Goal: Task Accomplishment & Management: Complete application form

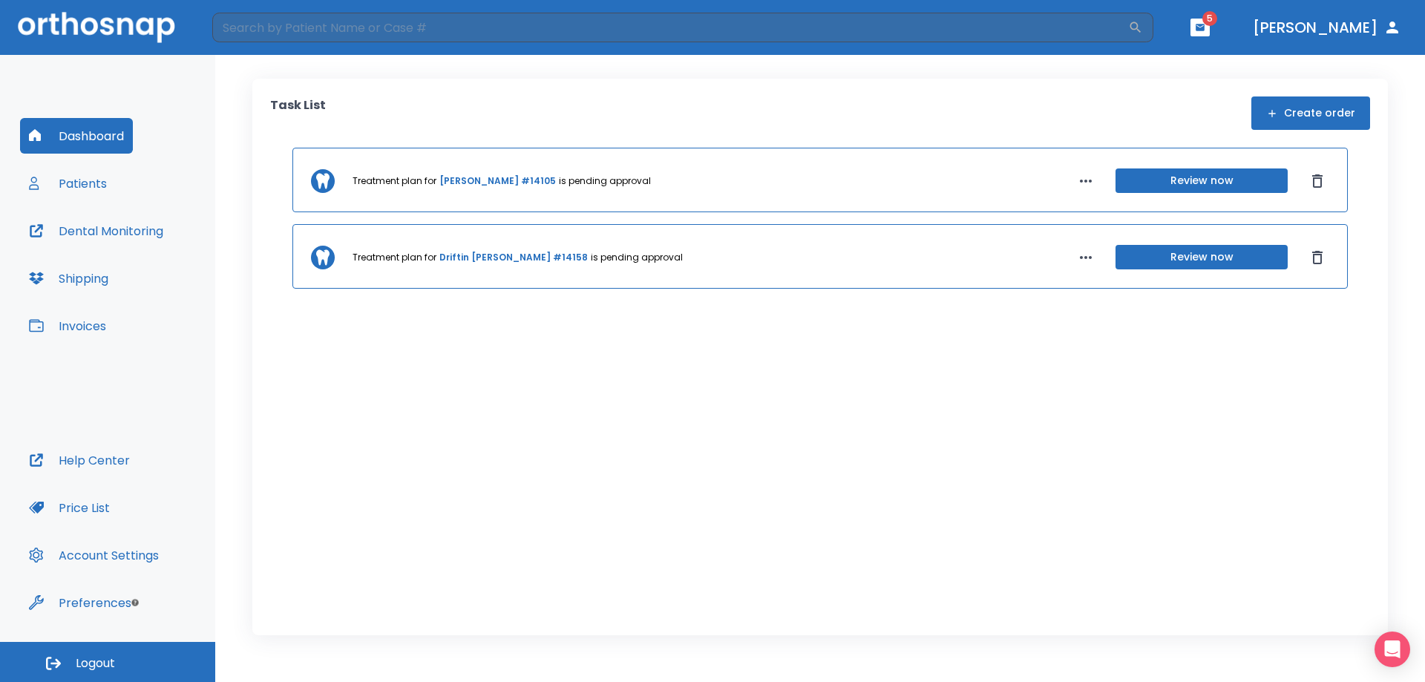
click at [86, 184] on button "Patients" at bounding box center [68, 184] width 96 height 36
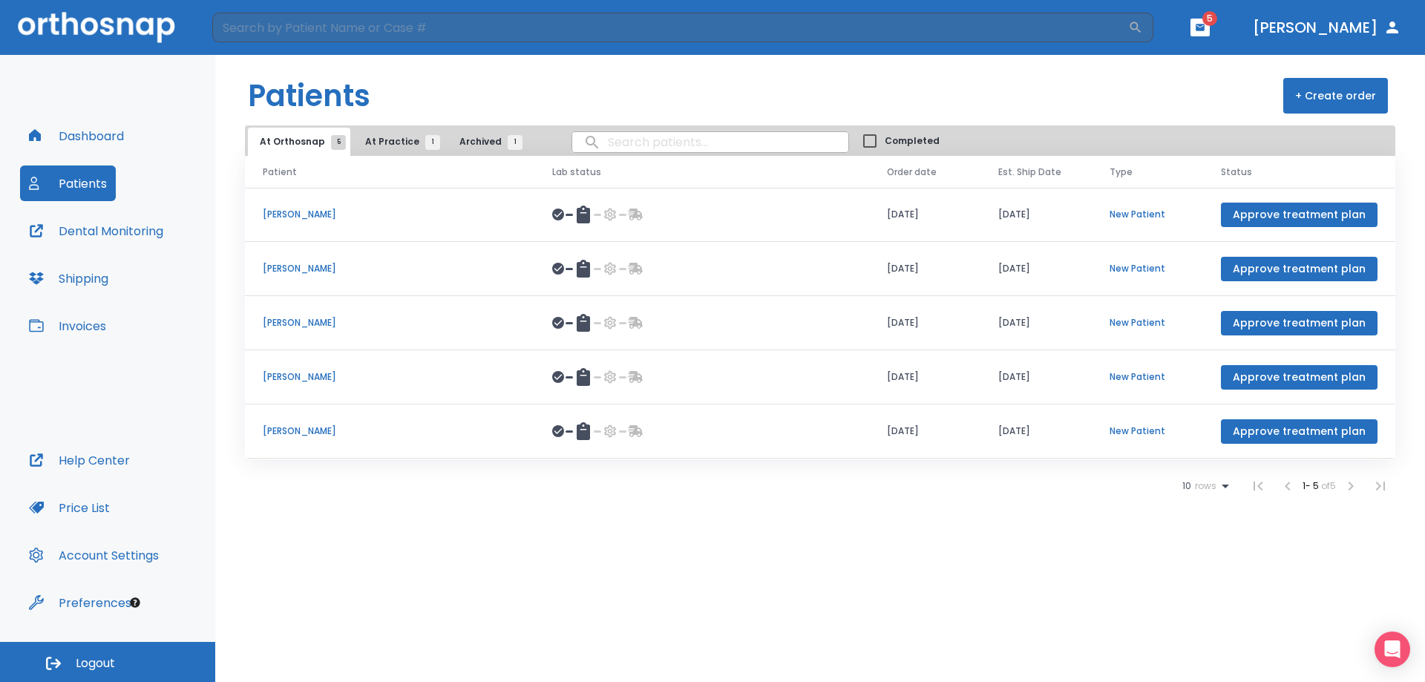
click at [387, 136] on span "At Practice 1" at bounding box center [399, 141] width 68 height 13
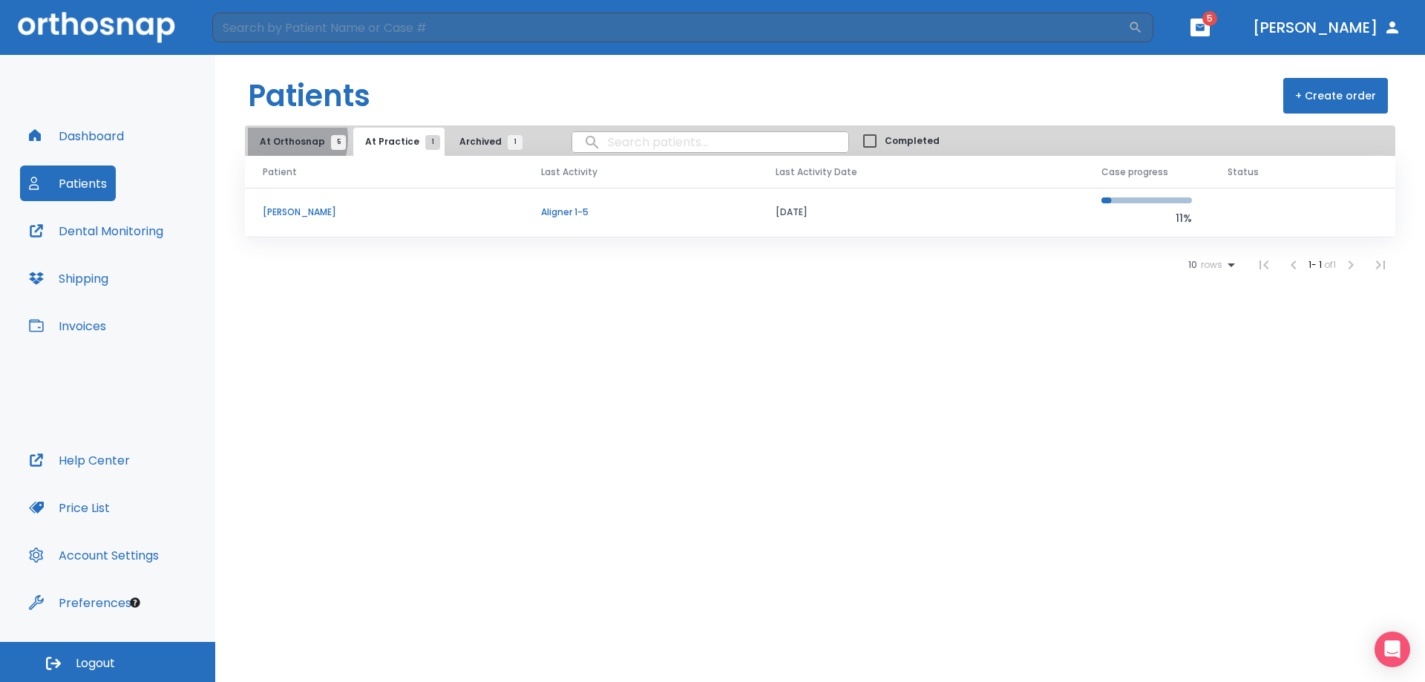
click at [281, 139] on span "At Orthosnap 5" at bounding box center [299, 141] width 79 height 13
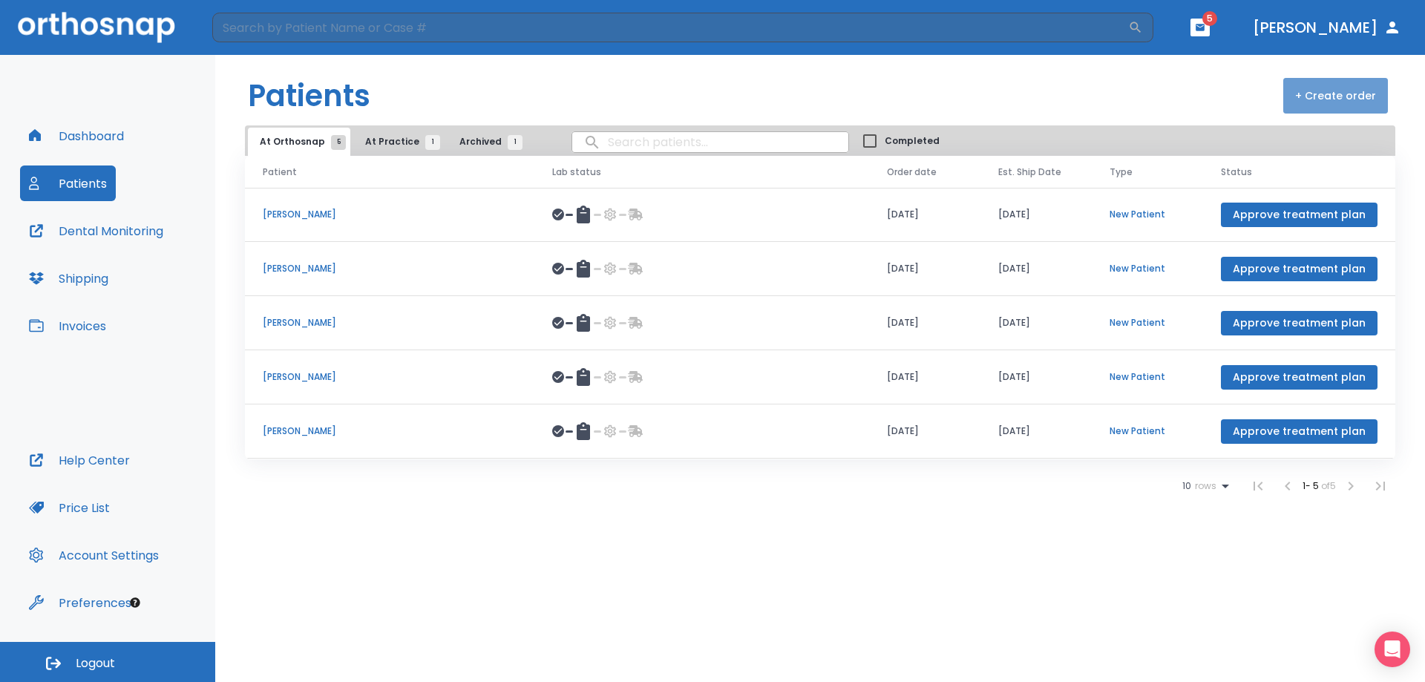
click at [1355, 97] on button "+ Create order" at bounding box center [1335, 96] width 105 height 36
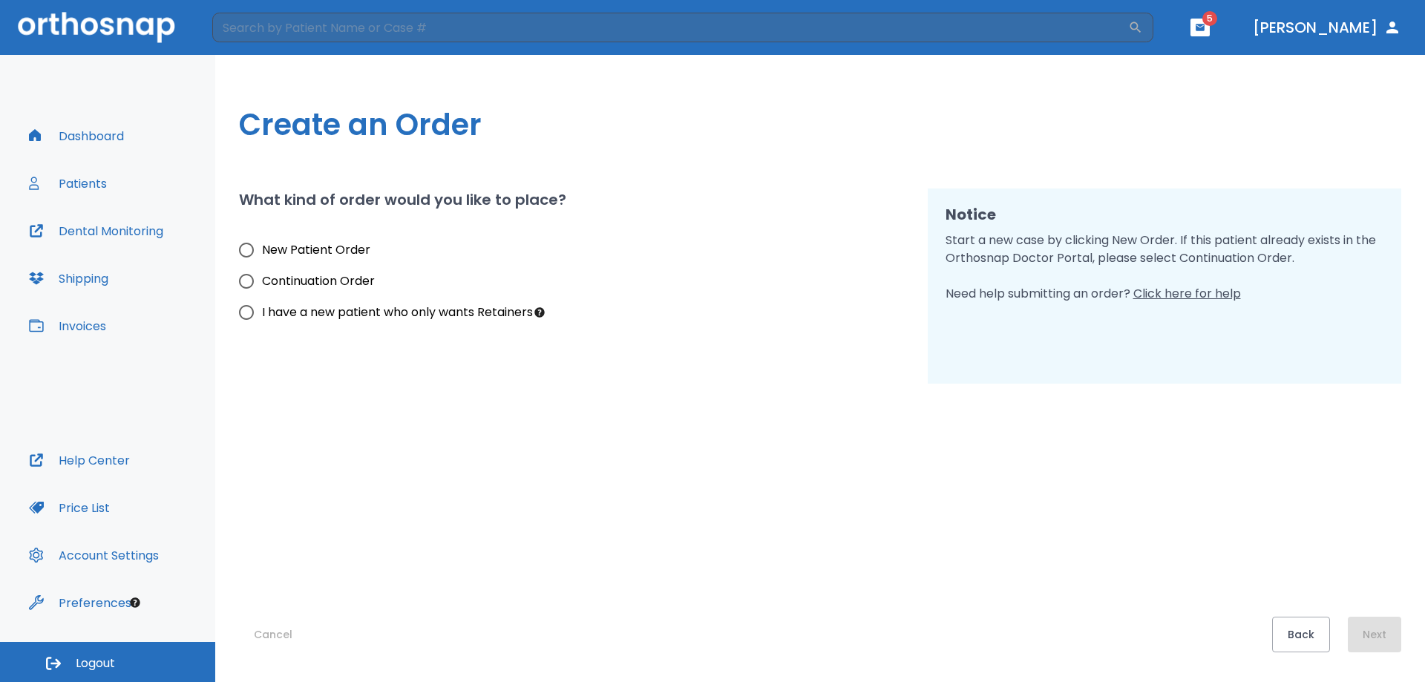
click at [347, 249] on span "New Patient Order" at bounding box center [316, 250] width 108 height 18
click at [262, 249] on input "New Patient Order" at bounding box center [246, 250] width 31 height 31
radio input "true"
click at [1367, 627] on button "Next" at bounding box center [1374, 635] width 53 height 36
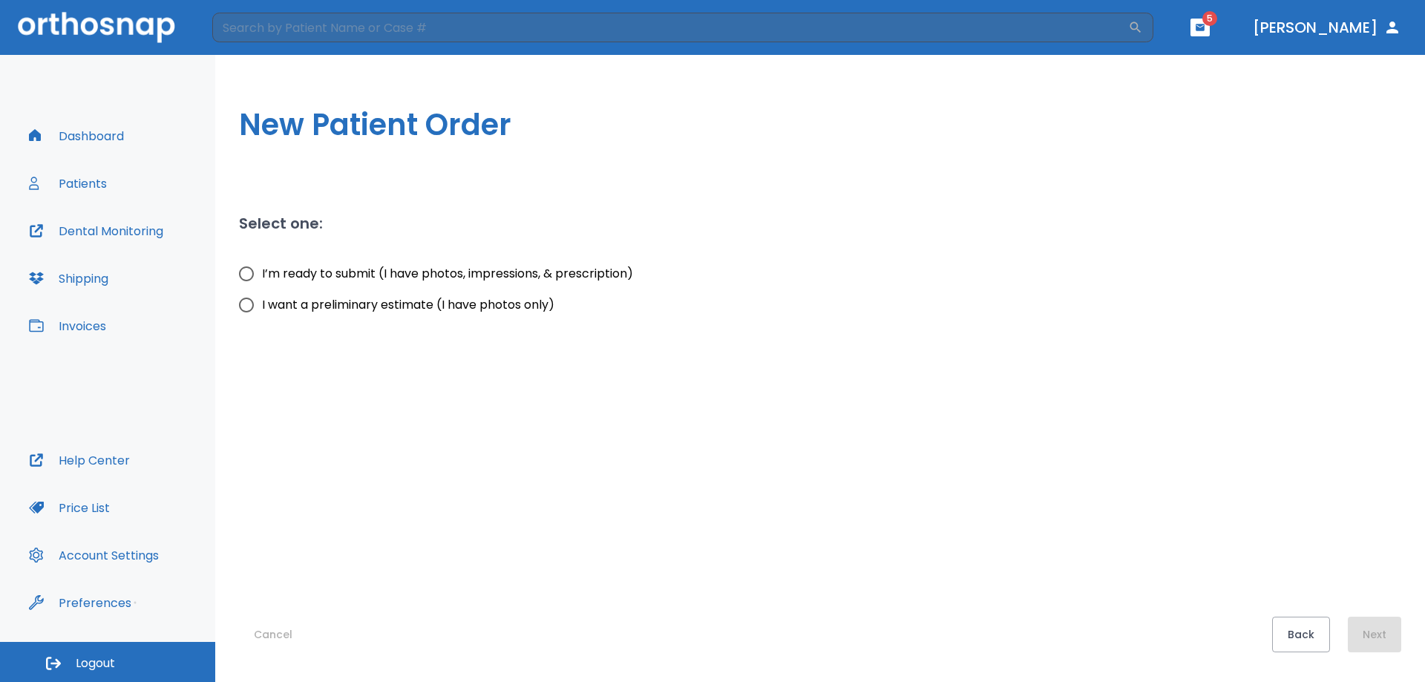
click at [360, 305] on span "I want a preliminary estimate (I have photos only)" at bounding box center [408, 305] width 292 height 18
click at [262, 305] on input "I want a preliminary estimate (I have photos only)" at bounding box center [246, 304] width 31 height 31
radio input "true"
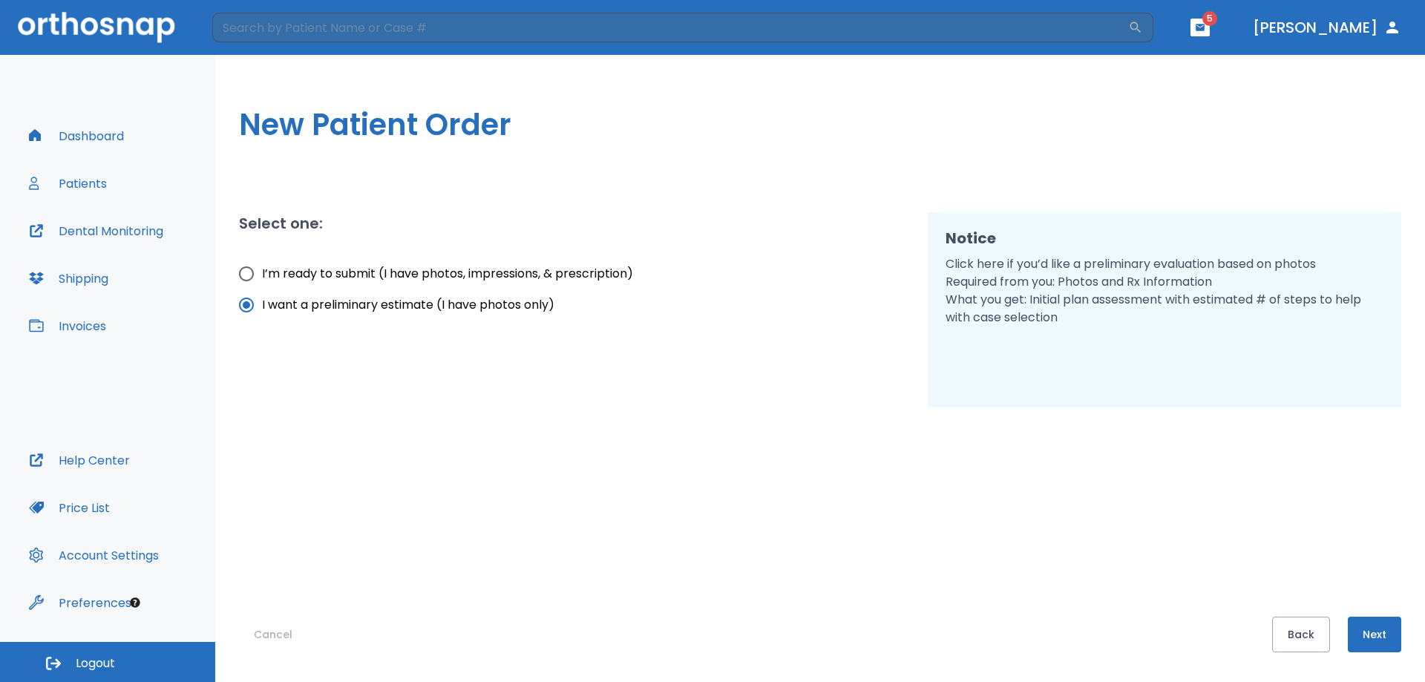
click at [494, 269] on span "I’m ready to submit (I have photos, impressions, & prescription)" at bounding box center [447, 274] width 371 height 18
click at [262, 269] on input "I’m ready to submit (I have photos, impressions, & prescription)" at bounding box center [246, 273] width 31 height 31
radio input "true"
click at [1369, 628] on button "Next" at bounding box center [1374, 635] width 53 height 36
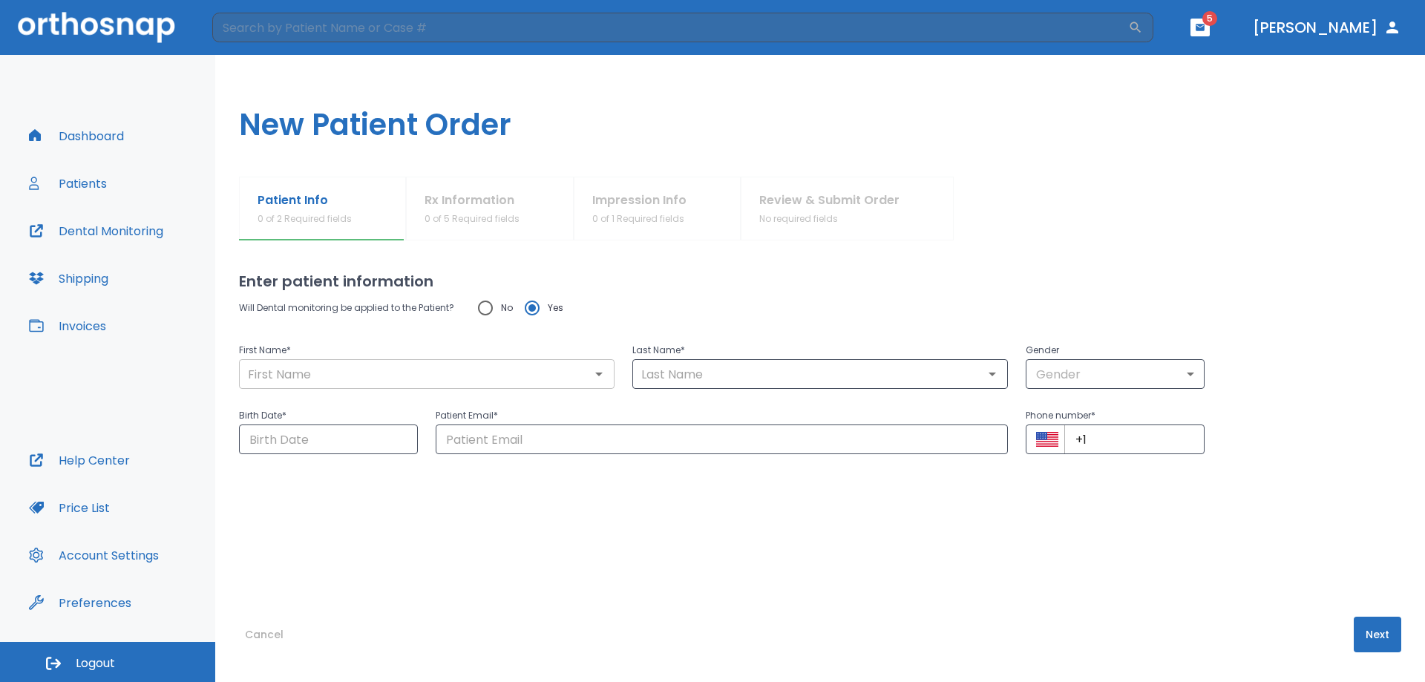
click at [427, 373] on input "text" at bounding box center [426, 374] width 367 height 21
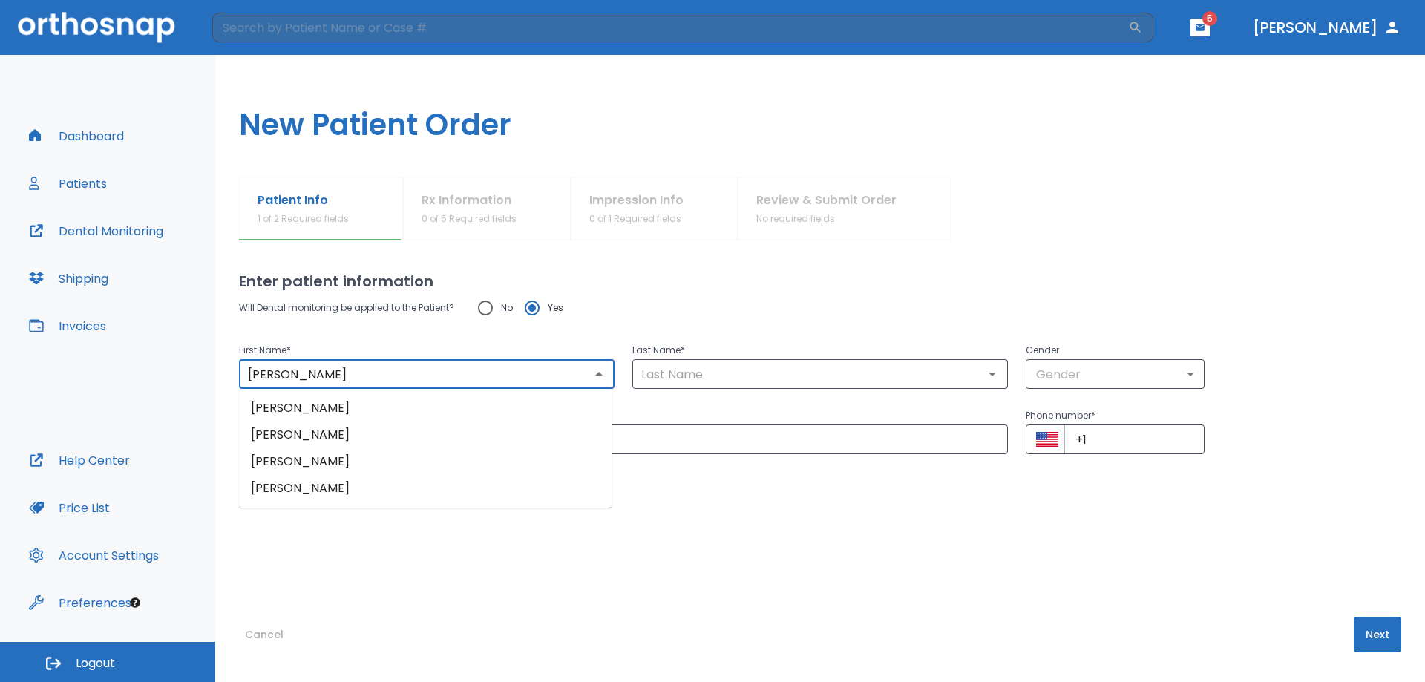
type input "[PERSON_NAME]"
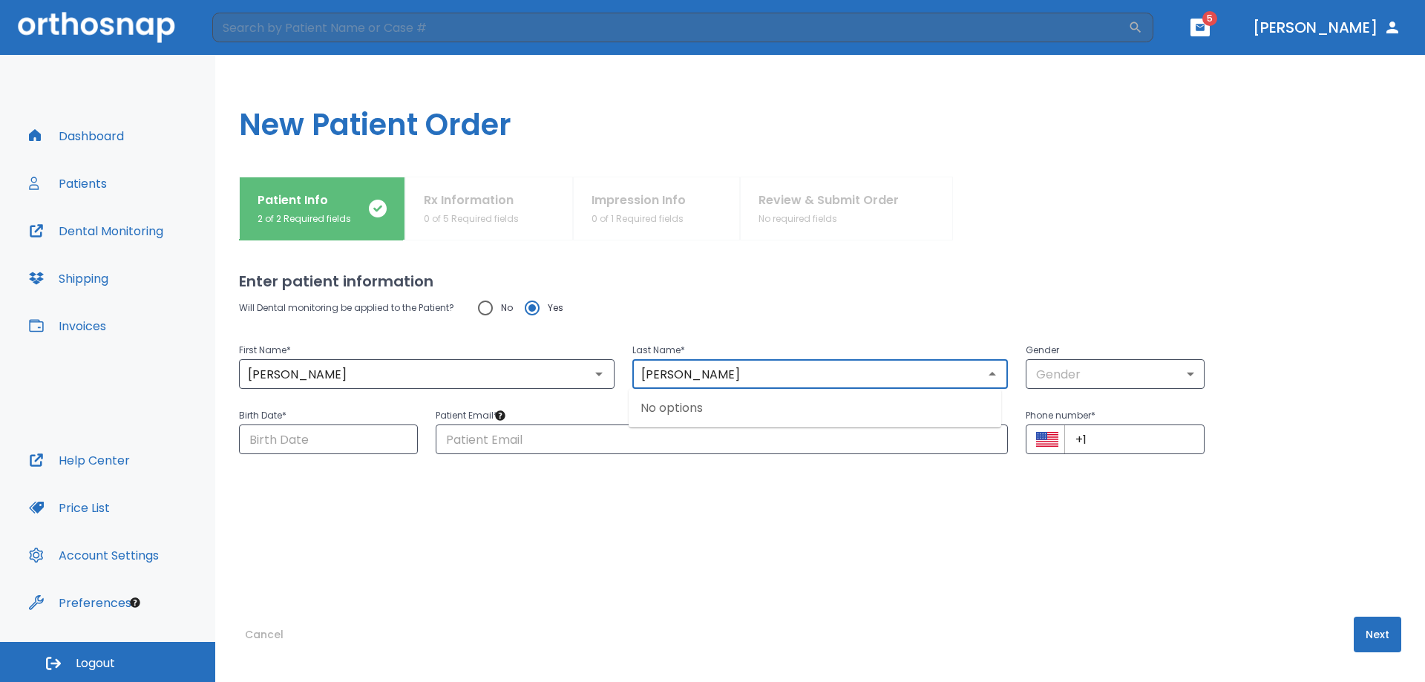
type input "[PERSON_NAME]"
click at [1055, 380] on body "​ 5 [PERSON_NAME] Dashboard Patients Dental Monitoring Shipping Invoices Help C…" at bounding box center [712, 341] width 1425 height 682
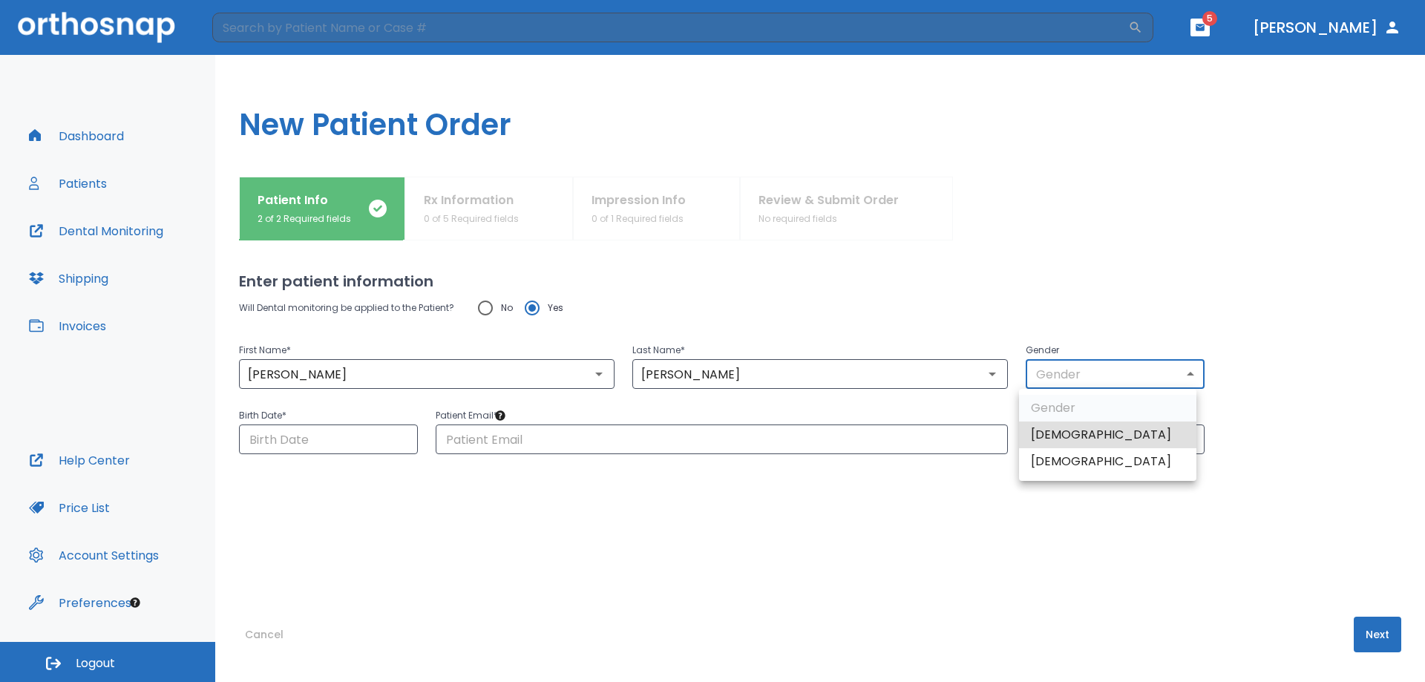
click at [1058, 465] on li "[DEMOGRAPHIC_DATA]" at bounding box center [1107, 461] width 177 height 27
type input "0"
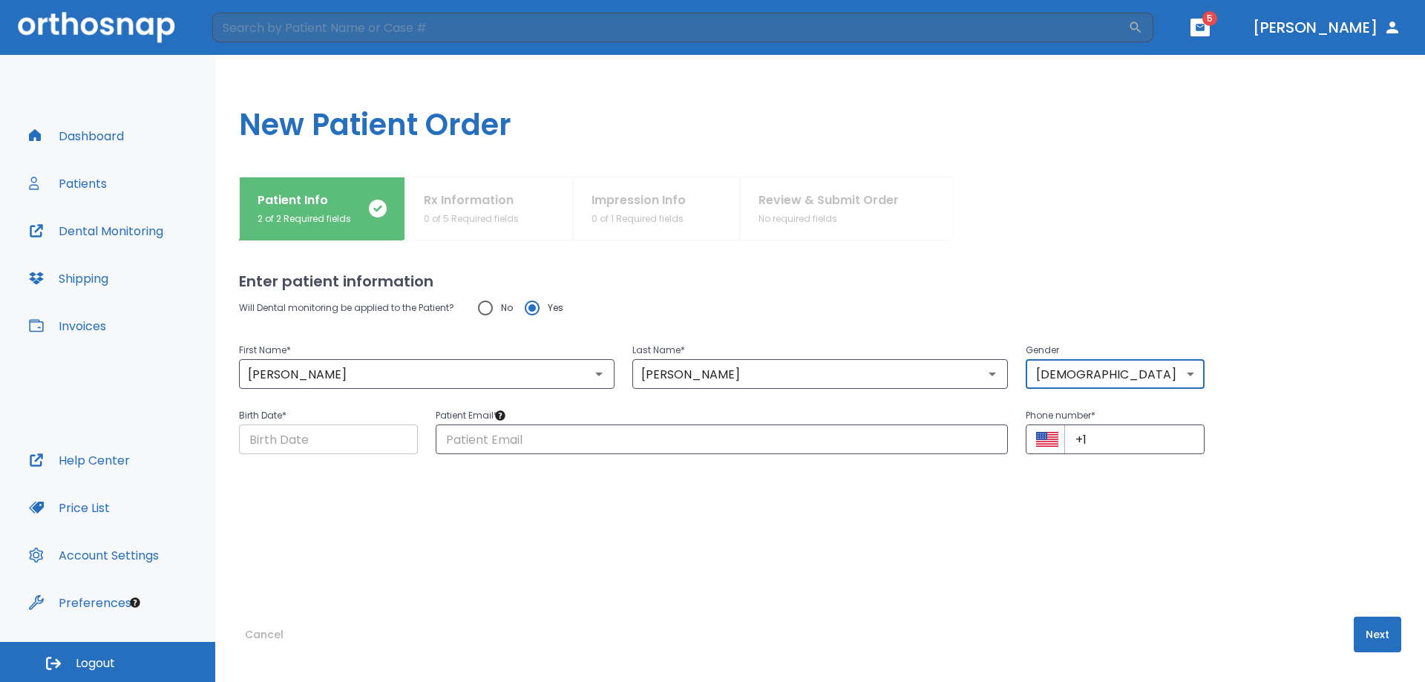
click at [302, 439] on input "Choose date" at bounding box center [328, 440] width 179 height 30
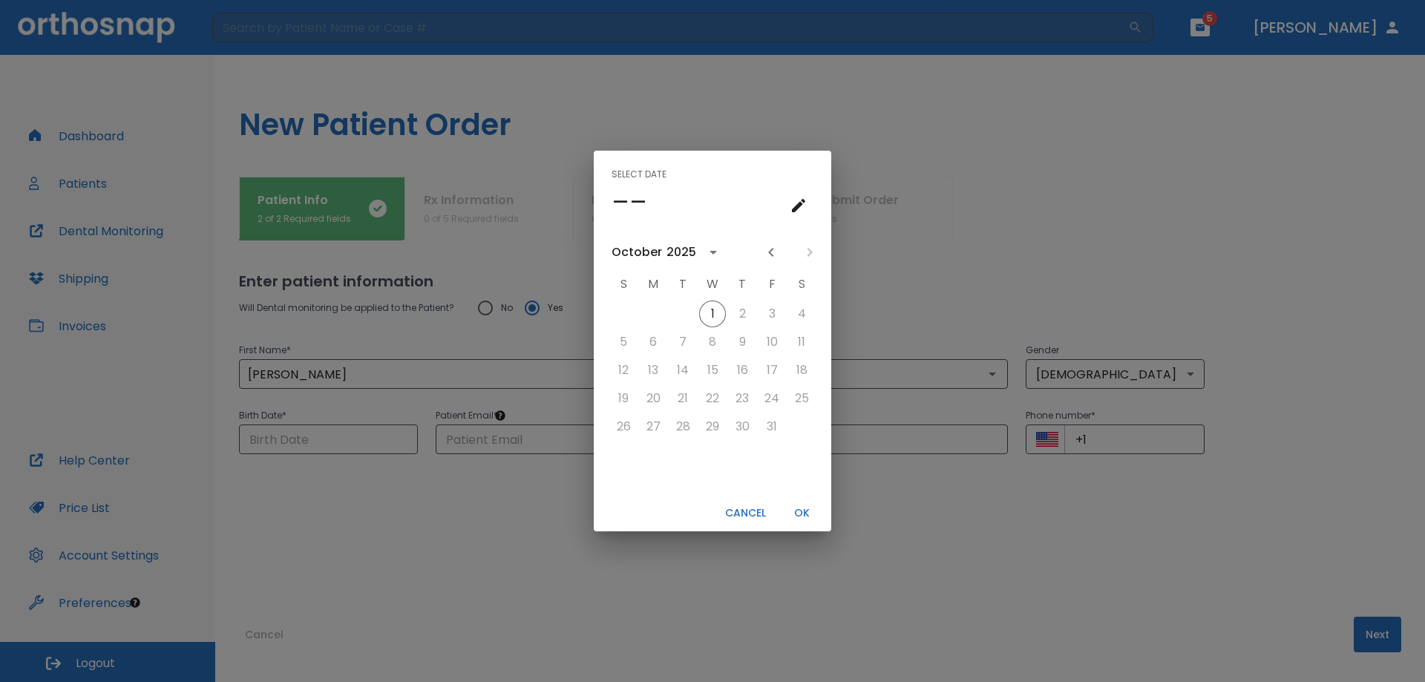
click at [709, 253] on icon "calendar view is open, switch to year view" at bounding box center [713, 252] width 18 height 18
click at [709, 316] on button "1973" at bounding box center [712, 320] width 53 height 27
click at [638, 250] on div "October" at bounding box center [637, 252] width 50 height 18
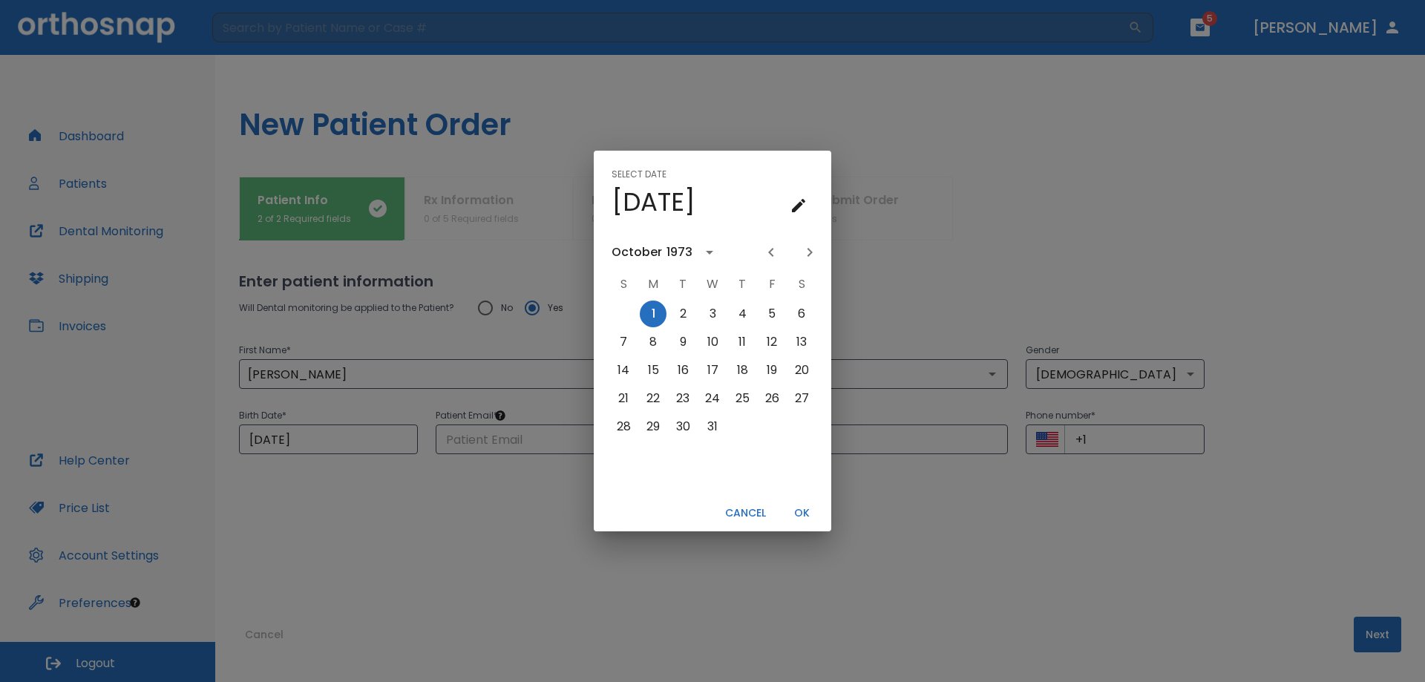
scroll to position [833, 0]
click at [672, 254] on div "1973" at bounding box center [680, 252] width 26 height 18
click at [780, 250] on button "Previous month" at bounding box center [771, 252] width 25 height 25
click at [775, 249] on icon "Previous month" at bounding box center [771, 252] width 18 height 18
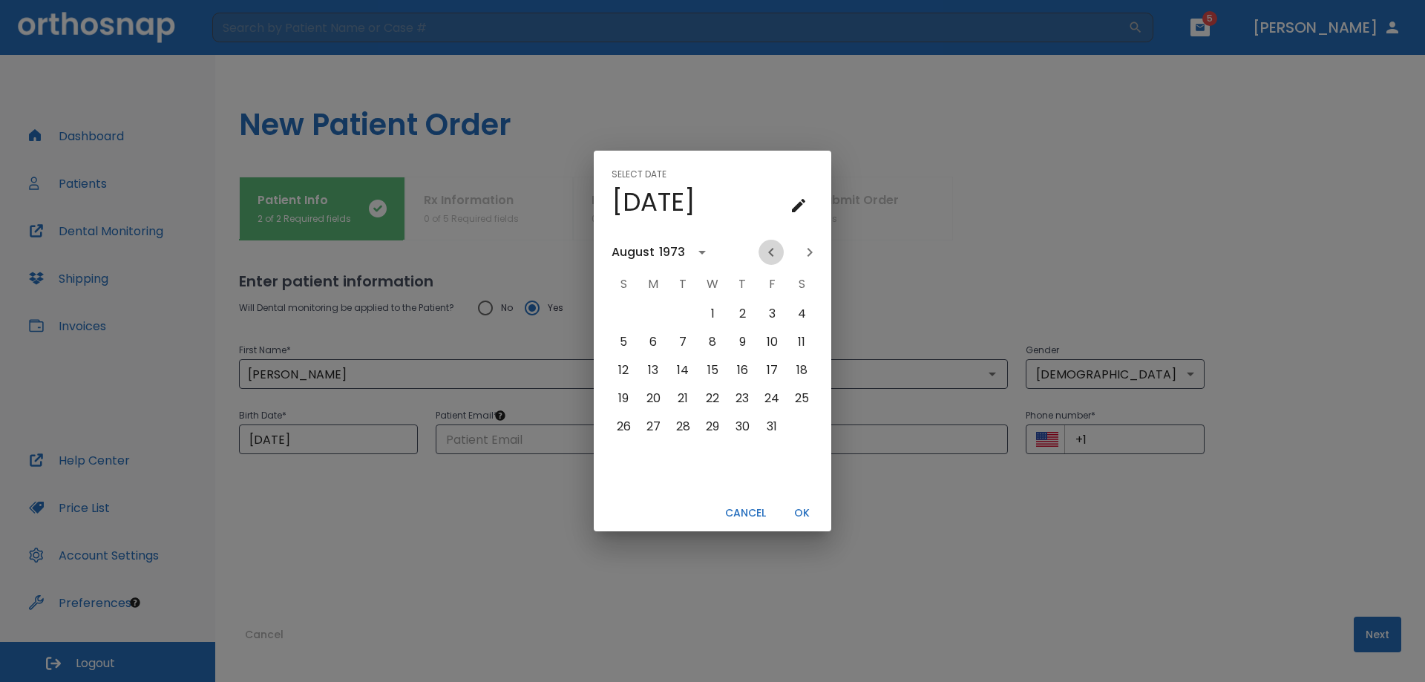
click at [775, 249] on icon "Previous month" at bounding box center [771, 252] width 18 height 18
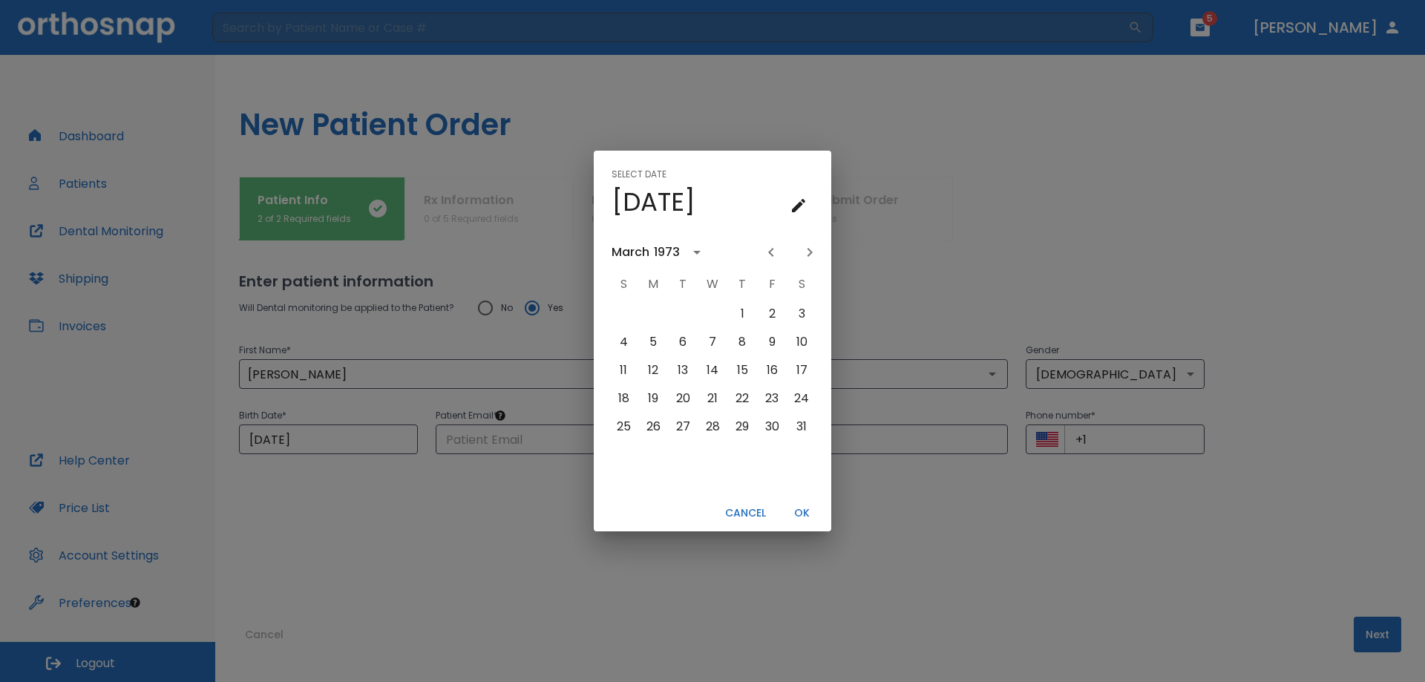
drag, startPoint x: 775, startPoint y: 249, endPoint x: 805, endPoint y: 233, distance: 34.5
click at [805, 233] on div "[DATE] S M T W T F S 1 2 3 4 5 6 7 8 9 10 11 12 13 14 15 16 17 18 19 20 21 22 2…" at bounding box center [713, 362] width 238 height 266
click at [807, 249] on icon "Next month" at bounding box center [810, 252] width 18 height 18
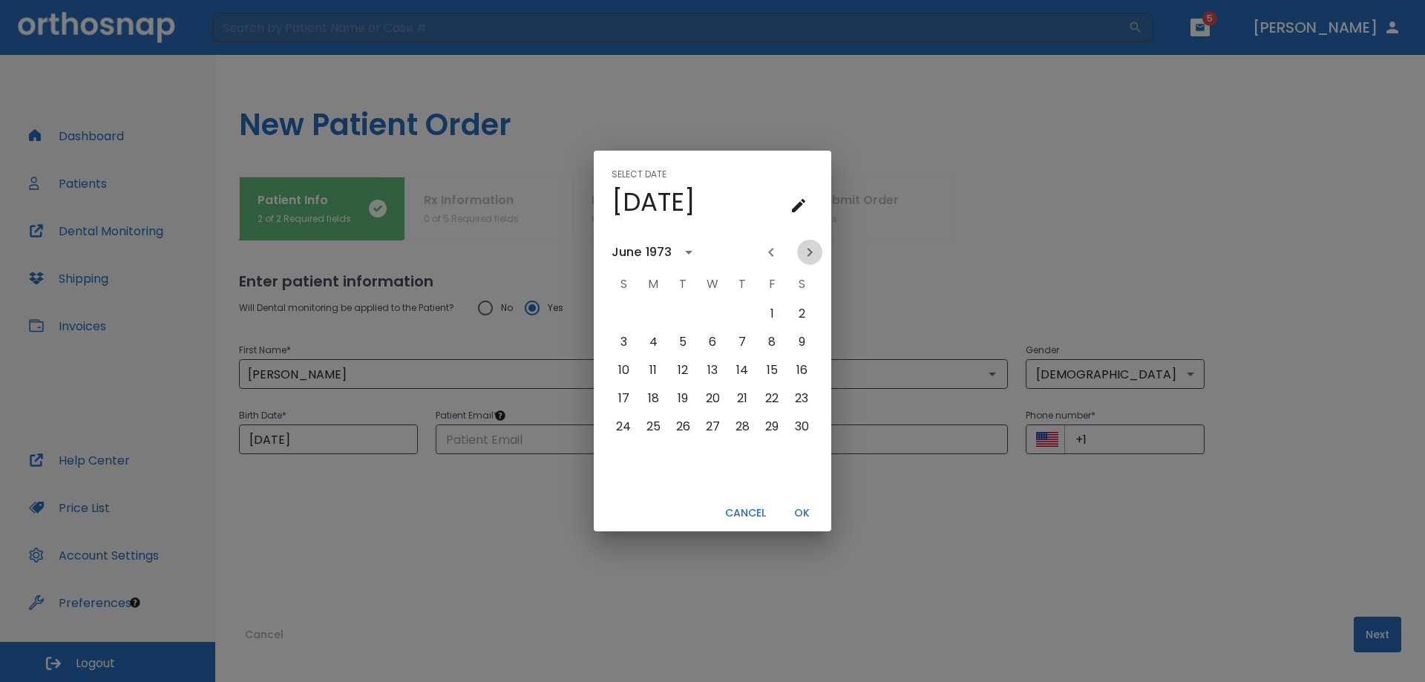
click at [807, 249] on icon "Next month" at bounding box center [810, 252] width 18 height 18
click at [650, 314] on button "2" at bounding box center [653, 314] width 27 height 27
type input "[DATE]"
click at [800, 513] on button "OK" at bounding box center [802, 513] width 48 height 24
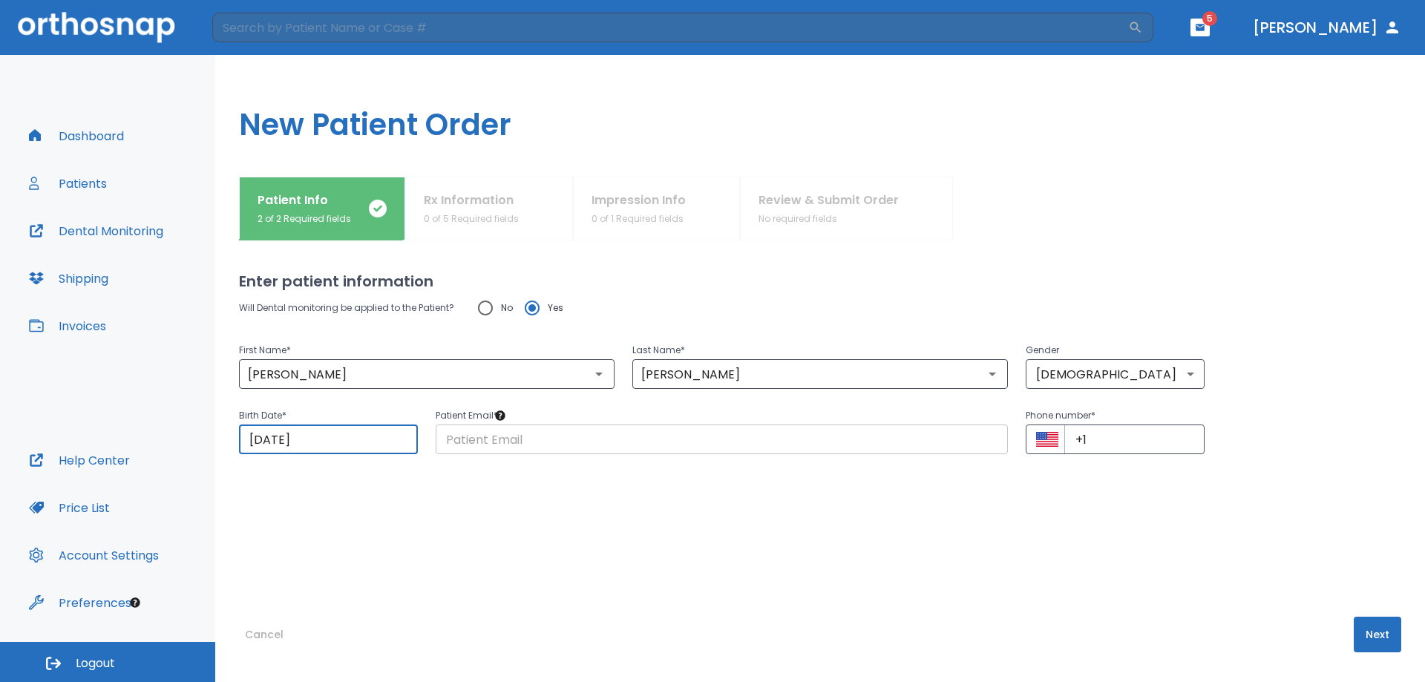
click at [607, 443] on input "text" at bounding box center [722, 440] width 572 height 30
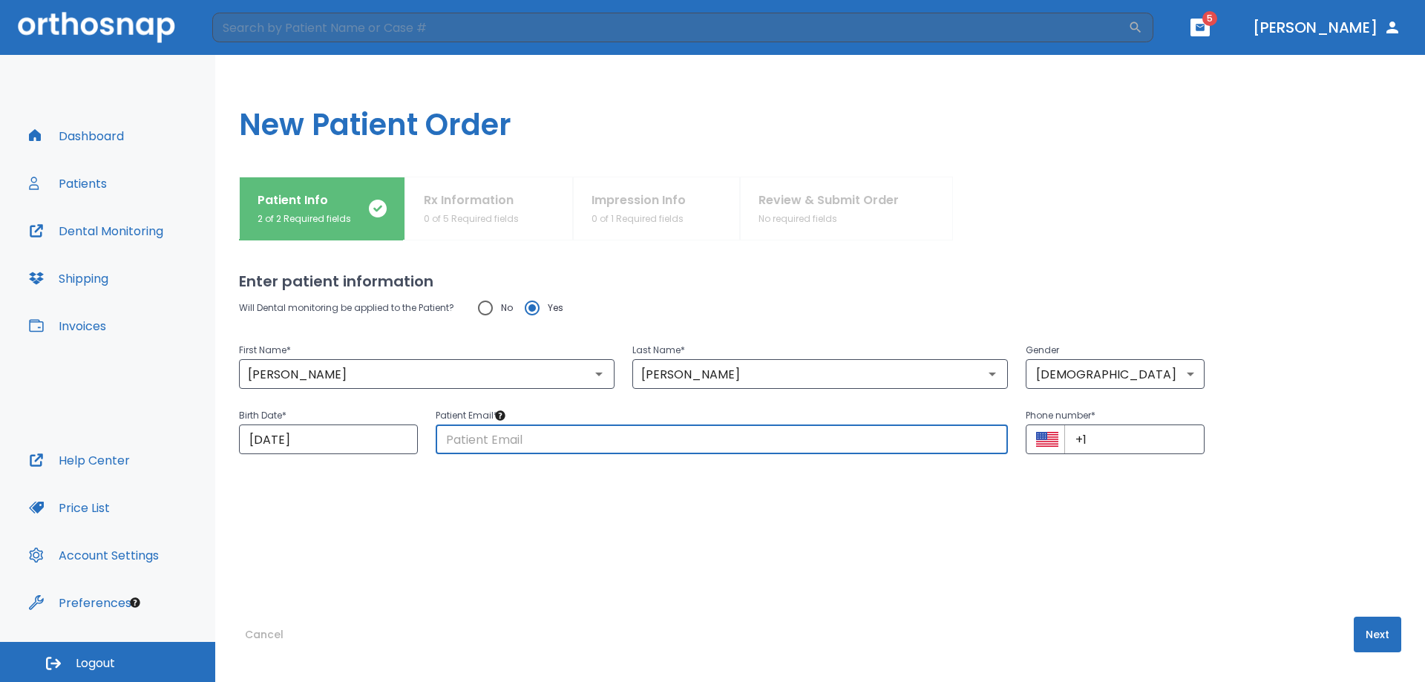
click at [580, 436] on input "text" at bounding box center [722, 440] width 572 height 30
type input "[EMAIL_ADDRESS][DOMAIN_NAME]"
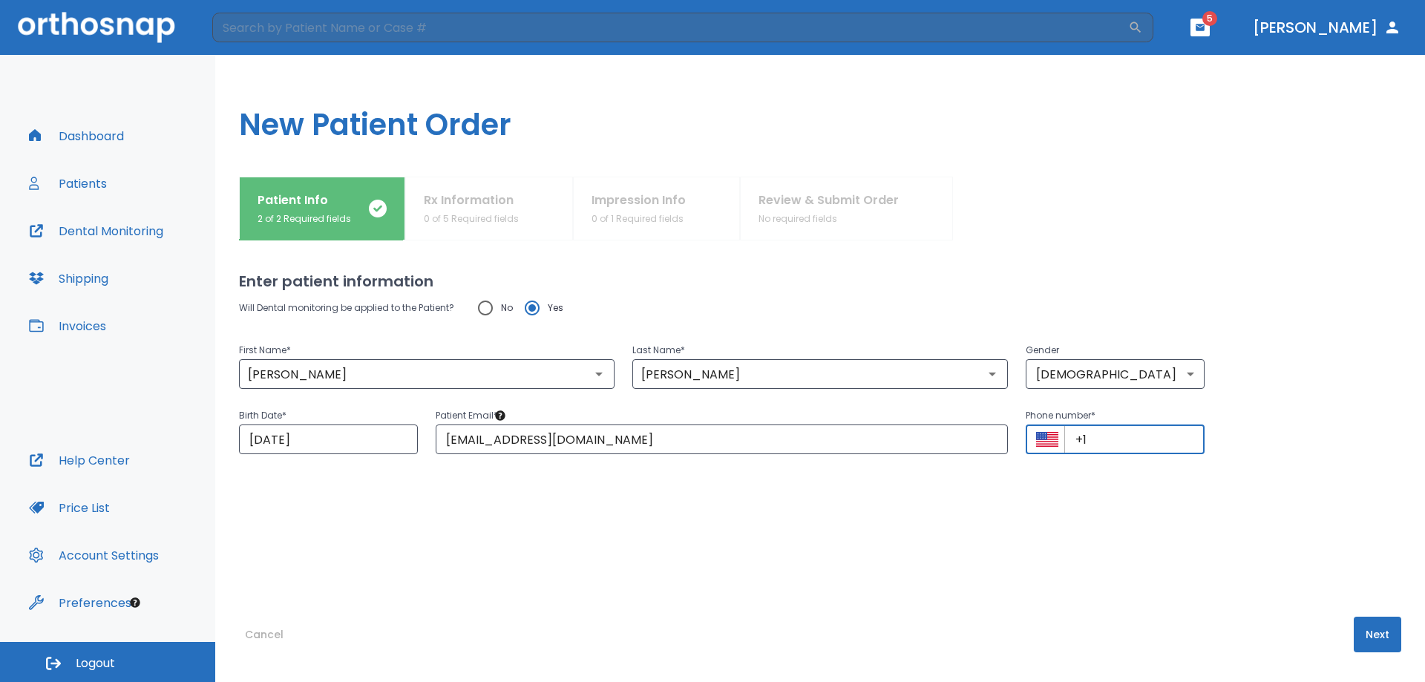
click at [1121, 446] on input "+1" at bounding box center [1134, 440] width 140 height 30
type input "[PHONE_NUMBER]"
click at [1354, 631] on button "Next" at bounding box center [1378, 635] width 48 height 36
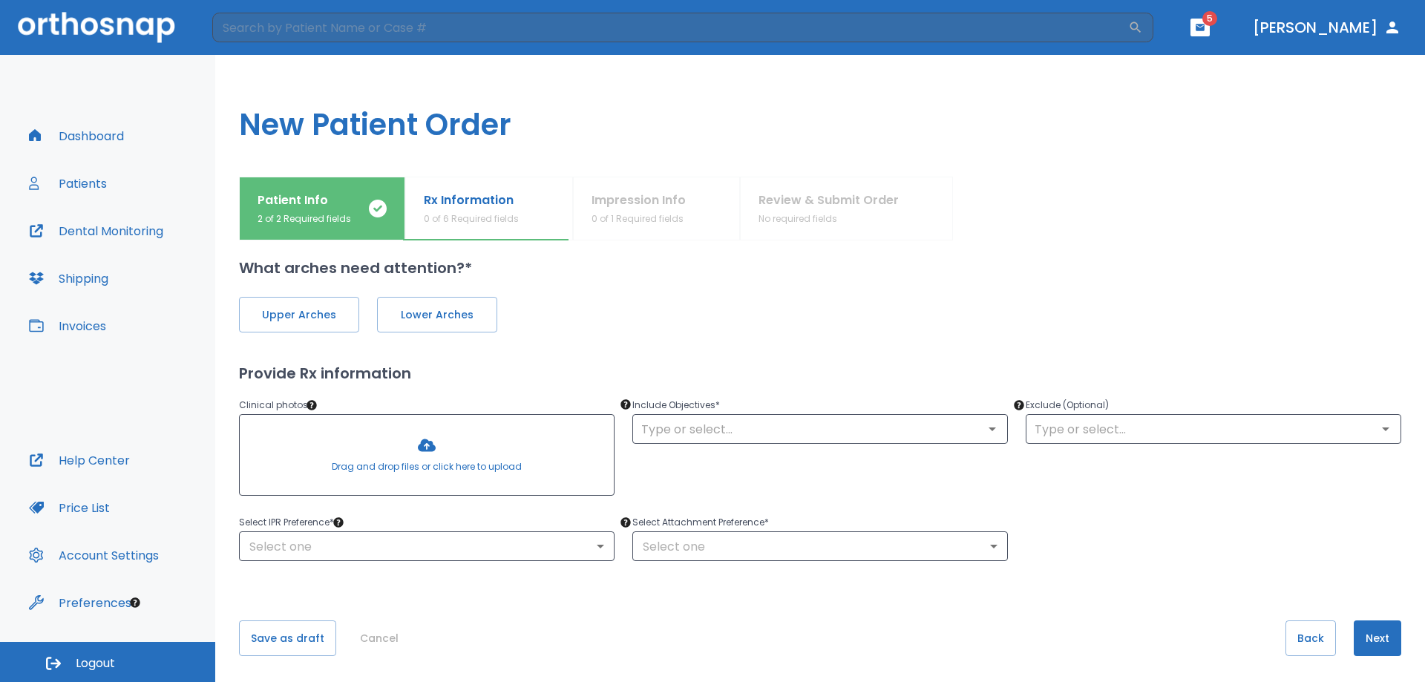
scroll to position [17, 0]
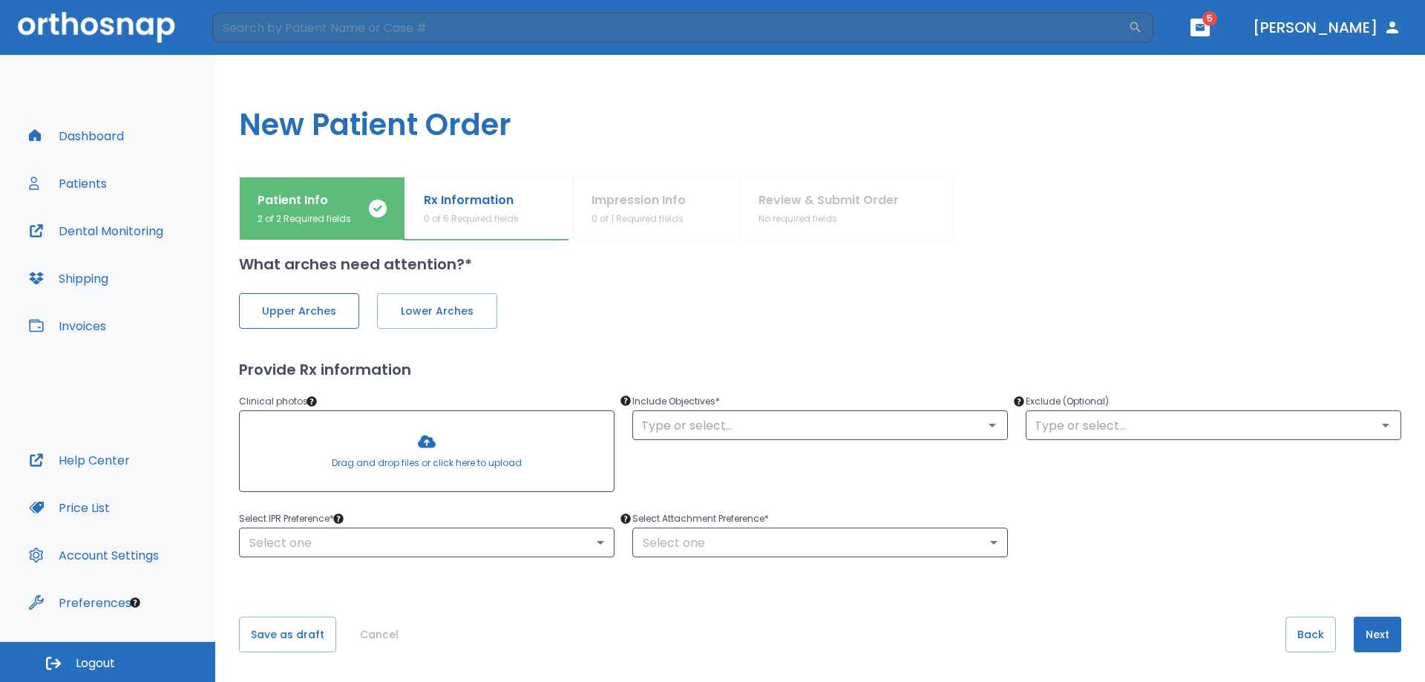
click at [290, 318] on span "Upper Arches" at bounding box center [299, 312] width 89 height 16
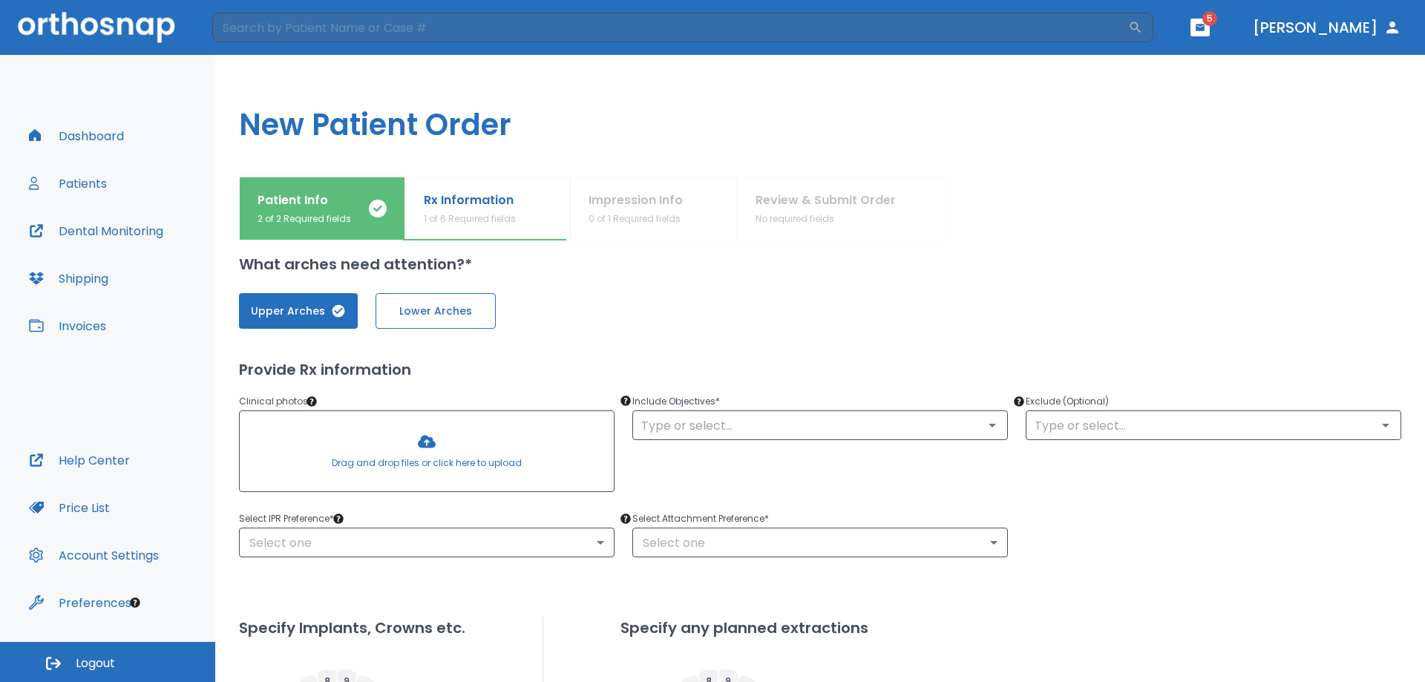
click at [408, 310] on span "Lower Arches" at bounding box center [435, 312] width 89 height 16
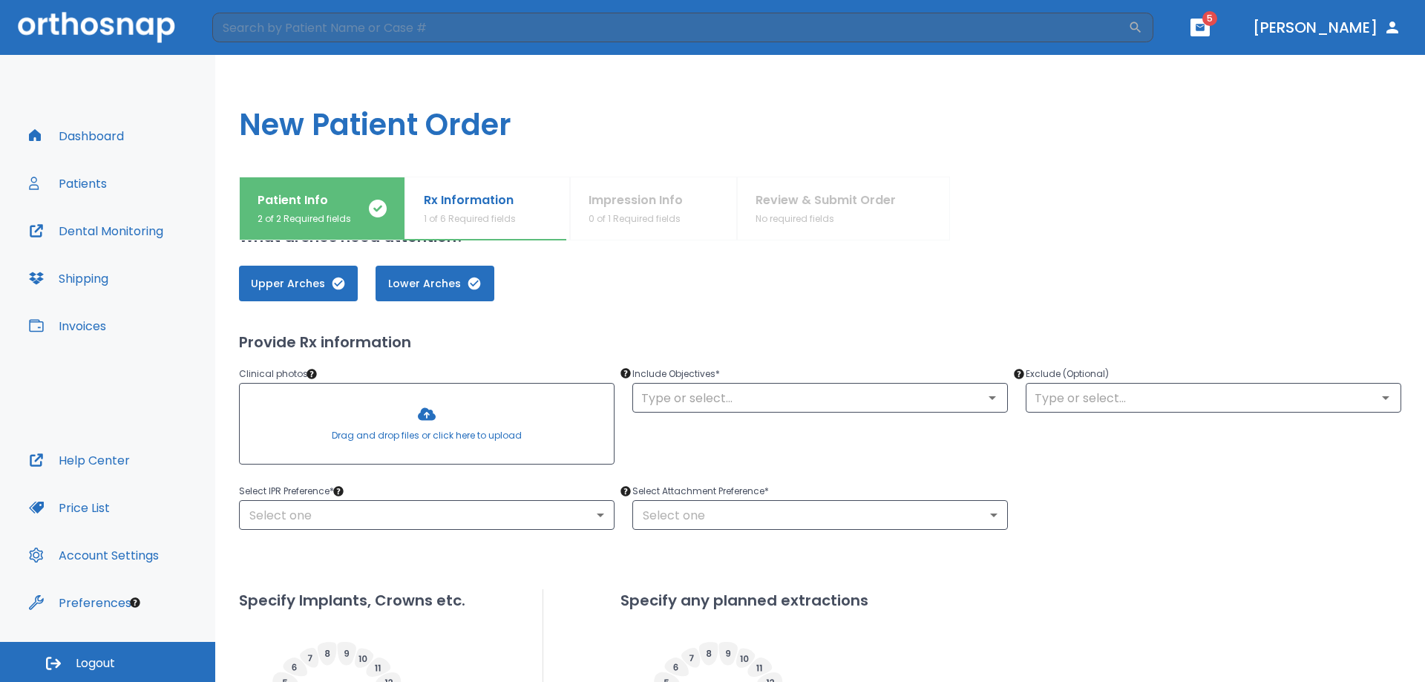
scroll to position [91, 0]
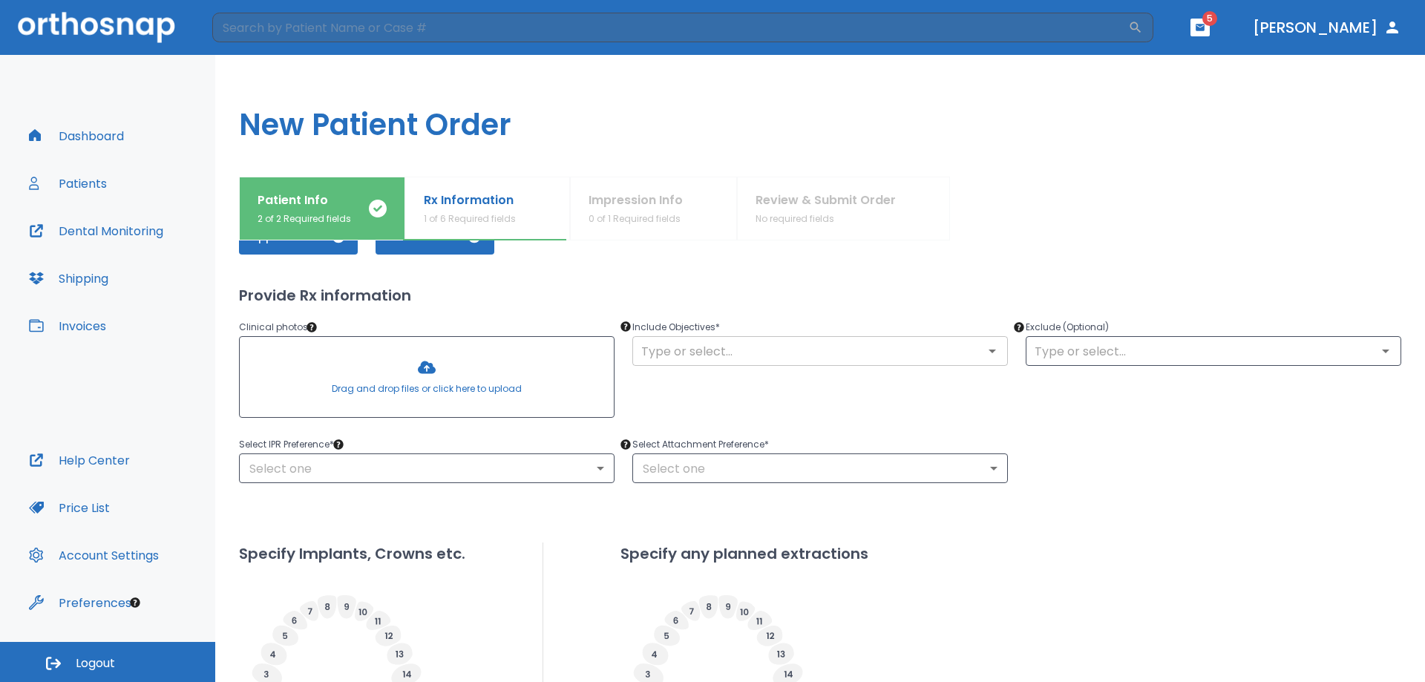
click at [713, 351] on input "text" at bounding box center [820, 351] width 367 height 21
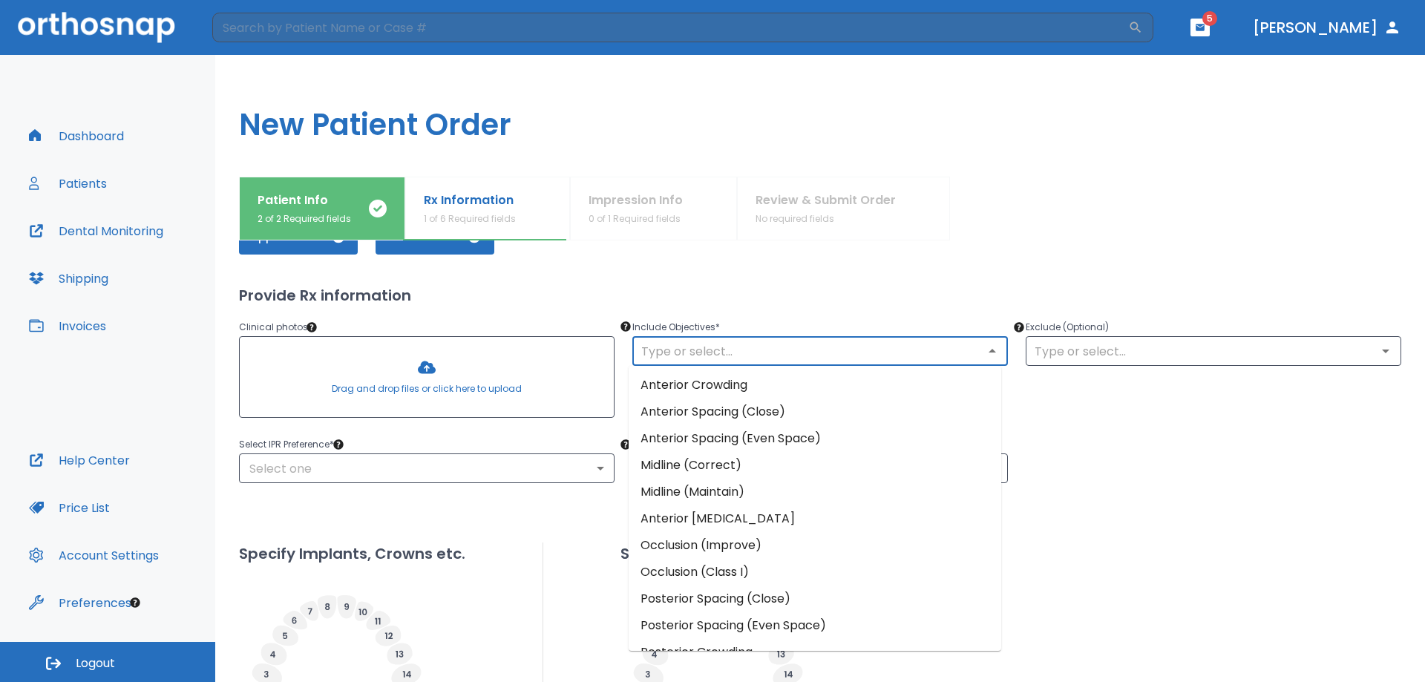
click at [670, 285] on h2 "Provide Rx information" at bounding box center [820, 295] width 1162 height 22
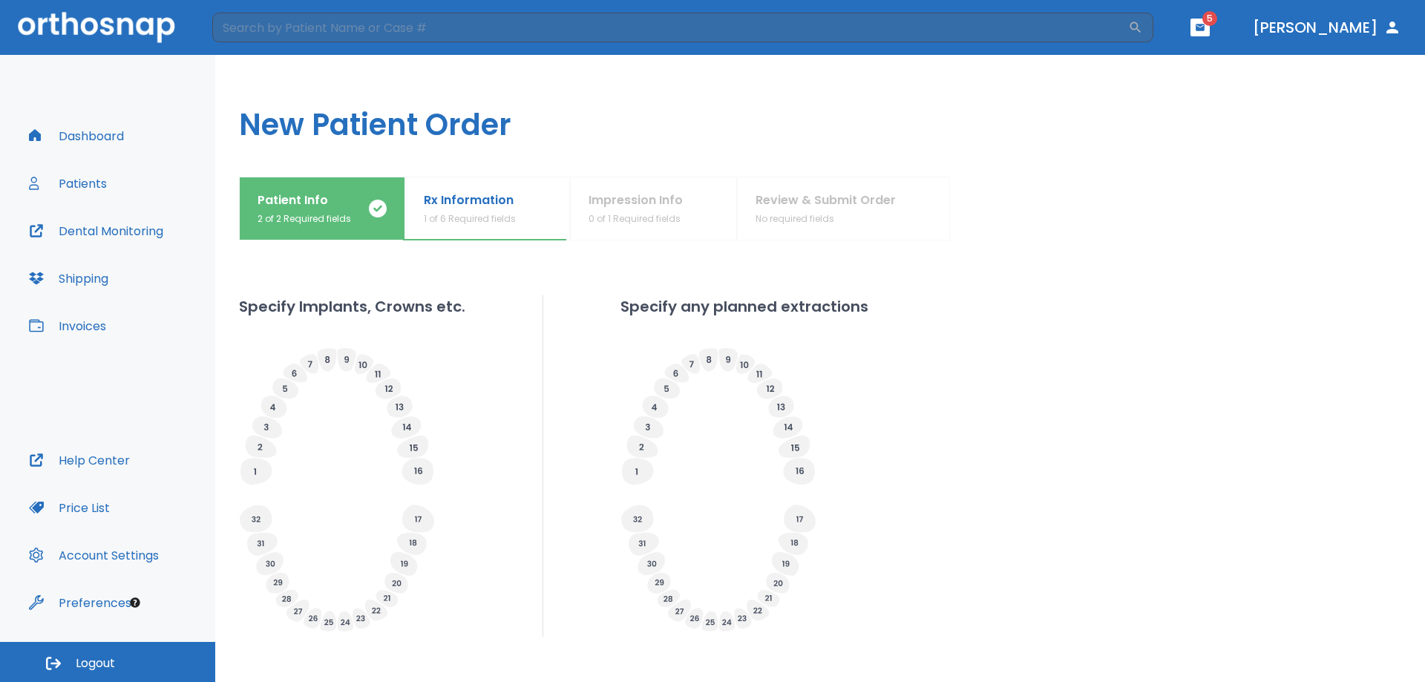
scroll to position [418, 0]
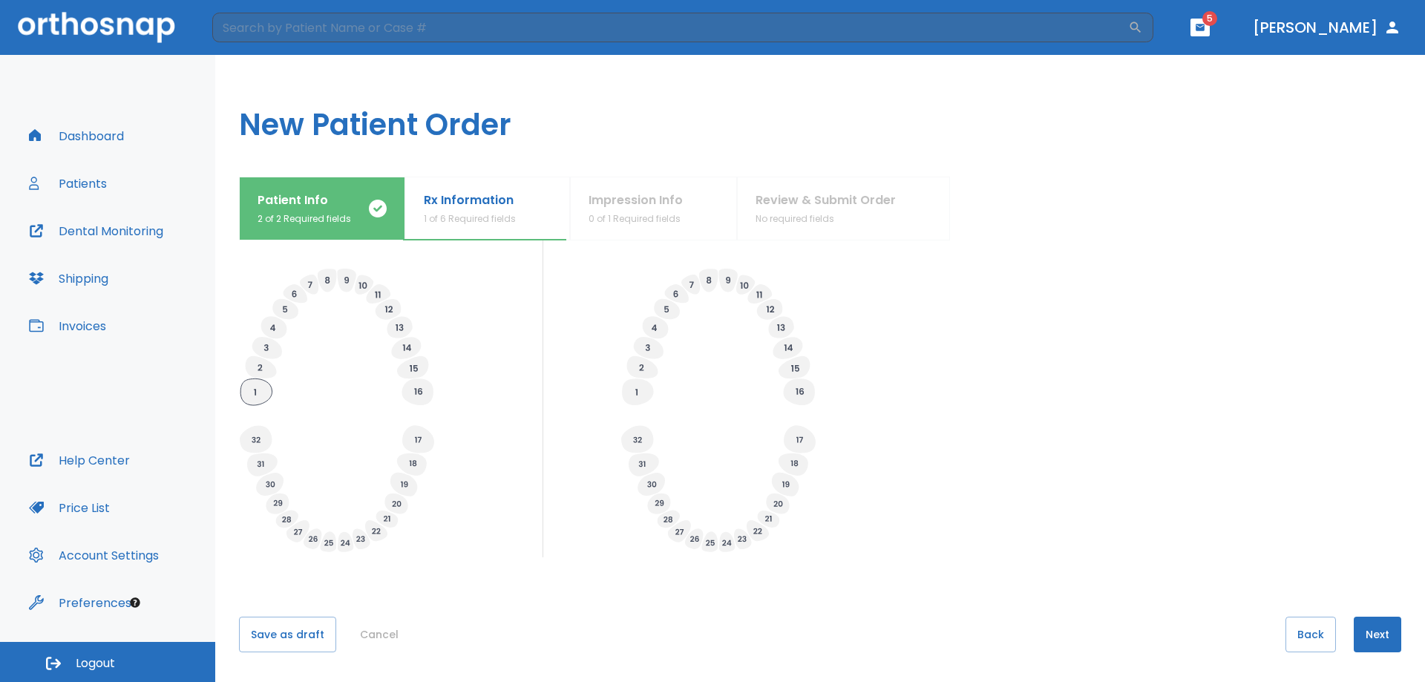
click at [264, 387] on icon at bounding box center [255, 392] width 31 height 27
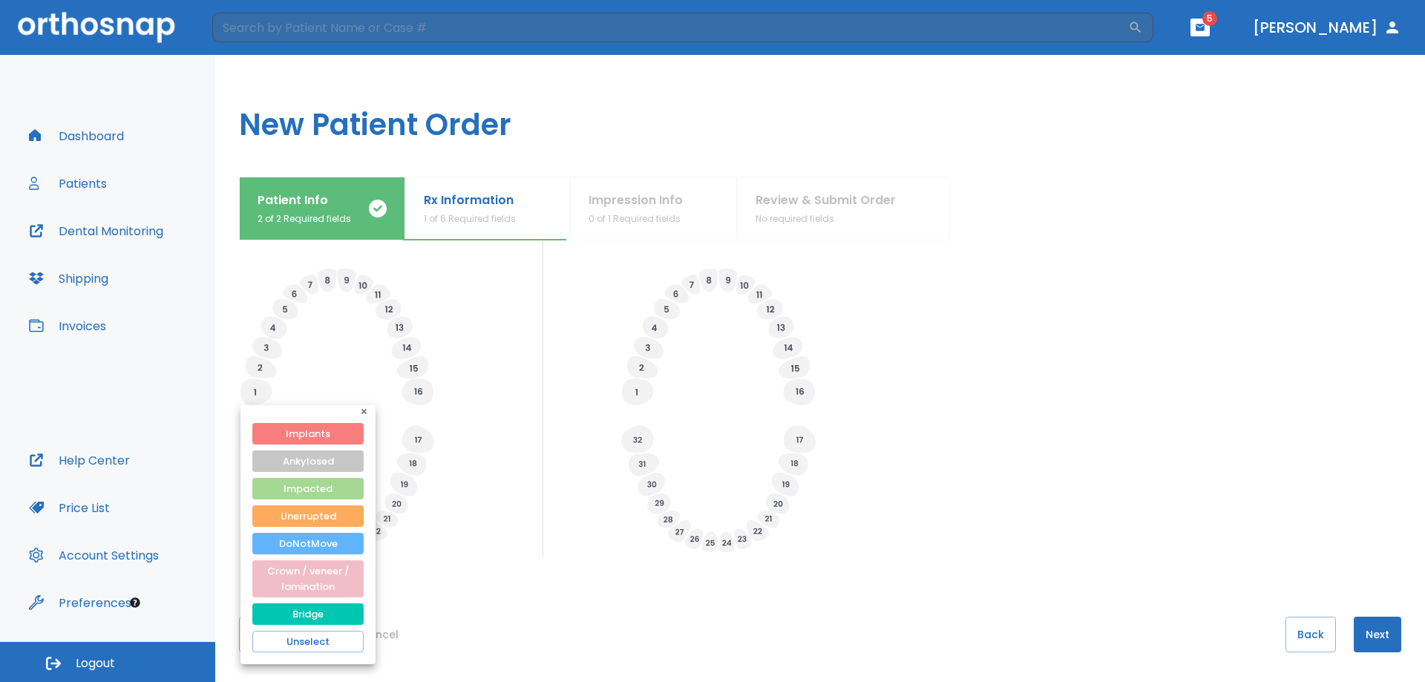
click at [218, 365] on div at bounding box center [712, 341] width 1425 height 682
click at [338, 389] on div at bounding box center [712, 341] width 1425 height 682
click at [363, 412] on icon "button" at bounding box center [363, 411] width 5 height 5
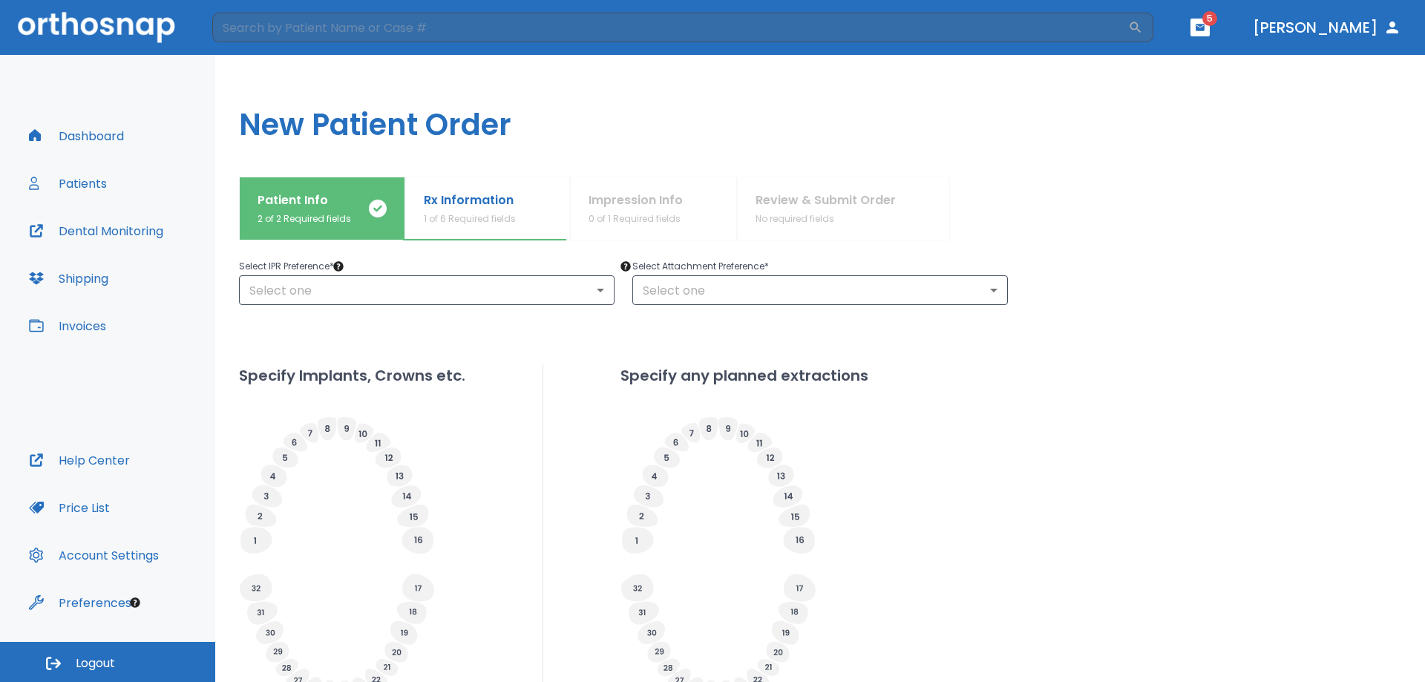
scroll to position [344, 0]
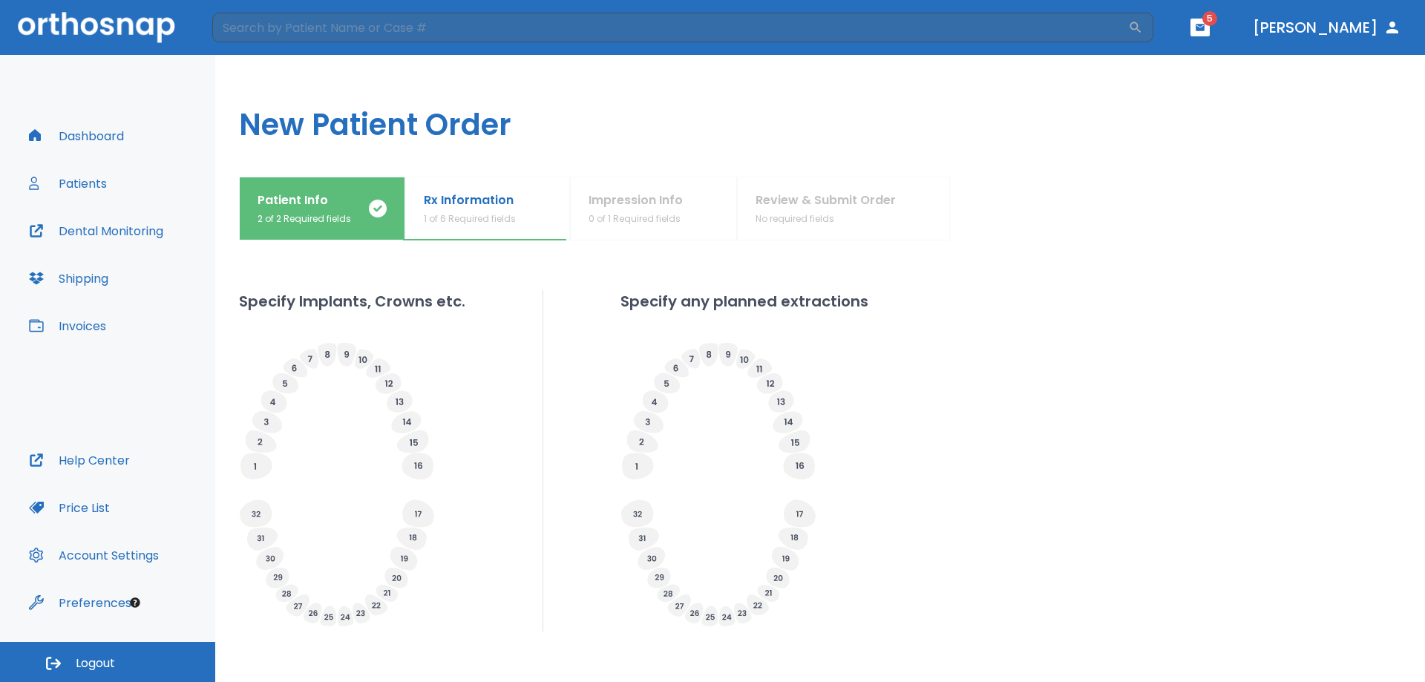
click at [635, 468] on icon at bounding box center [636, 466] width 2 height 7
click at [663, 484] on input "Extracted" at bounding box center [663, 485] width 21 height 21
radio input "false"
click at [636, 468] on icon at bounding box center [637, 466] width 31 height 27
click at [663, 481] on input "Extracted" at bounding box center [663, 485] width 21 height 21
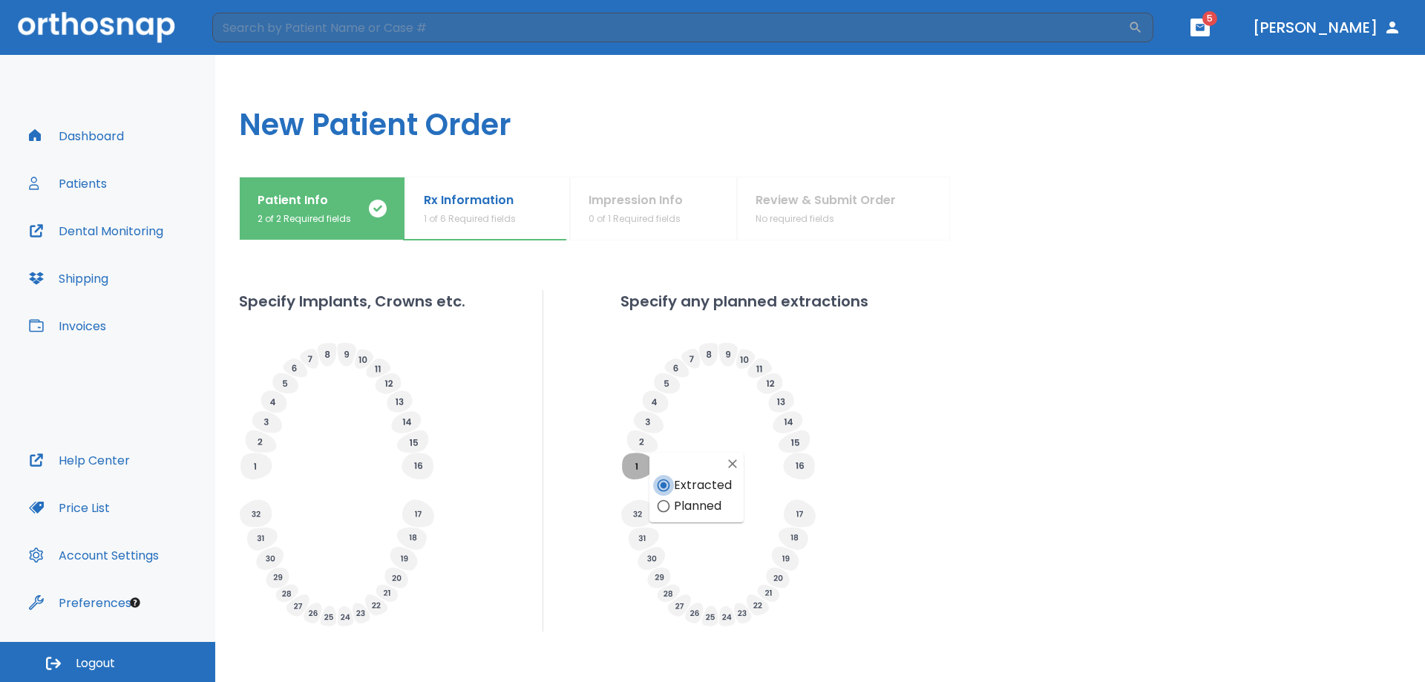
radio input "false"
click at [794, 468] on icon at bounding box center [798, 466] width 31 height 27
click at [824, 485] on input "Extracted" at bounding box center [825, 485] width 21 height 21
radio input "false"
click at [797, 512] on icon at bounding box center [799, 514] width 7 height 6
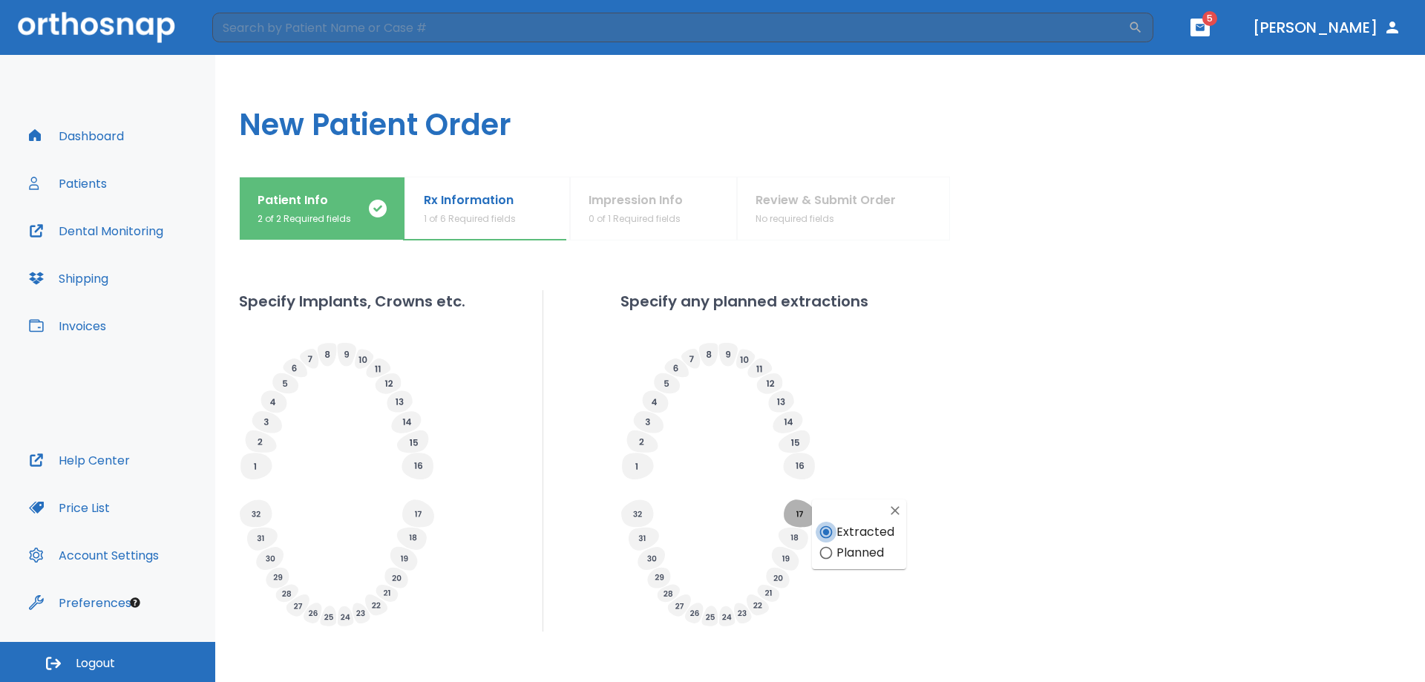
click at [829, 528] on input "Extracted" at bounding box center [826, 532] width 21 height 21
radio input "false"
click at [633, 512] on icon at bounding box center [637, 514] width 8 height 6
click at [662, 532] on input "Extracted" at bounding box center [663, 532] width 21 height 21
radio input "false"
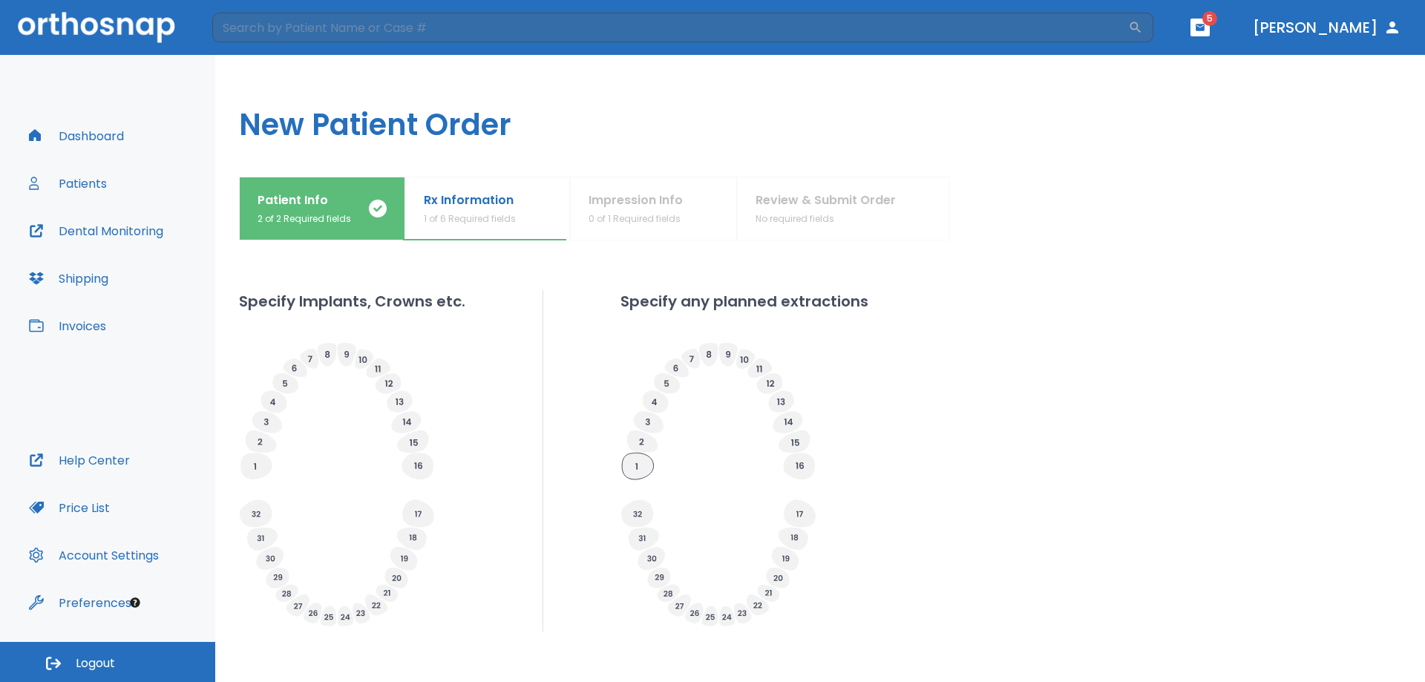
click at [638, 469] on icon at bounding box center [637, 466] width 31 height 27
click at [664, 506] on input "Planned" at bounding box center [663, 506] width 21 height 21
radio input "false"
click at [632, 463] on icon at bounding box center [637, 466] width 31 height 27
click at [663, 484] on input "Extracted" at bounding box center [663, 485] width 21 height 21
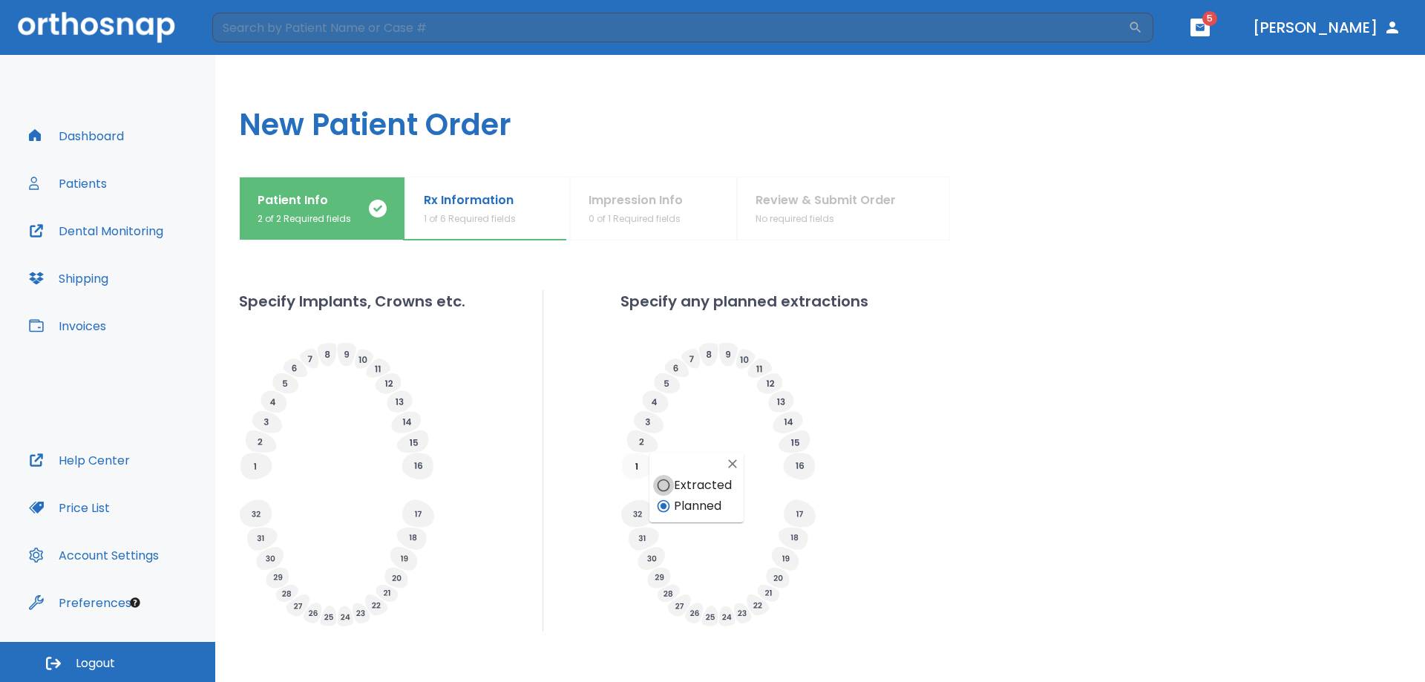
radio input "false"
click at [596, 466] on div "Specify Implants, Crowns etc. Specify any planned extractions" at bounding box center [820, 460] width 1162 height 341
click at [799, 468] on g at bounding box center [798, 466] width 31 height 27
click at [825, 485] on input "Extracted" at bounding box center [825, 485] width 21 height 21
radio input "false"
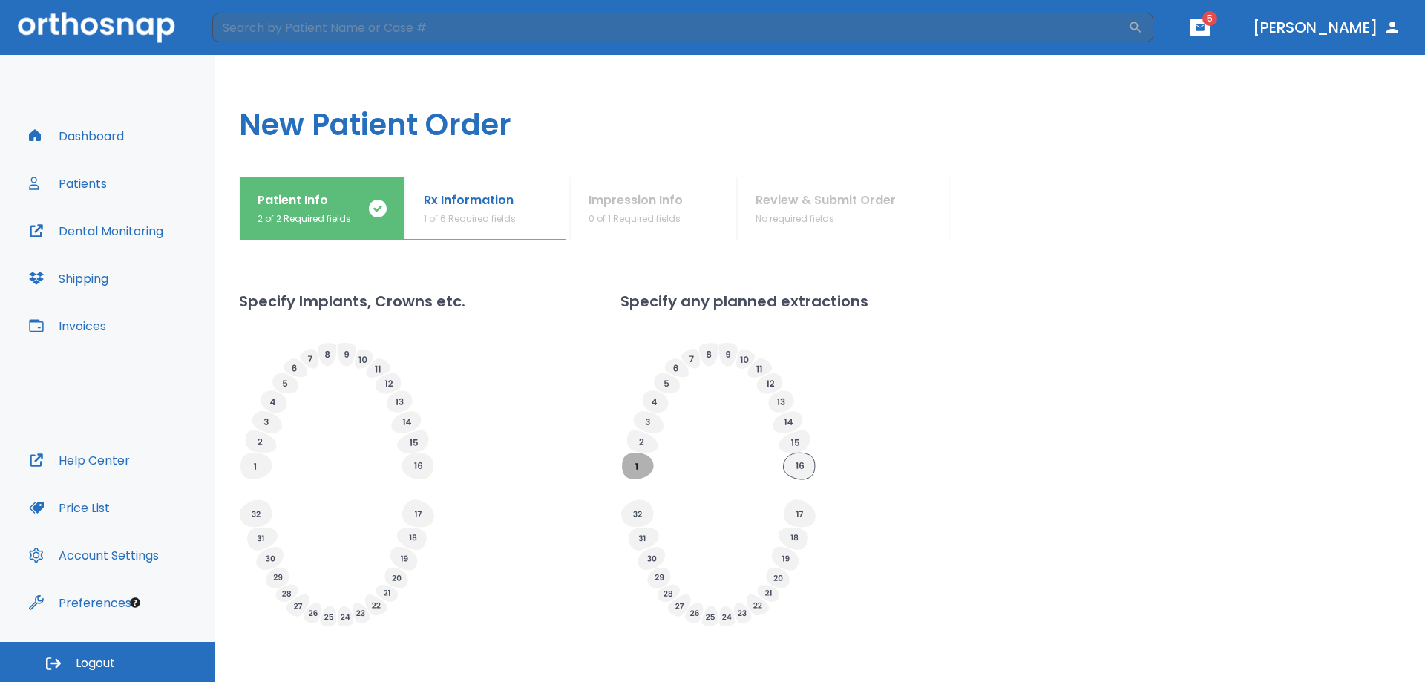
click at [802, 466] on icon at bounding box center [798, 466] width 31 height 27
click at [825, 505] on input "Planned" at bounding box center [825, 506] width 21 height 21
radio input "false"
click at [799, 466] on icon at bounding box center [800, 465] width 8 height 7
click at [825, 481] on input "Extracted" at bounding box center [825, 485] width 21 height 21
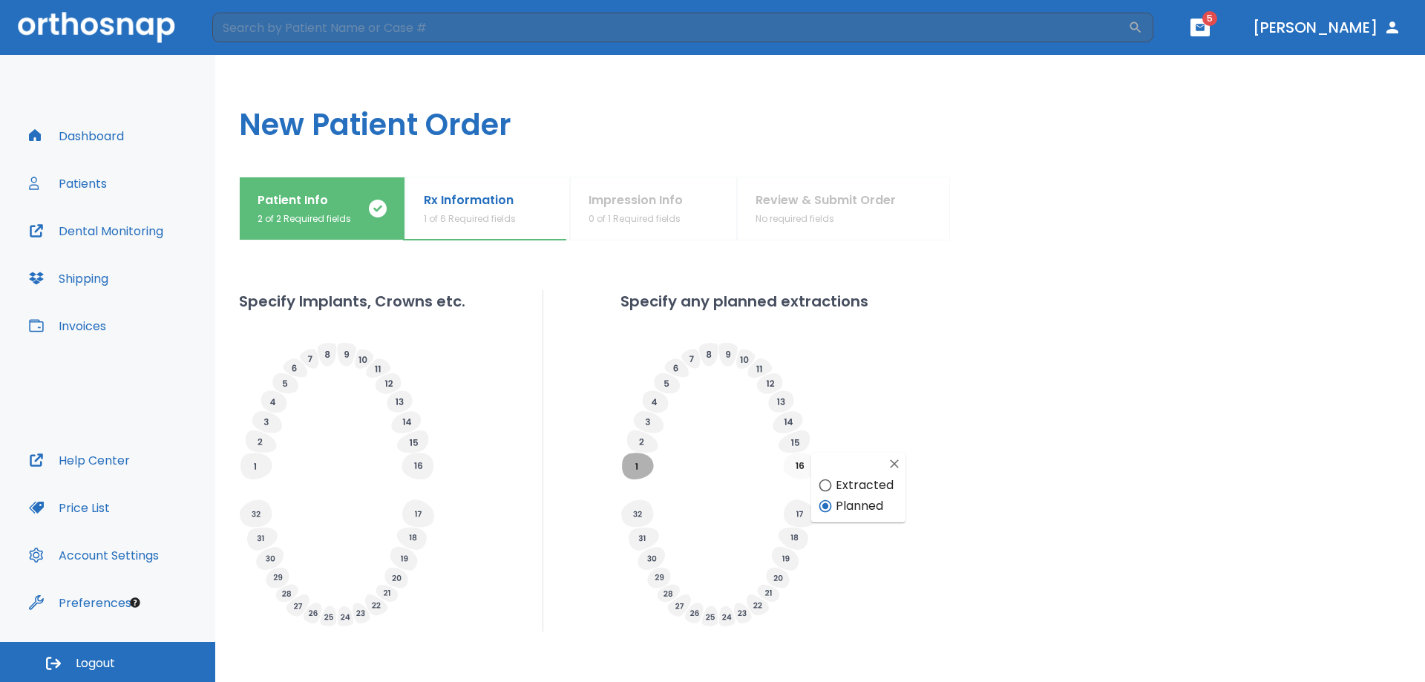
radio input "false"
click at [675, 514] on icon at bounding box center [719, 562] width 196 height 139
click at [636, 508] on icon at bounding box center [637, 513] width 32 height 27
click at [664, 549] on input "Planned" at bounding box center [663, 553] width 21 height 21
radio input "false"
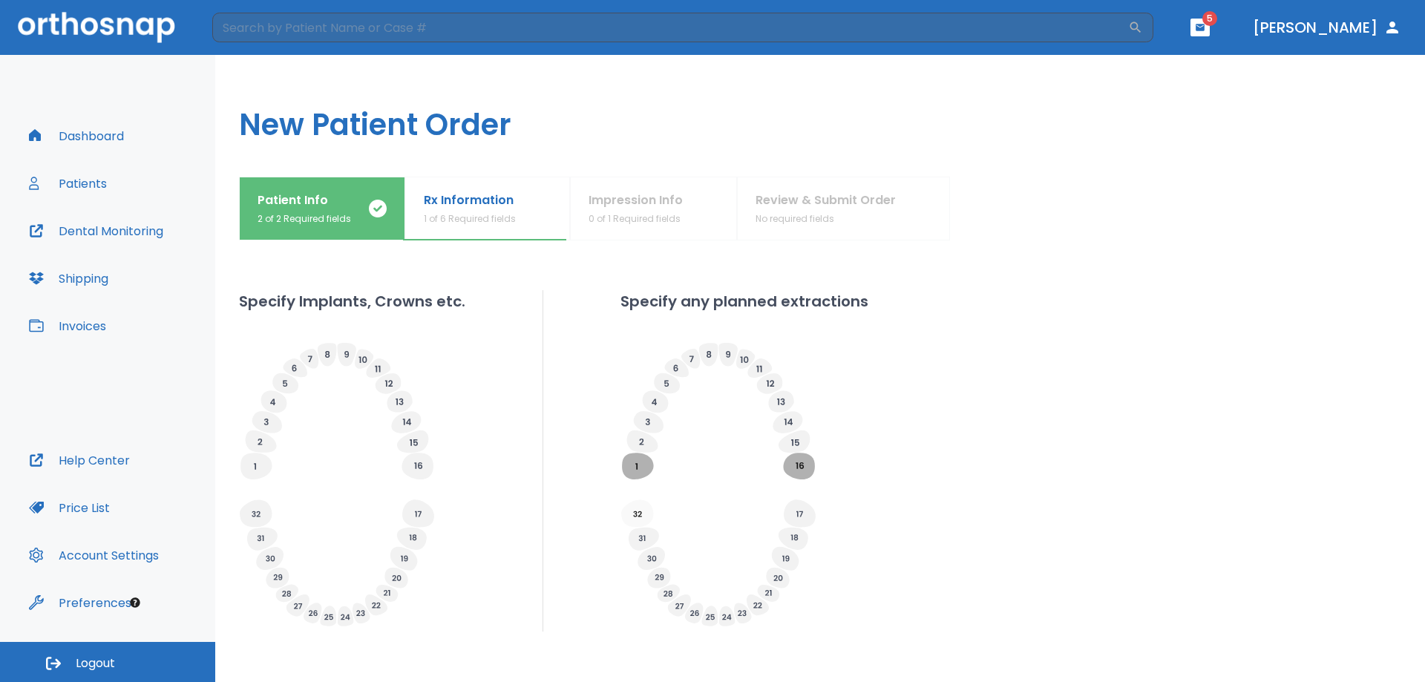
click at [633, 511] on icon at bounding box center [637, 514] width 8 height 6
click at [664, 531] on input "Extracted" at bounding box center [663, 532] width 21 height 21
radio input "false"
click at [802, 510] on icon at bounding box center [800, 513] width 32 height 27
click at [827, 552] on input "Planned" at bounding box center [826, 553] width 21 height 21
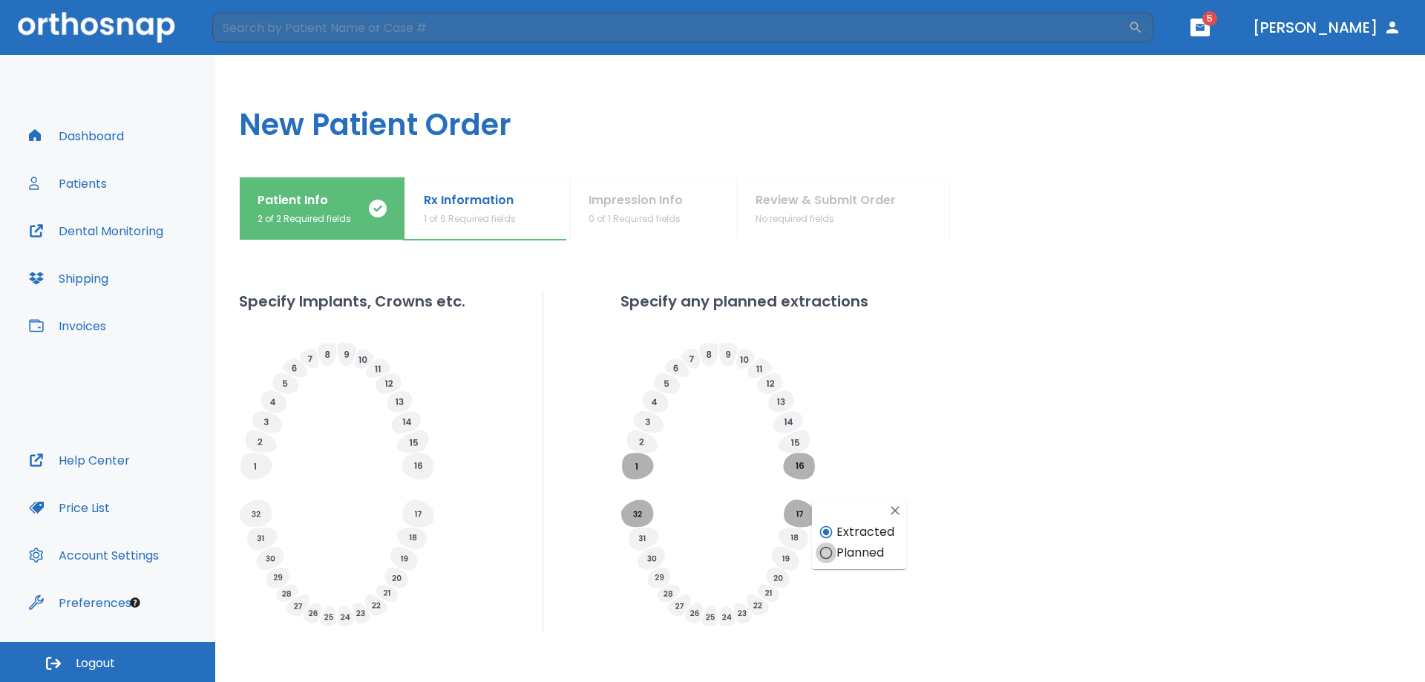
radio input "false"
click at [799, 508] on icon at bounding box center [800, 513] width 32 height 27
click at [829, 531] on input "Extracted" at bounding box center [826, 532] width 21 height 21
radio input "false"
click at [853, 549] on div at bounding box center [745, 486] width 248 height 289
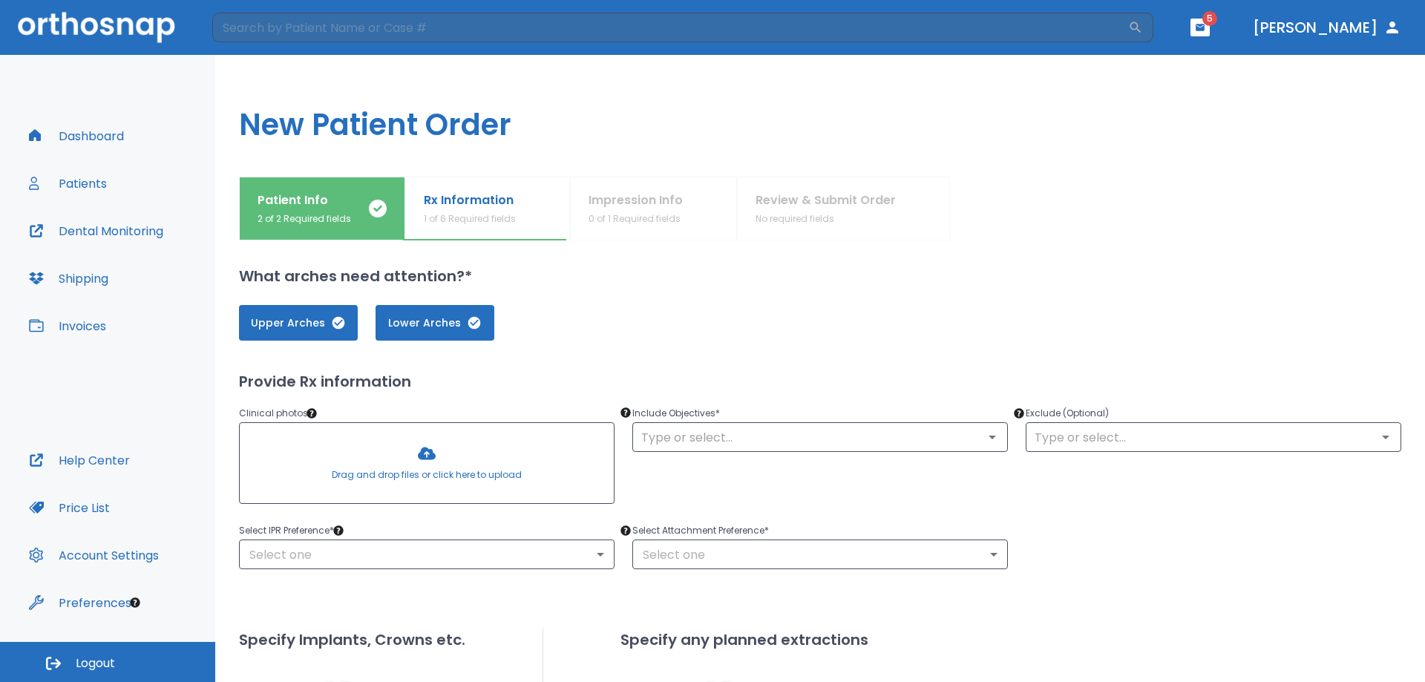
scroll to position [0, 0]
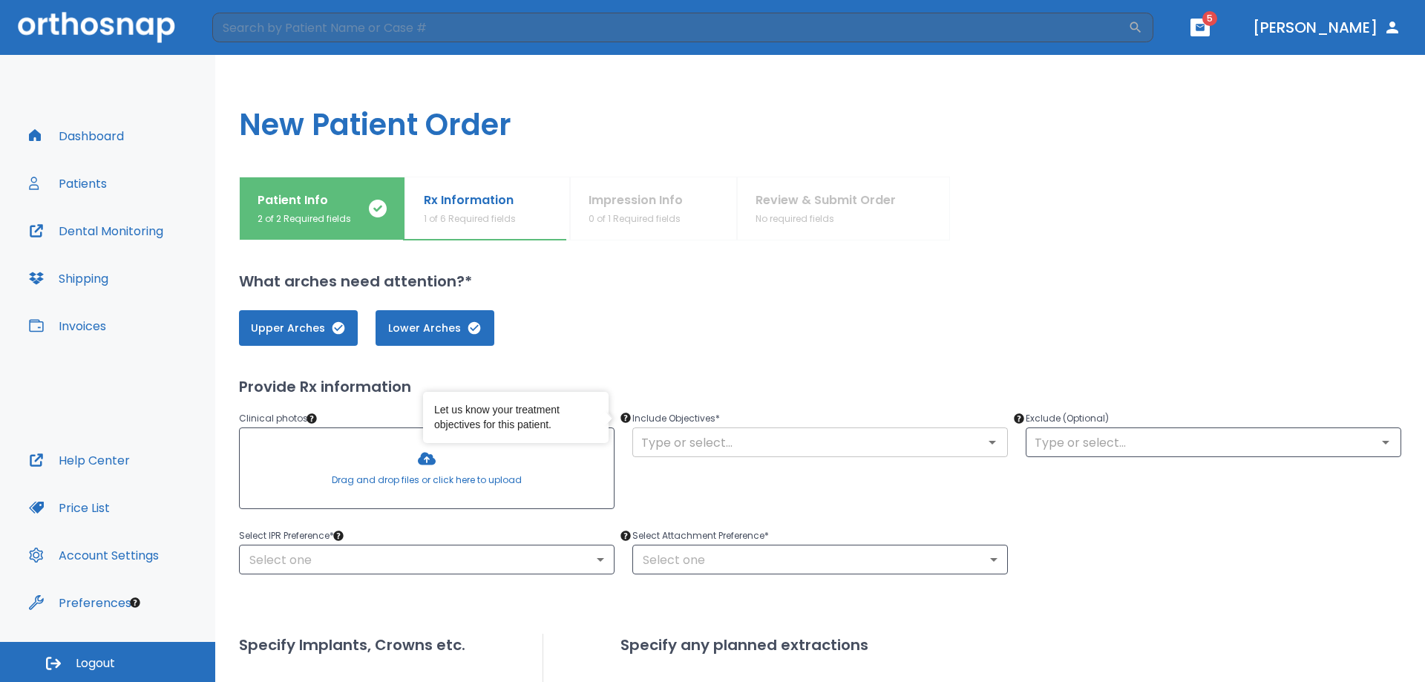
click at [675, 439] on input "text" at bounding box center [820, 442] width 367 height 21
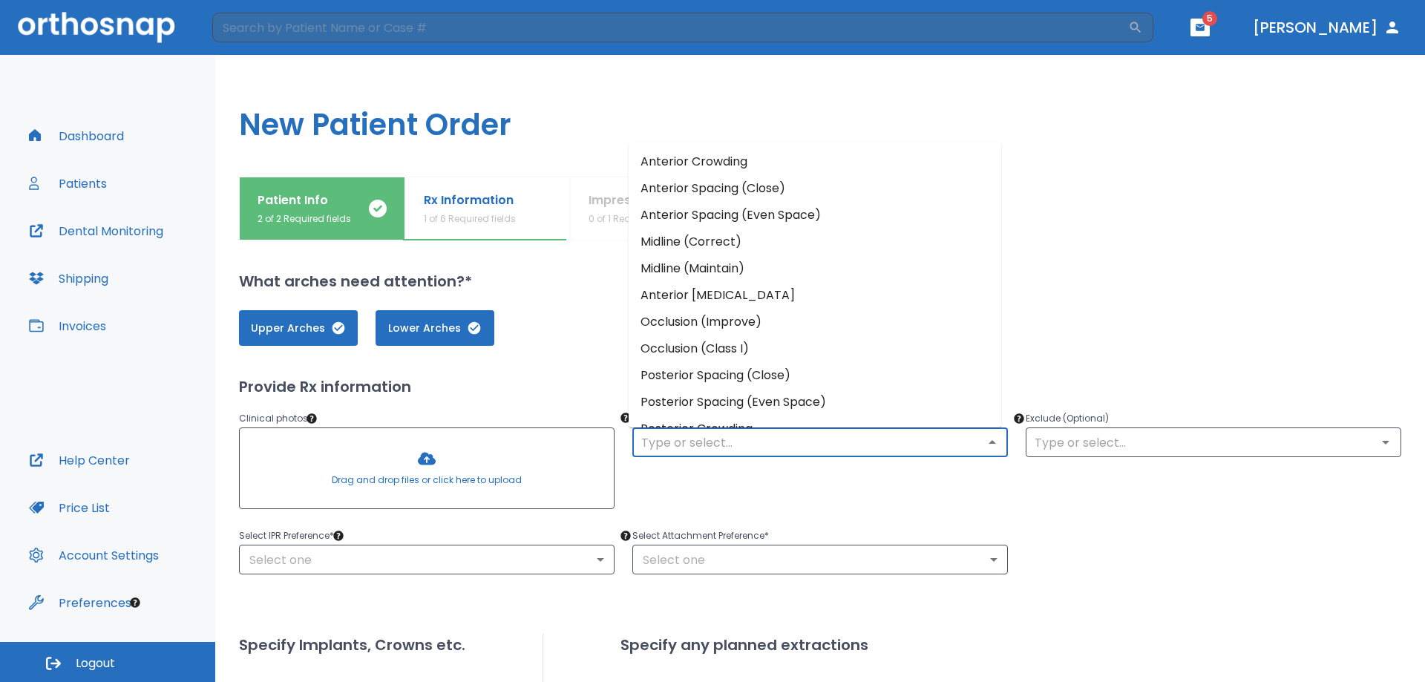
click at [675, 439] on input "text" at bounding box center [820, 442] width 367 height 21
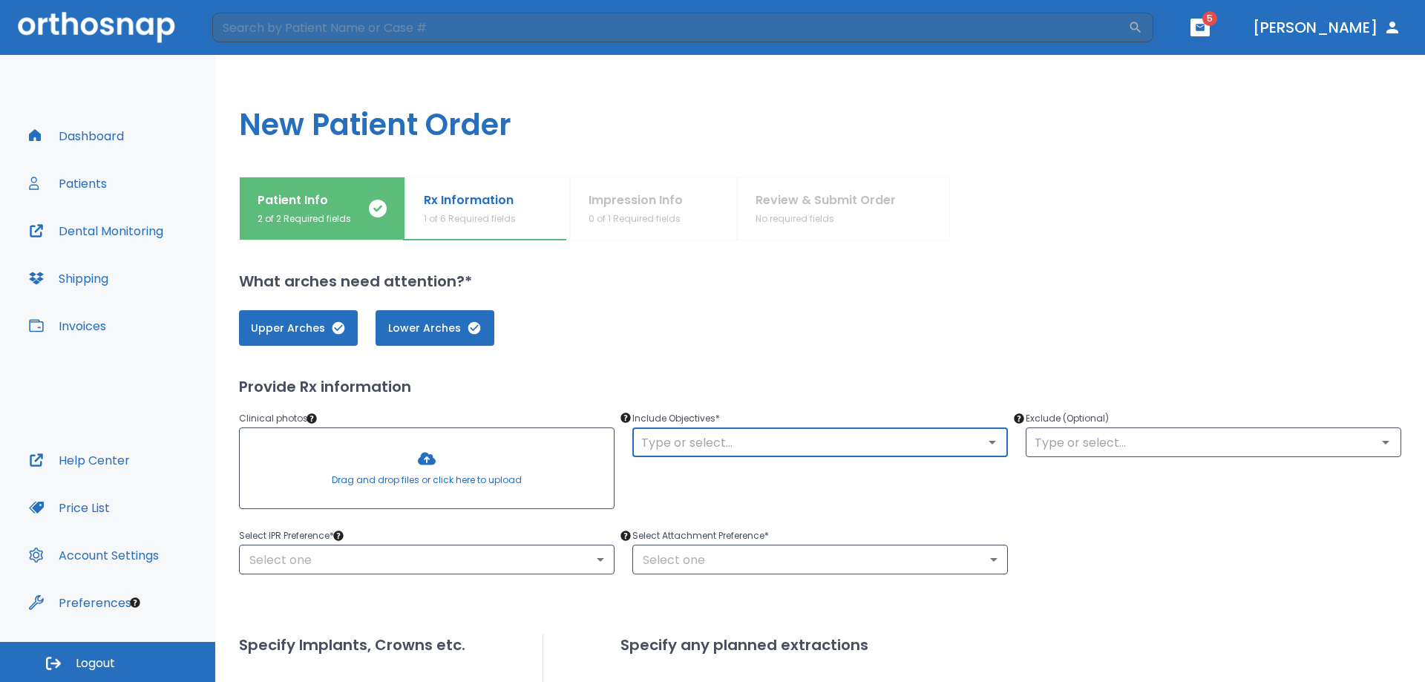
click at [675, 439] on input "text" at bounding box center [820, 442] width 367 height 21
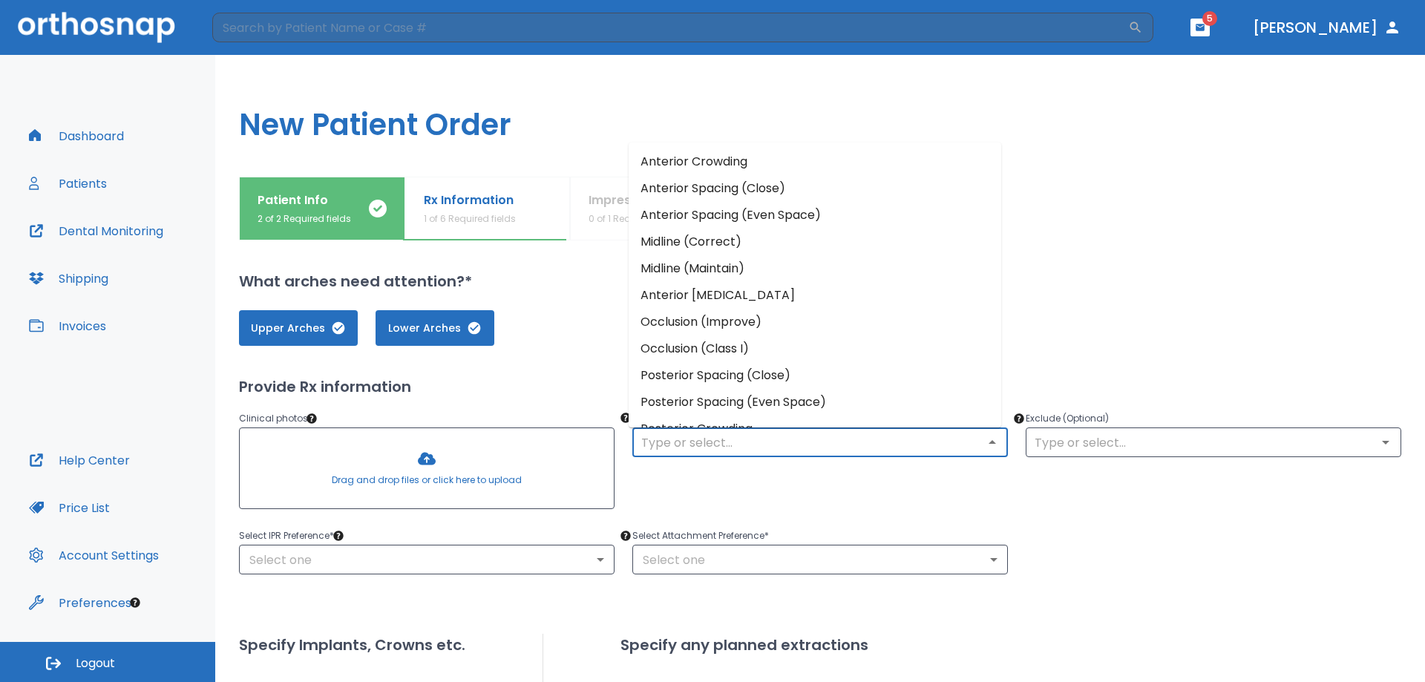
click at [724, 160] on li "Anterior Crowding" at bounding box center [815, 161] width 373 height 27
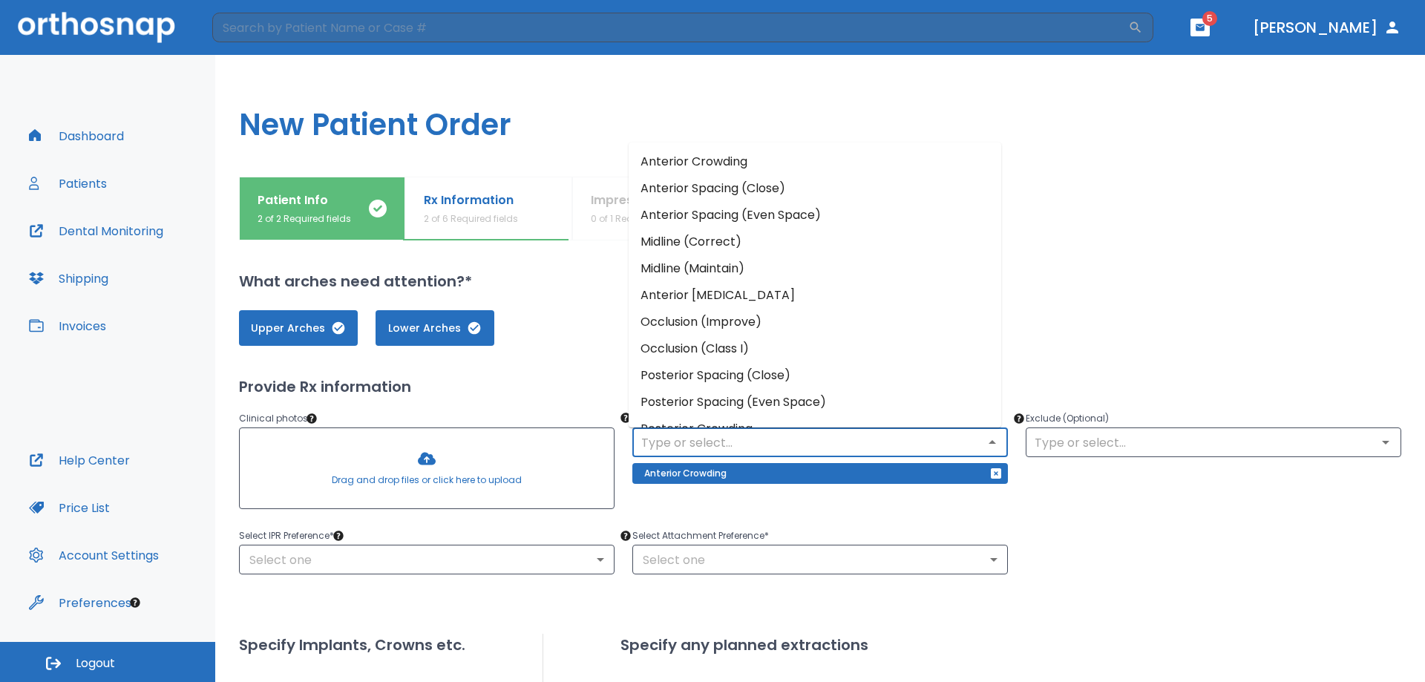
click at [735, 432] on input "text" at bounding box center [820, 442] width 367 height 21
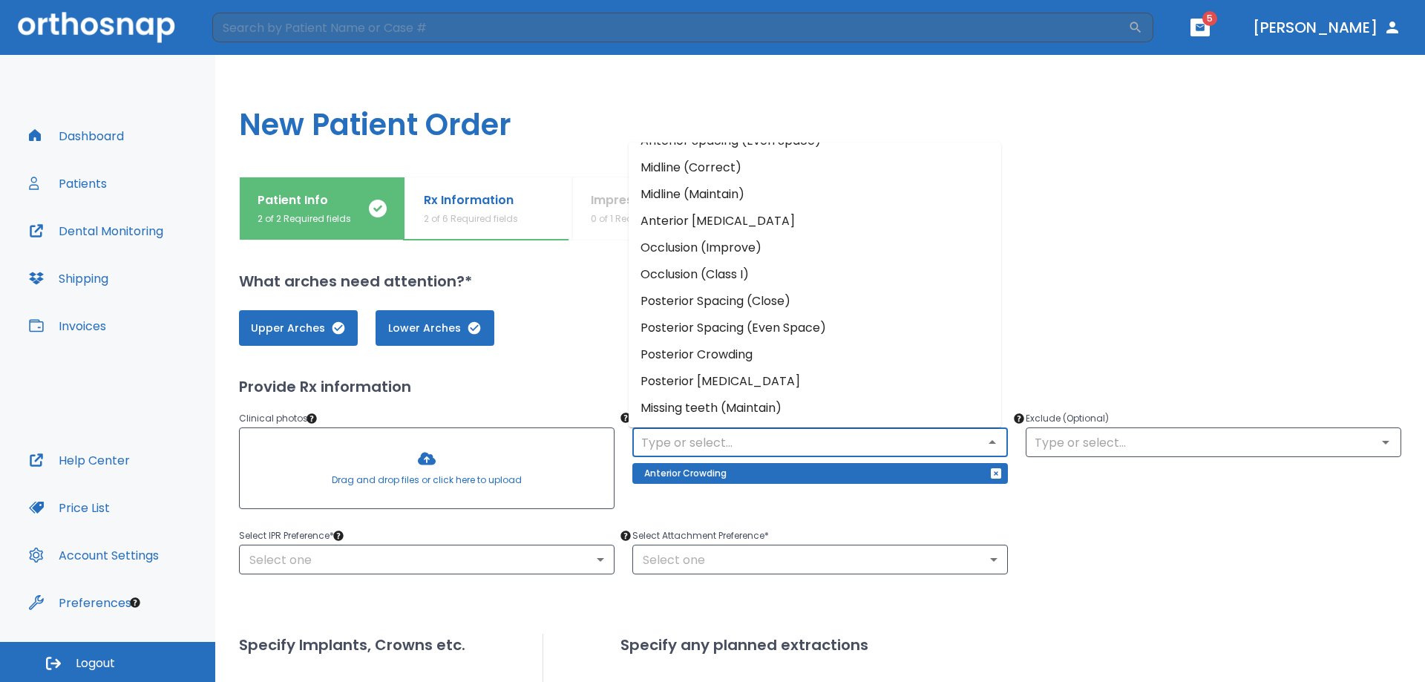
click at [726, 244] on li "Occlusion (Improve)" at bounding box center [815, 248] width 373 height 27
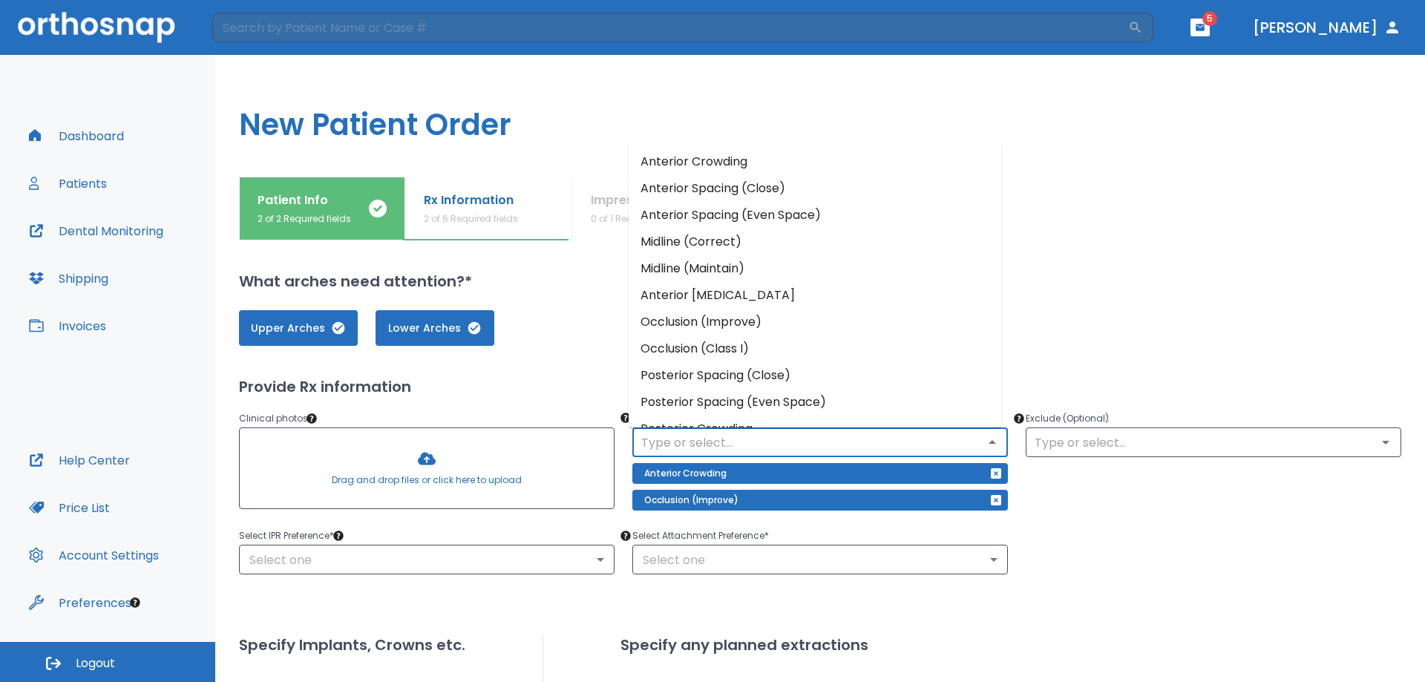
click at [736, 439] on input "text" at bounding box center [820, 442] width 367 height 21
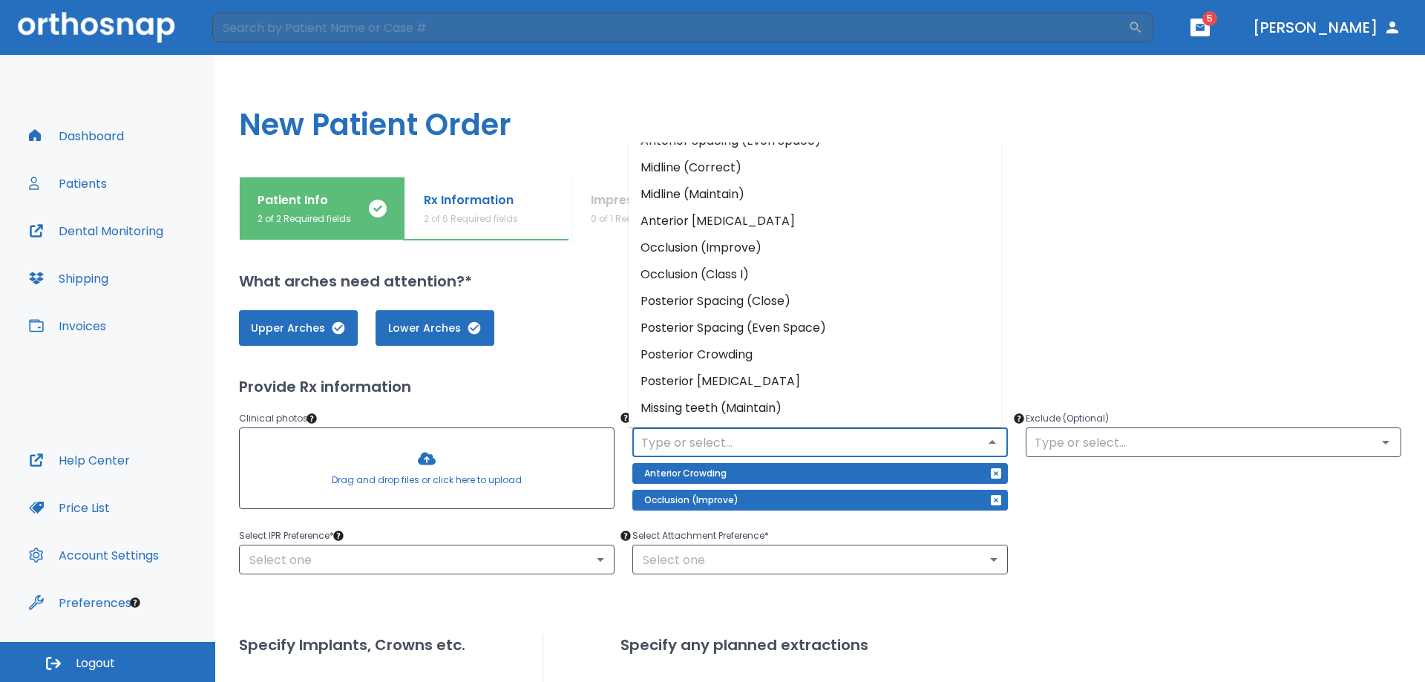
click at [753, 351] on li "Posterior Crowding" at bounding box center [815, 354] width 373 height 27
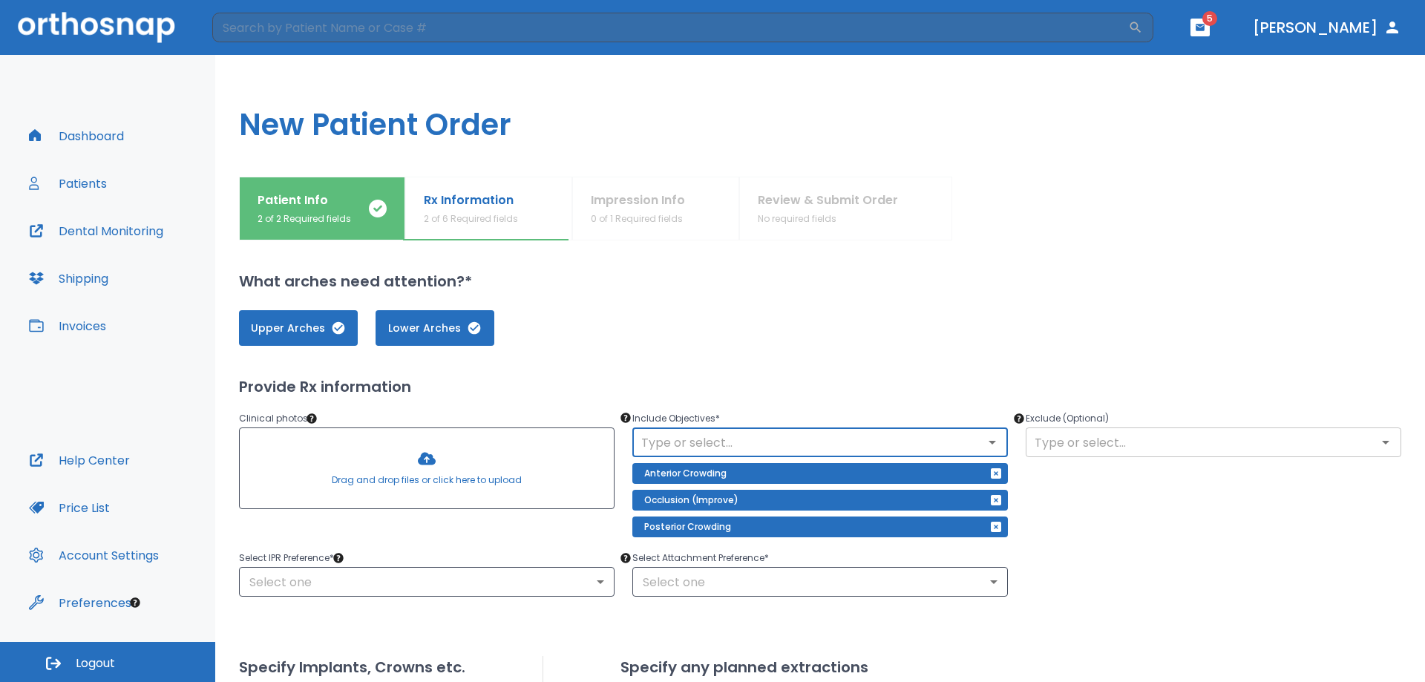
click at [1060, 450] on input "text" at bounding box center [1213, 442] width 367 height 21
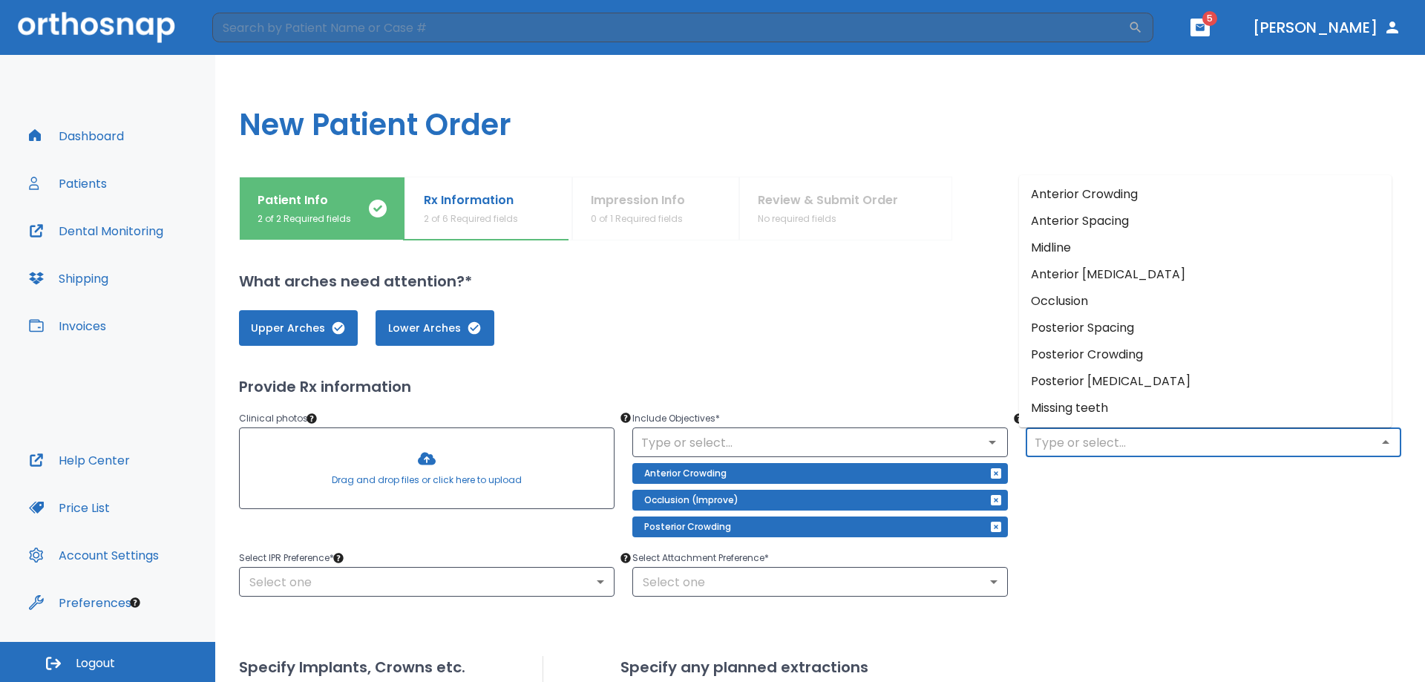
click at [1098, 512] on div "Exclude (Optional) ​" at bounding box center [1204, 464] width 393 height 145
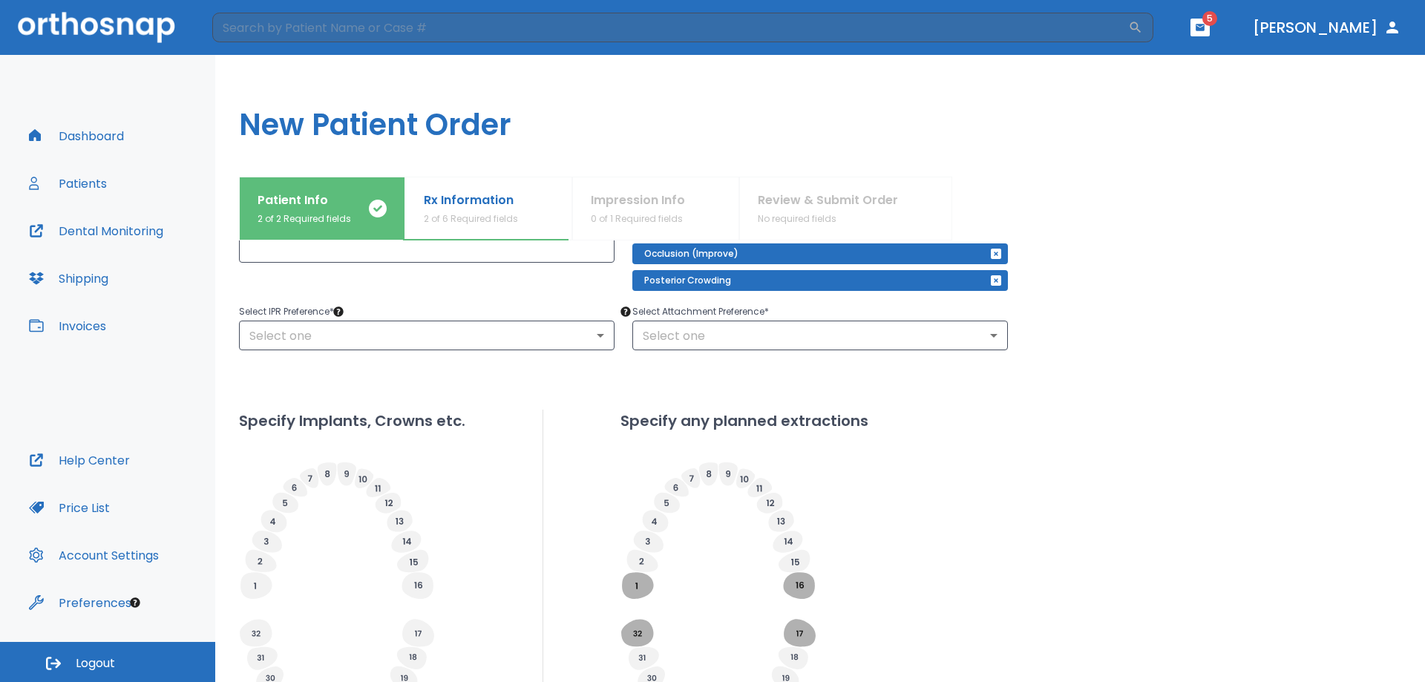
scroll to position [148, 0]
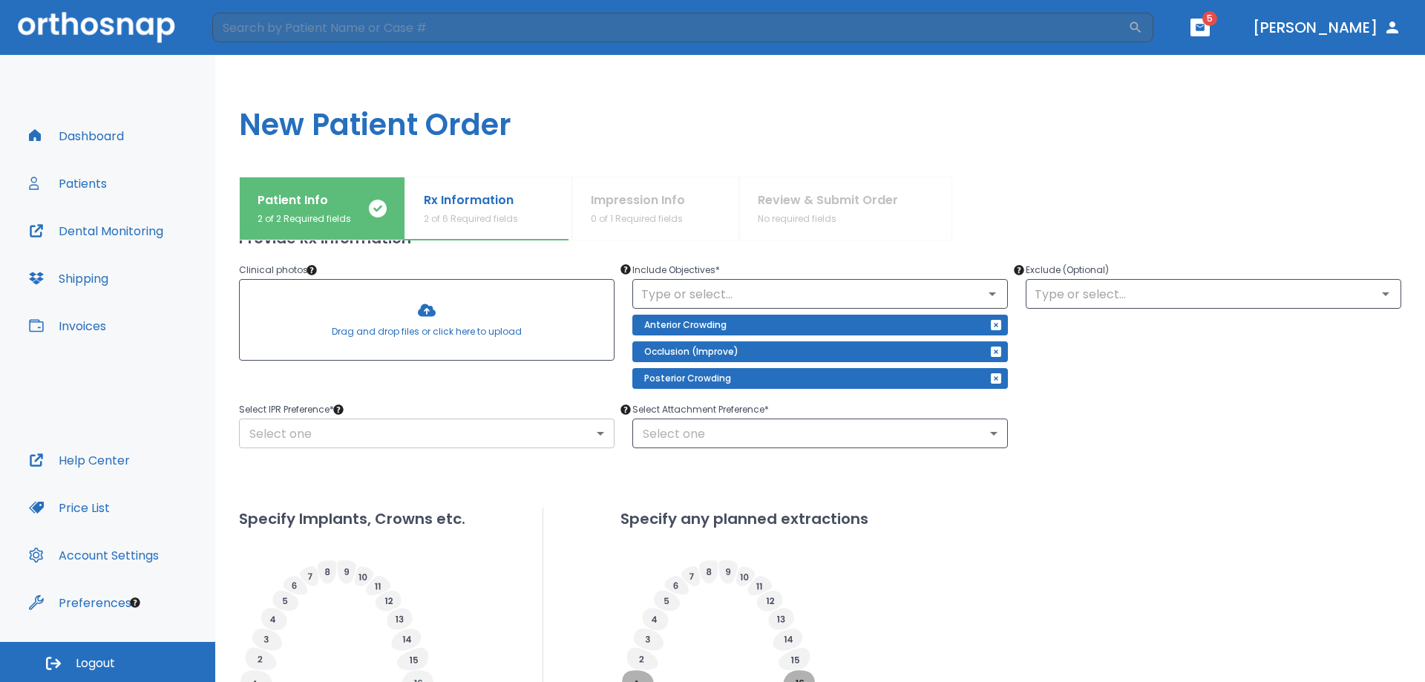
click at [572, 433] on body "​ 5 [PERSON_NAME] Dashboard Patients Dental Monitoring Shipping Invoices Help C…" at bounding box center [712, 341] width 1425 height 682
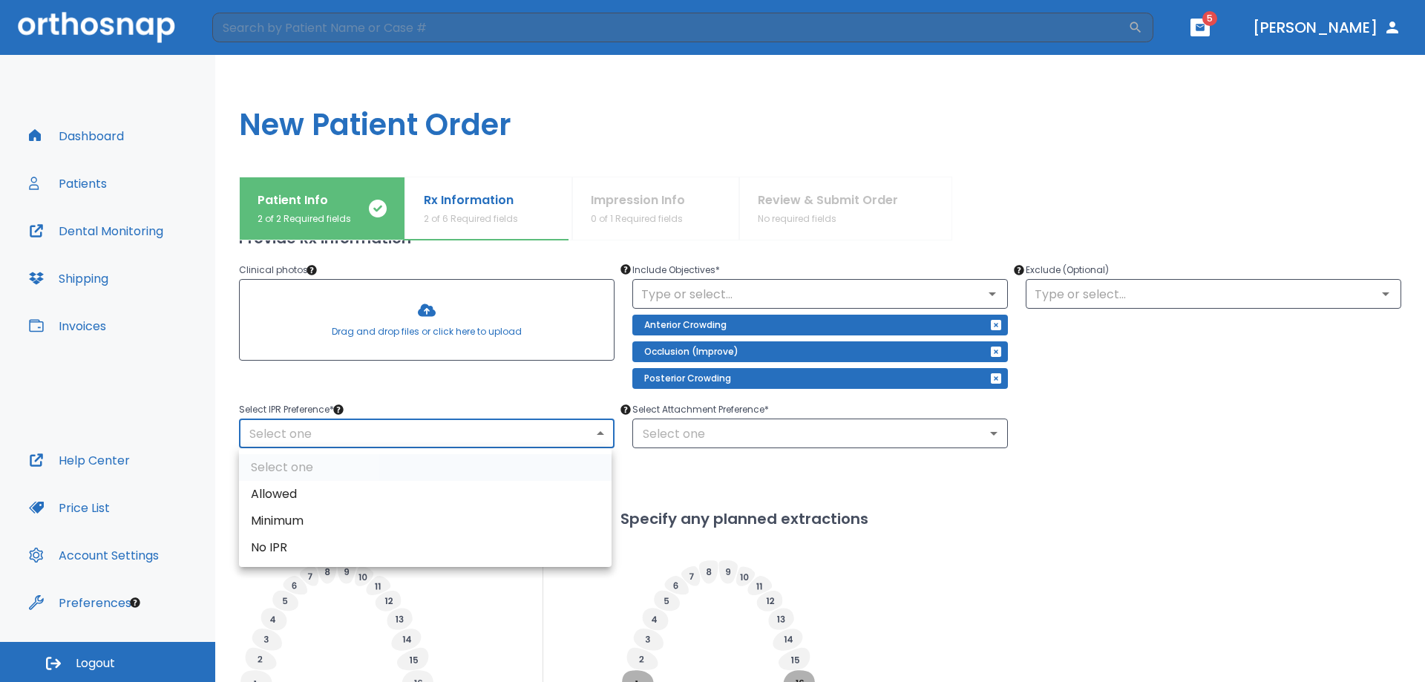
click at [298, 492] on li "Allowed" at bounding box center [425, 494] width 373 height 27
type input "1"
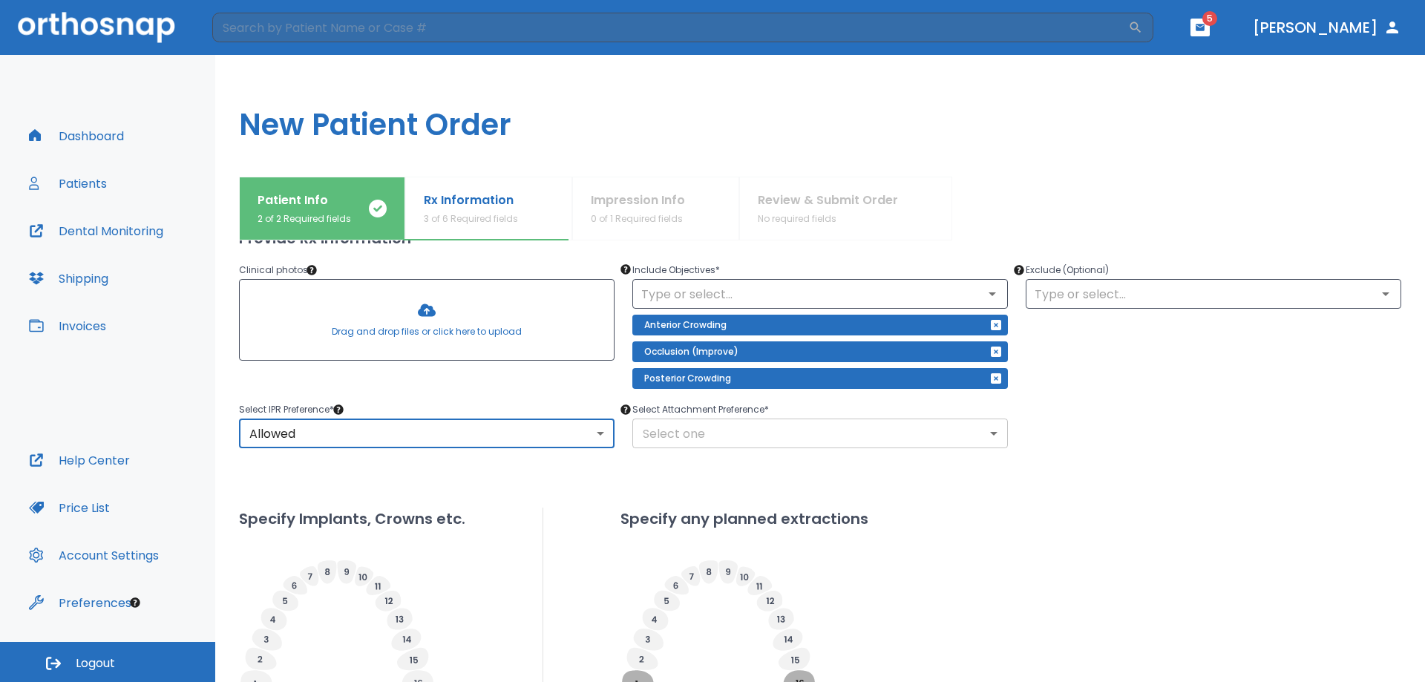
click at [676, 434] on body "​ 5 [PERSON_NAME] Dashboard Patients Dental Monitoring Shipping Invoices Help C…" at bounding box center [712, 341] width 1425 height 682
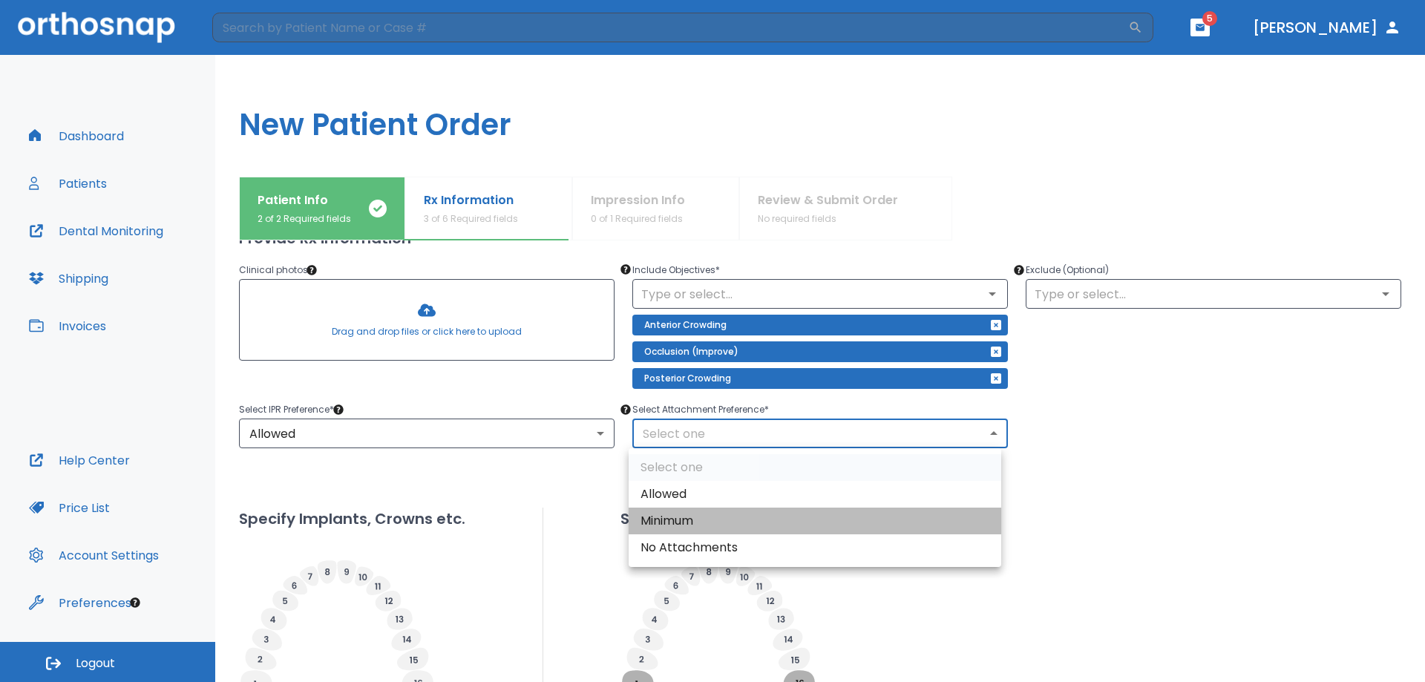
click at [684, 517] on li "Minimum" at bounding box center [815, 521] width 373 height 27
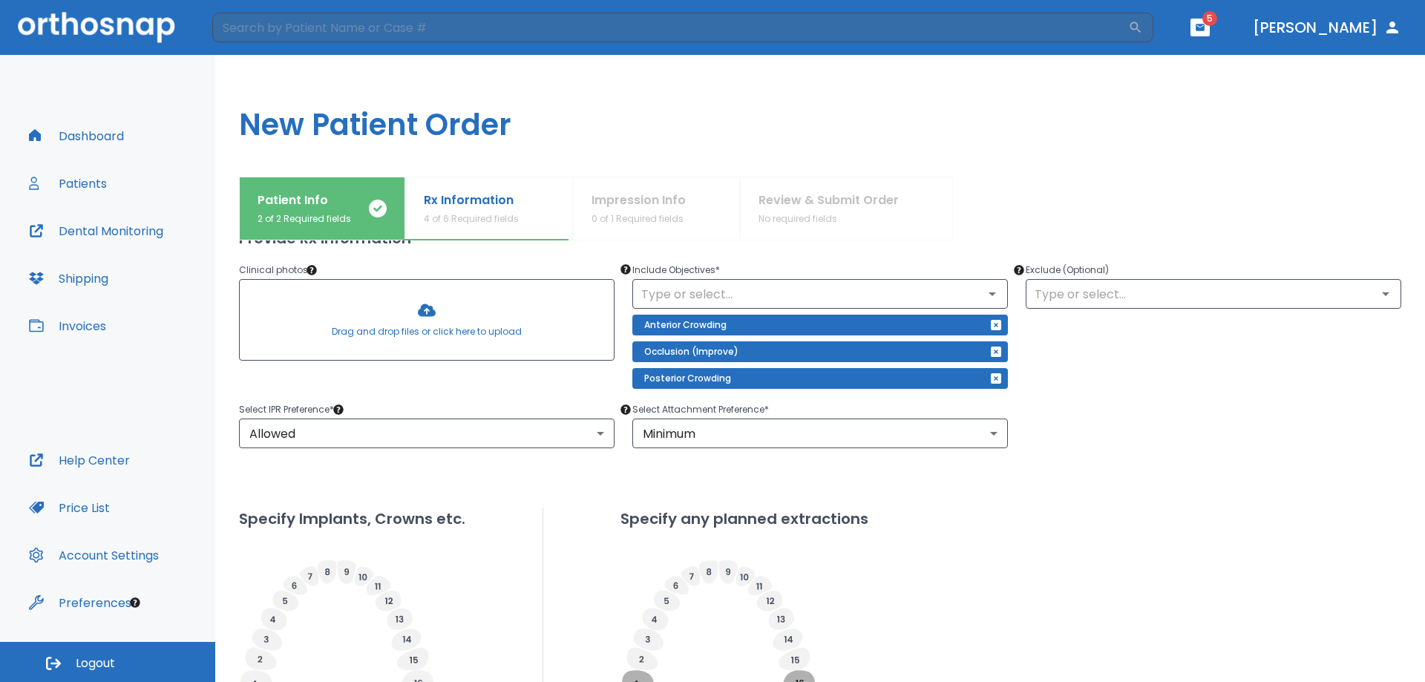
click at [1130, 436] on div "Select IPR Preference * Allowed 1 ​ Select Attachment Preference * Minimum 2 ​" at bounding box center [811, 415] width 1180 height 65
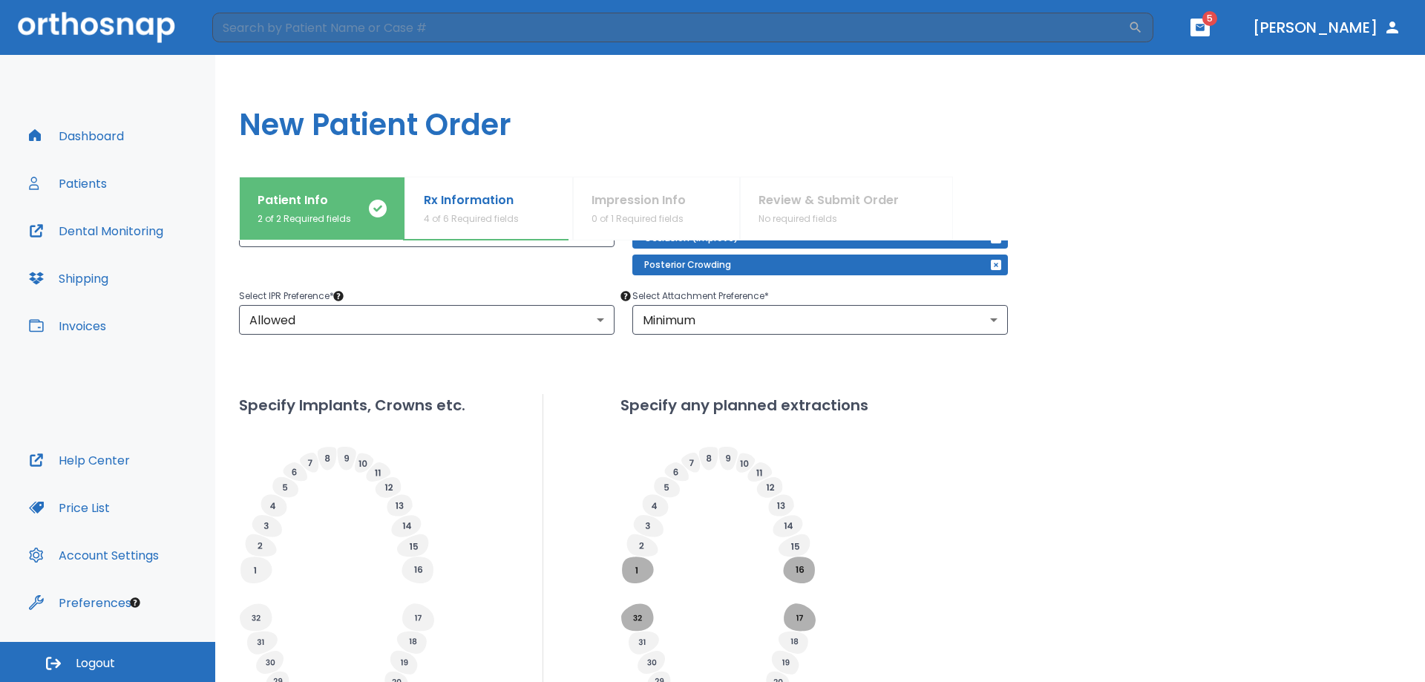
scroll to position [217, 0]
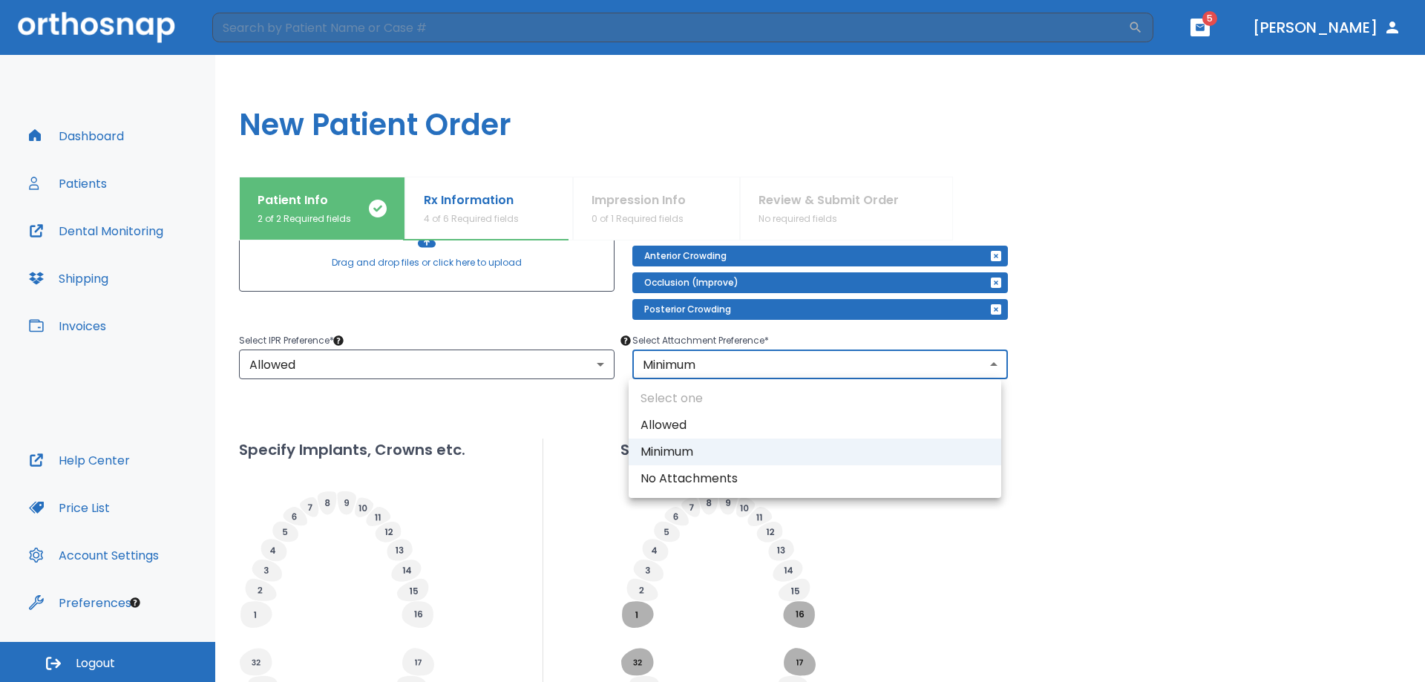
click at [791, 367] on body "​ 5 [PERSON_NAME] Dashboard Patients Dental Monitoring Shipping Invoices Help C…" at bounding box center [712, 341] width 1425 height 682
click at [786, 425] on li "Allowed" at bounding box center [815, 425] width 373 height 27
type input "1"
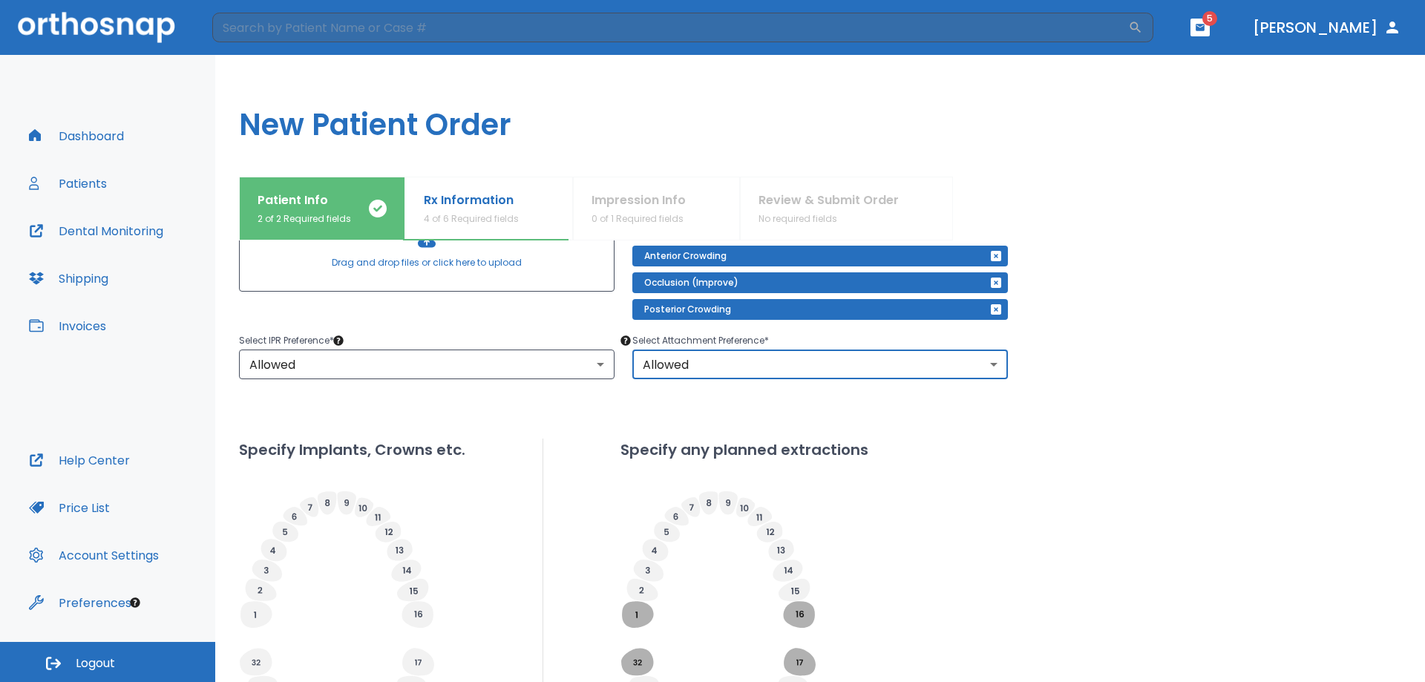
click at [1214, 517] on div "Specify Implants, Crowns etc. Specify any planned extractions" at bounding box center [820, 609] width 1162 height 341
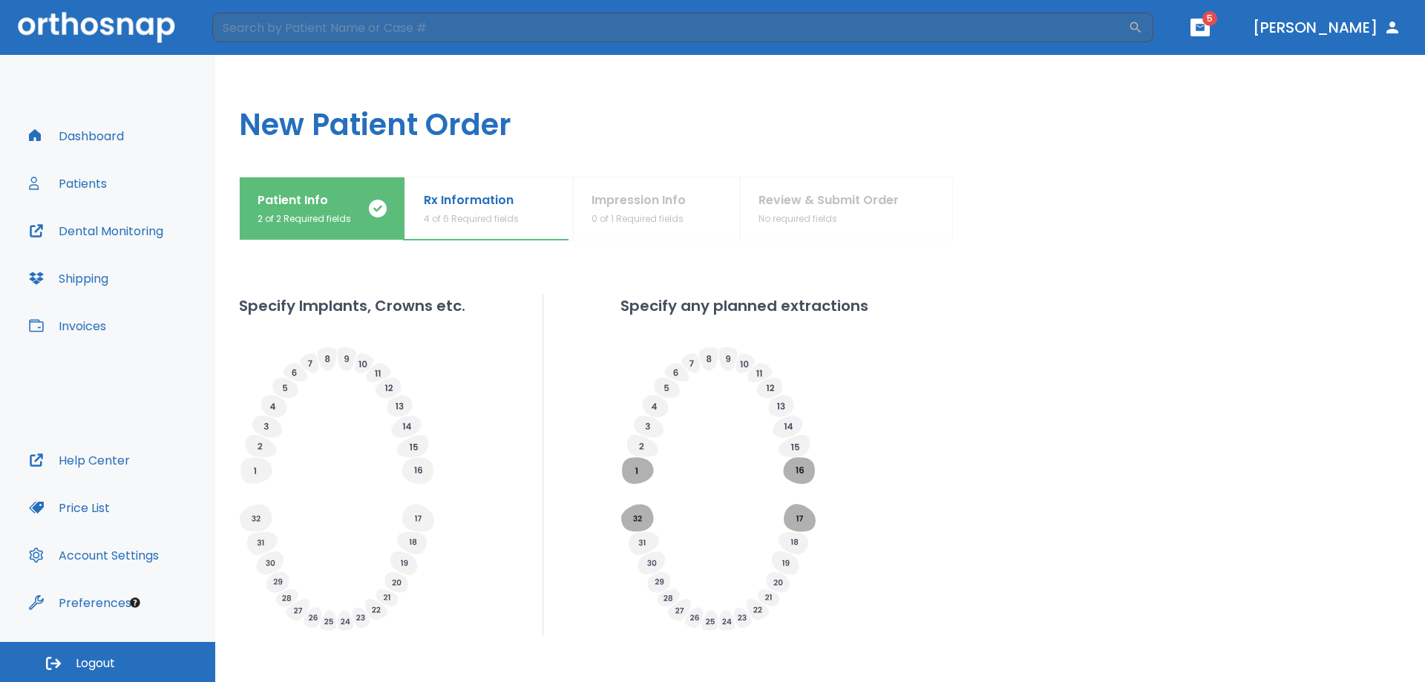
scroll to position [440, 0]
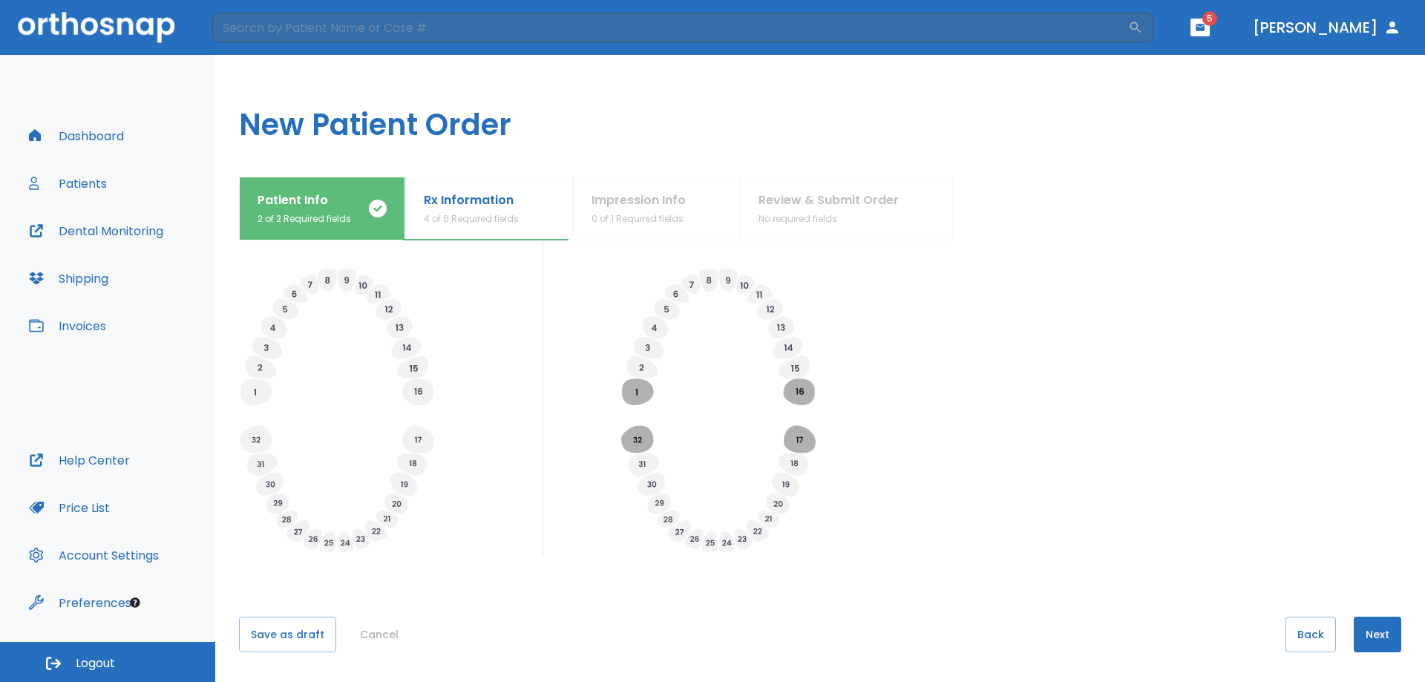
click at [1357, 632] on button "Next" at bounding box center [1378, 635] width 48 height 36
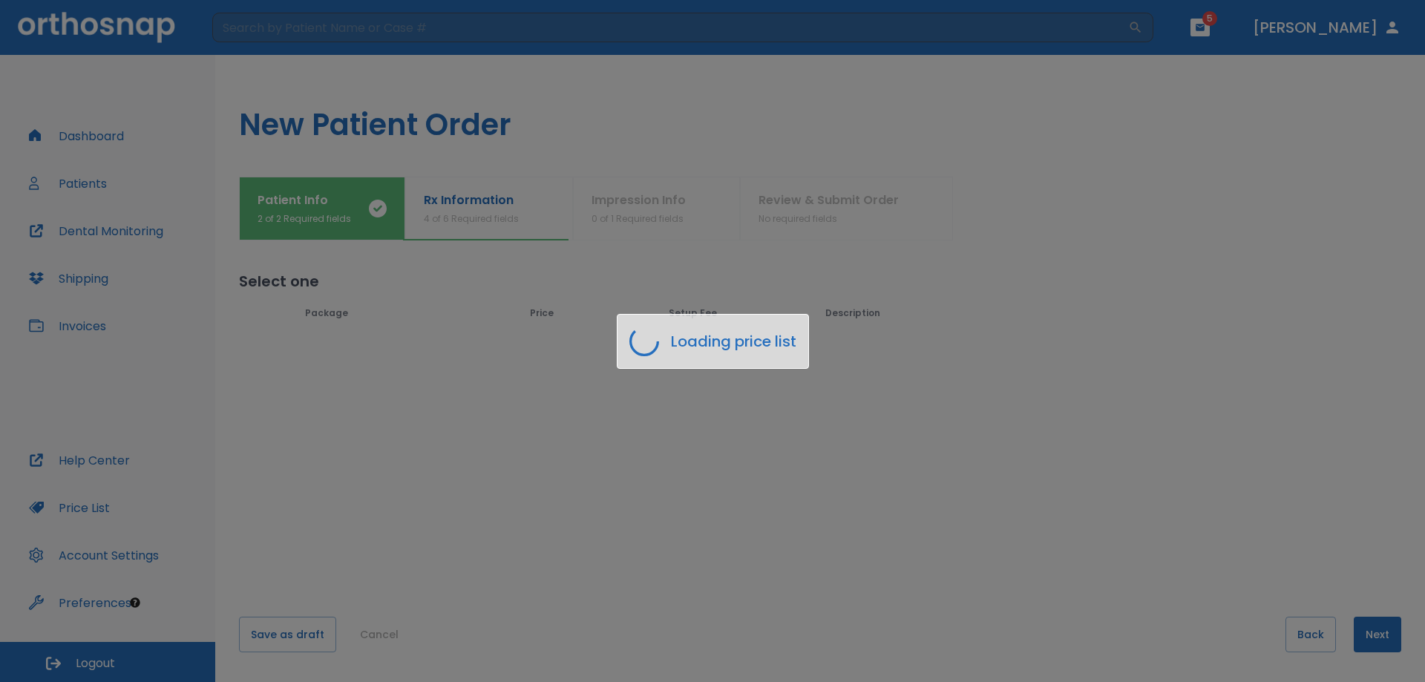
scroll to position [0, 0]
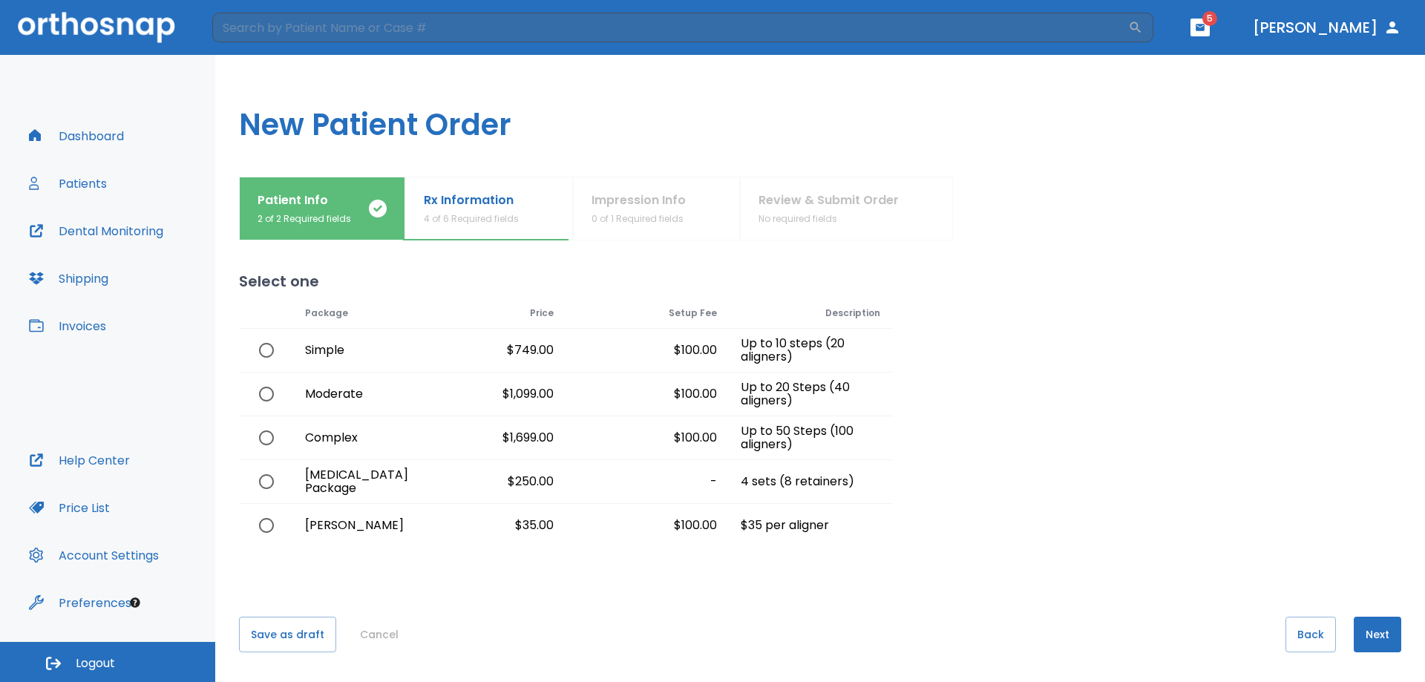
click at [263, 393] on input "radio" at bounding box center [266, 394] width 31 height 31
radio input "true"
drag, startPoint x: 1367, startPoint y: 632, endPoint x: 1041, endPoint y: 615, distance: 327.0
click at [1041, 615] on div "Select one Loading price list Package Price Setup Fee Description Simple $749.0…" at bounding box center [820, 461] width 1162 height 442
click at [259, 347] on input "radio" at bounding box center [266, 350] width 31 height 31
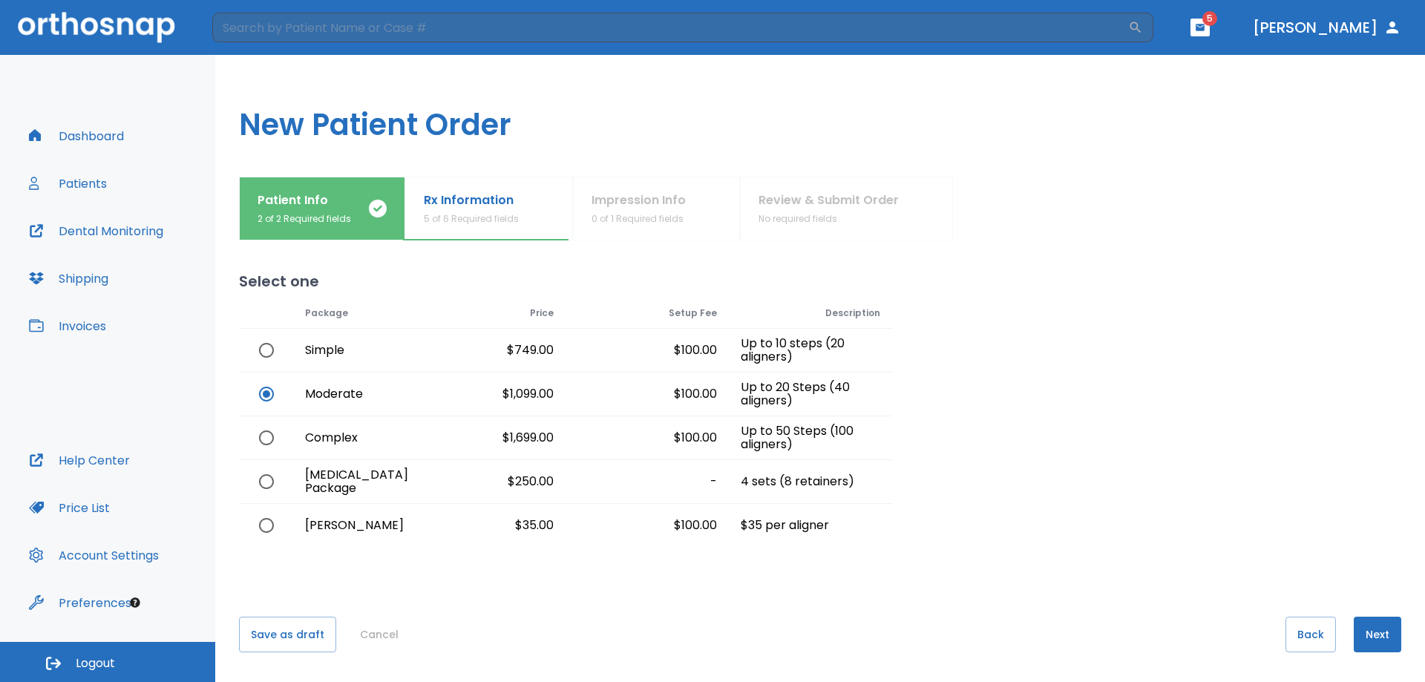
radio input "true"
radio input "false"
click at [1365, 632] on button "Next" at bounding box center [1378, 635] width 48 height 36
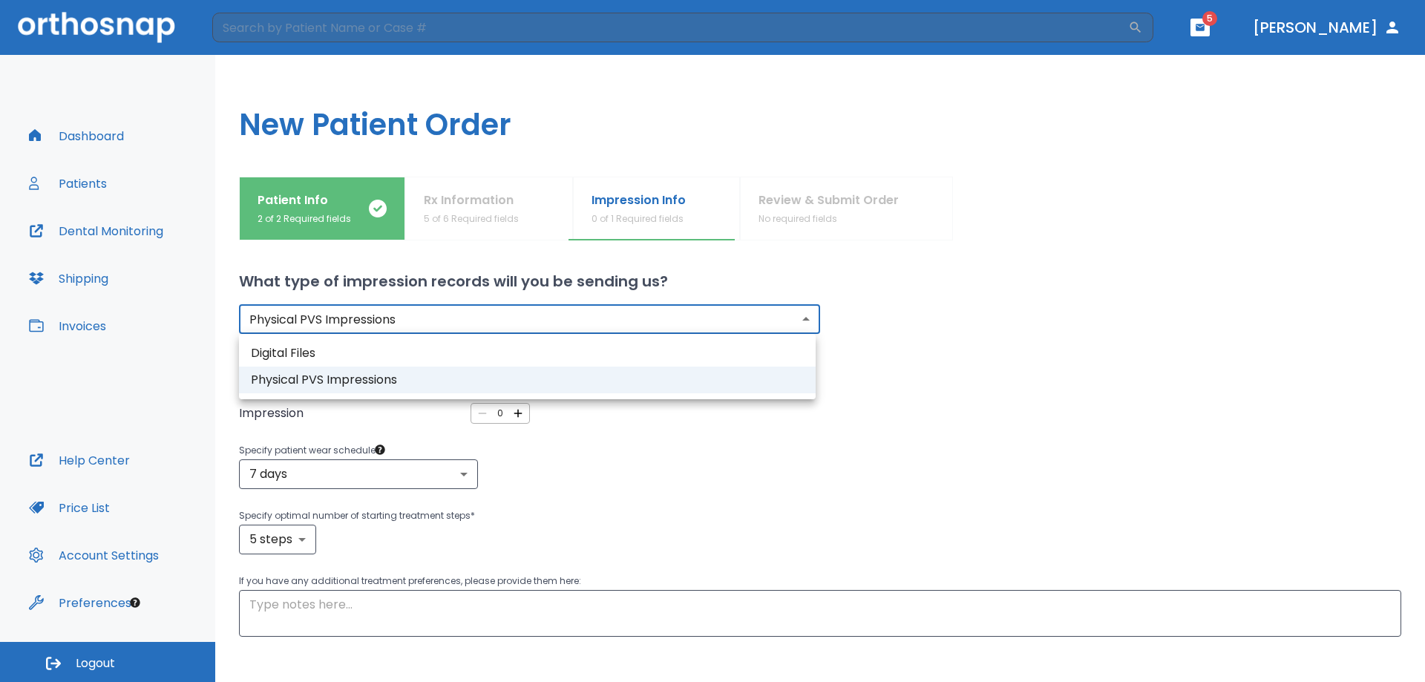
click at [440, 318] on body "​ 5 [PERSON_NAME] Dashboard Patients Dental Monitoring Shipping Invoices Help C…" at bounding box center [712, 341] width 1425 height 682
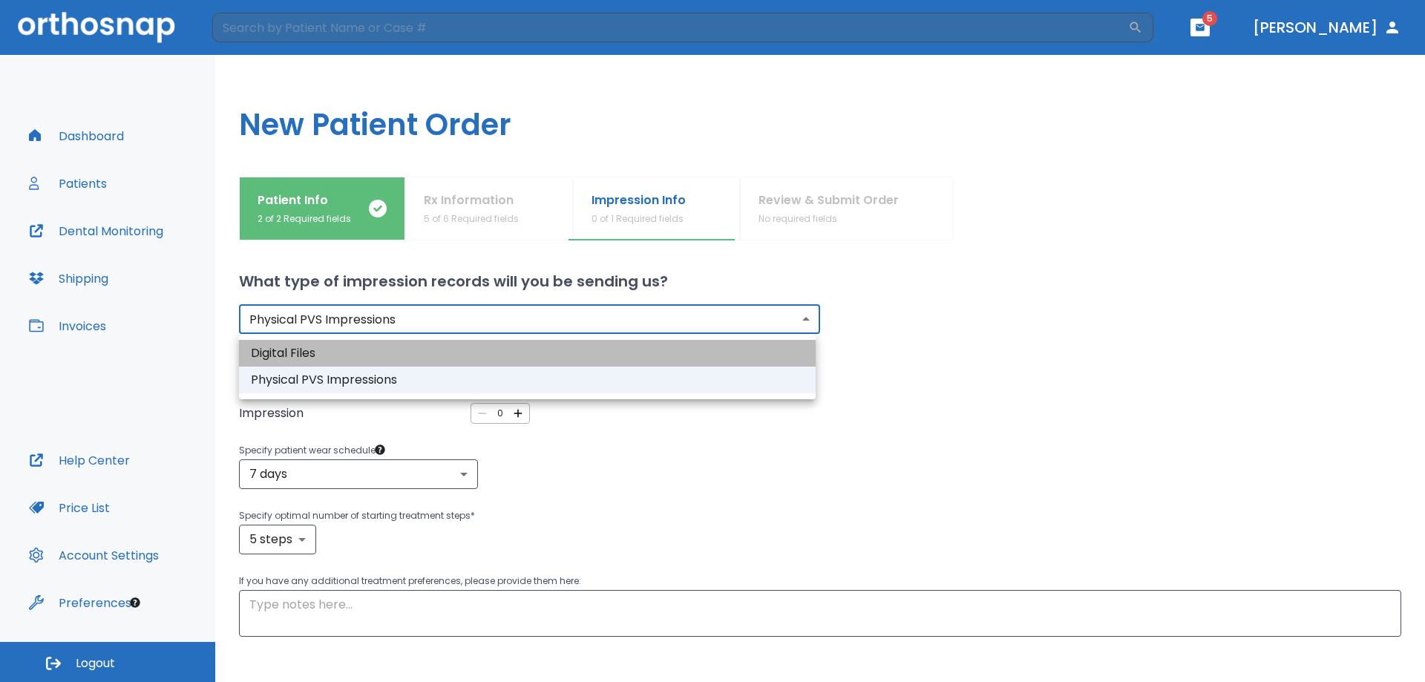
click at [435, 350] on li "Digital Files" at bounding box center [527, 353] width 577 height 27
type input "digital"
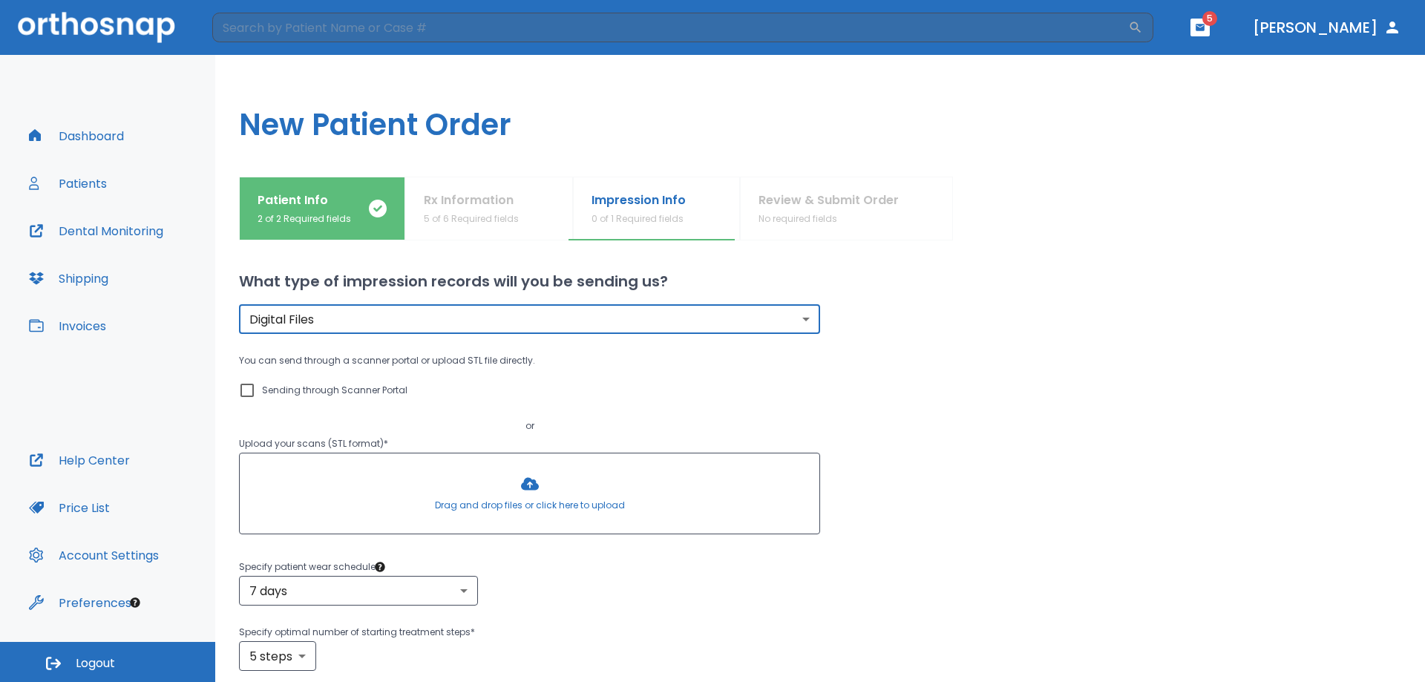
click at [361, 385] on p "Sending through Scanner Portal" at bounding box center [334, 391] width 145 height 18
click at [256, 385] on input "Sending through Scanner Portal" at bounding box center [247, 391] width 18 height 18
checkbox input "true"
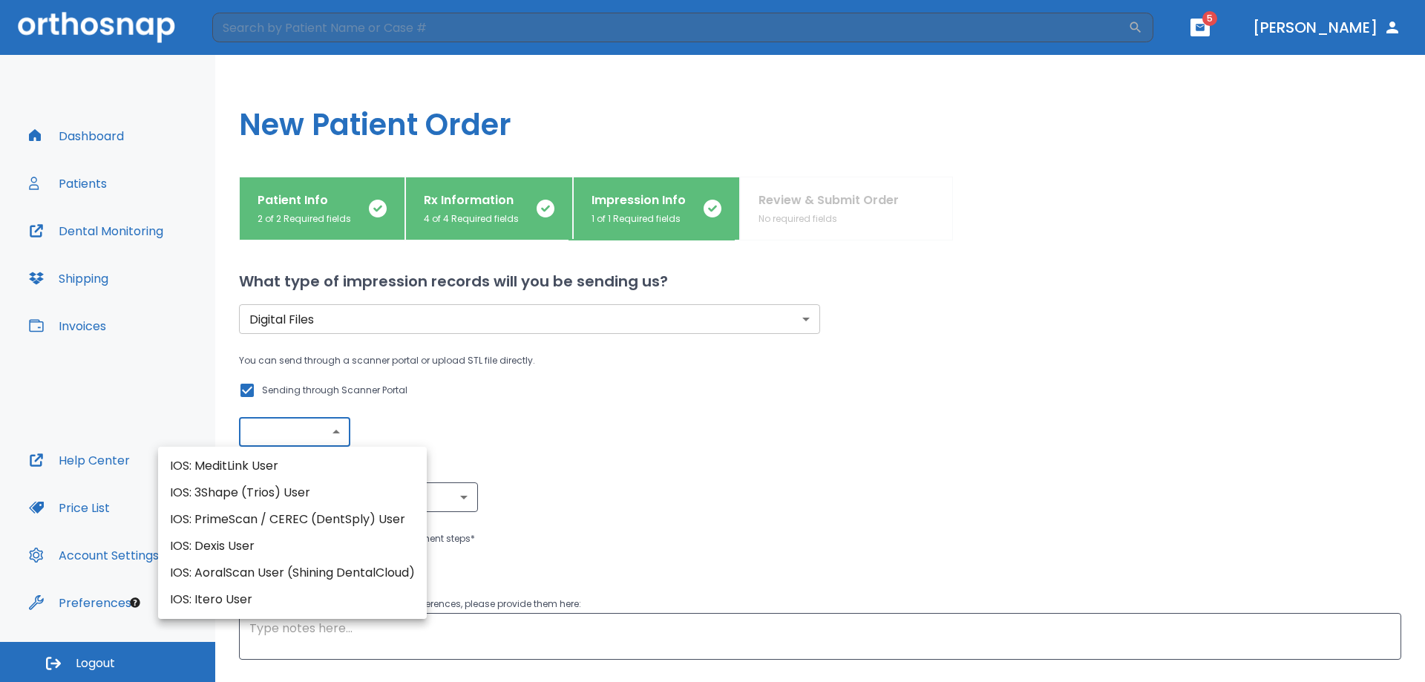
click at [318, 429] on body "​ 5 [PERSON_NAME] Dashboard Patients Dental Monitoring Shipping Invoices Help C…" at bounding box center [712, 341] width 1425 height 682
click at [303, 487] on li "IOS: 3Shape (Trios) User" at bounding box center [292, 493] width 269 height 27
type input "IOS: 3Shape (Trios) User"
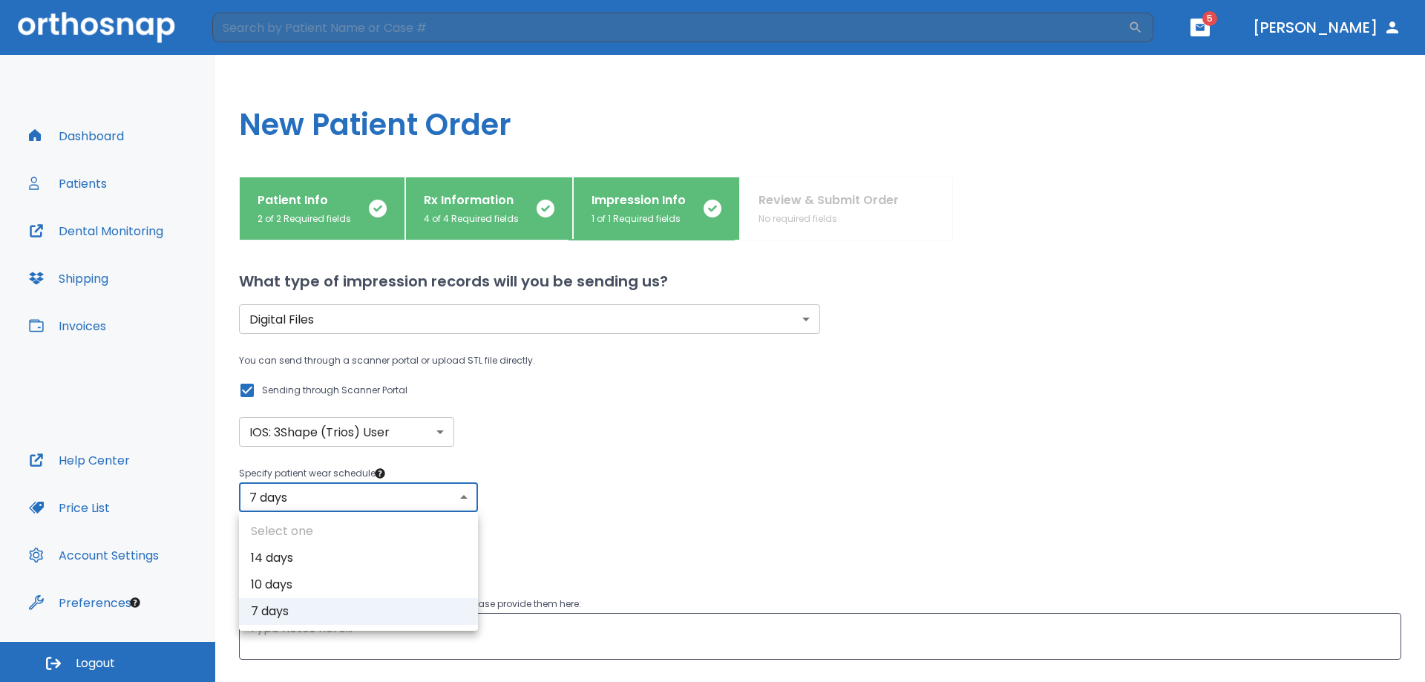
click at [373, 499] on body "​ 5 [PERSON_NAME] Dashboard Patients Dental Monitoring Shipping Invoices Help C…" at bounding box center [712, 341] width 1425 height 682
click at [373, 499] on div at bounding box center [712, 341] width 1425 height 682
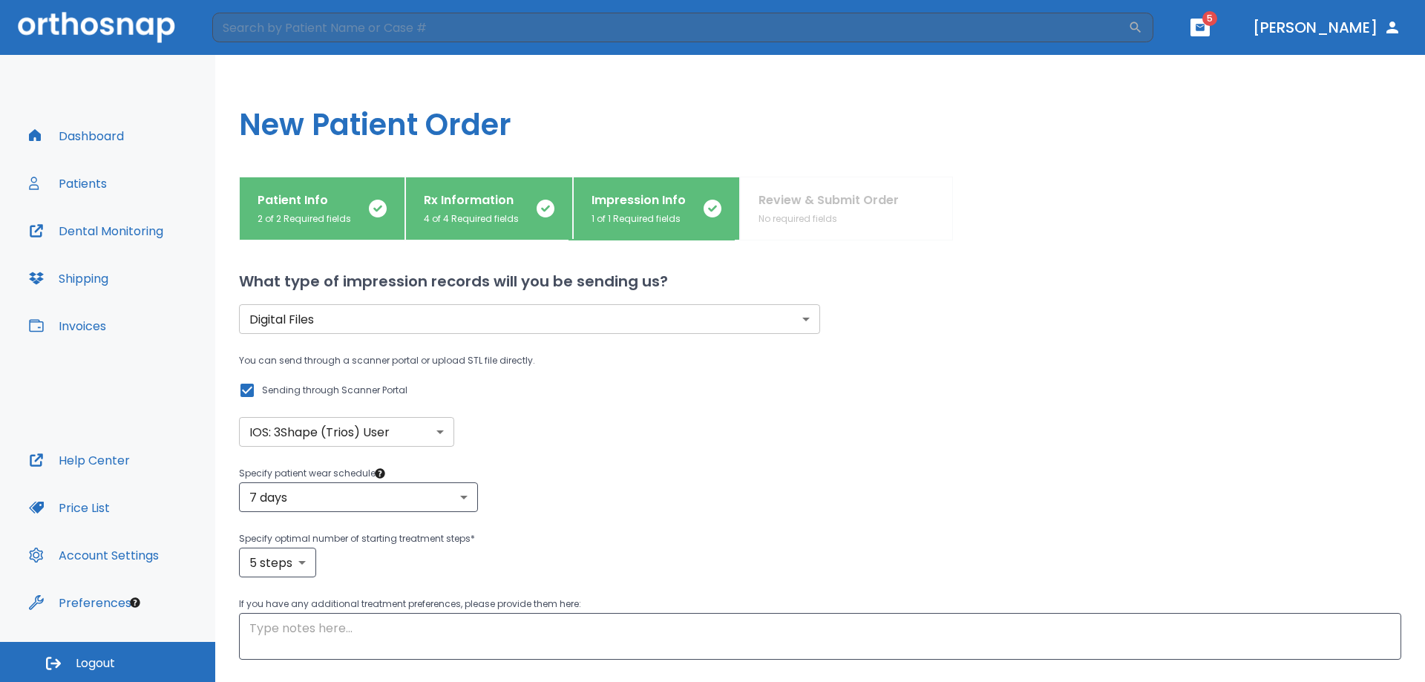
click at [524, 492] on div "7 days 7 ​" at bounding box center [820, 497] width 1162 height 30
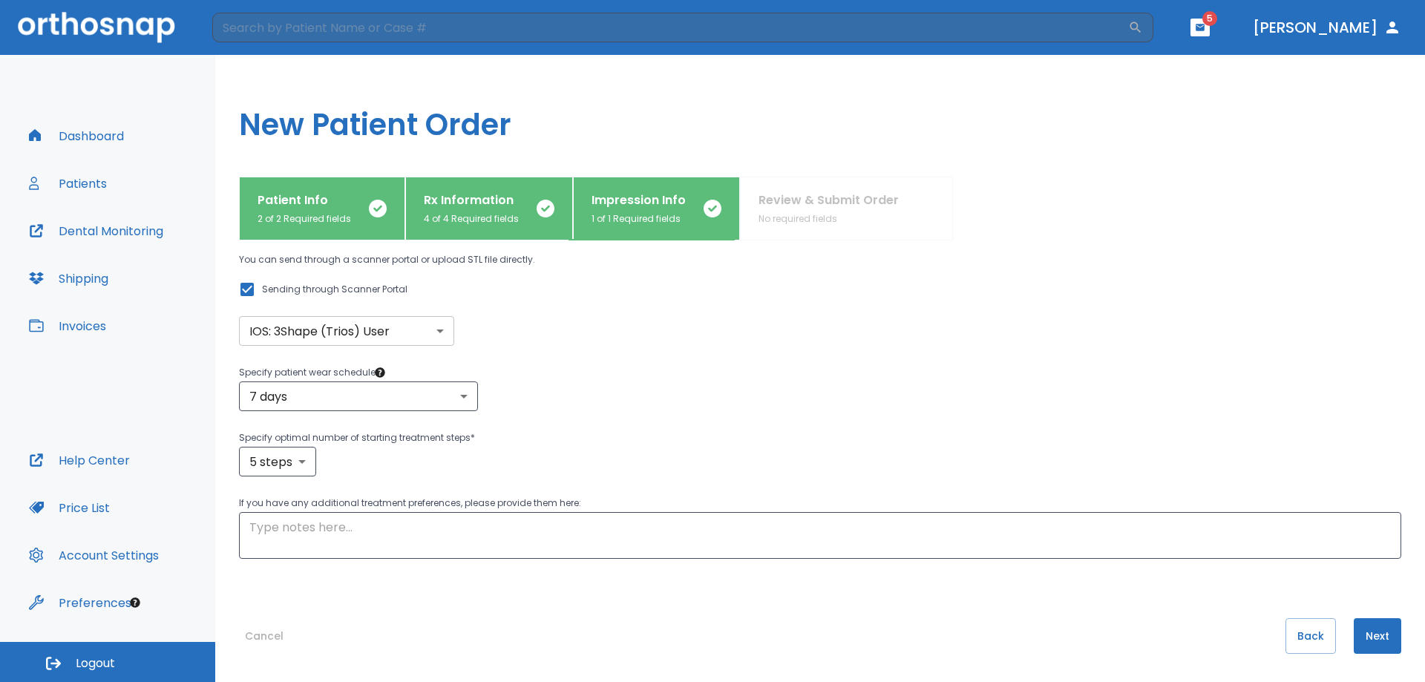
scroll to position [102, 0]
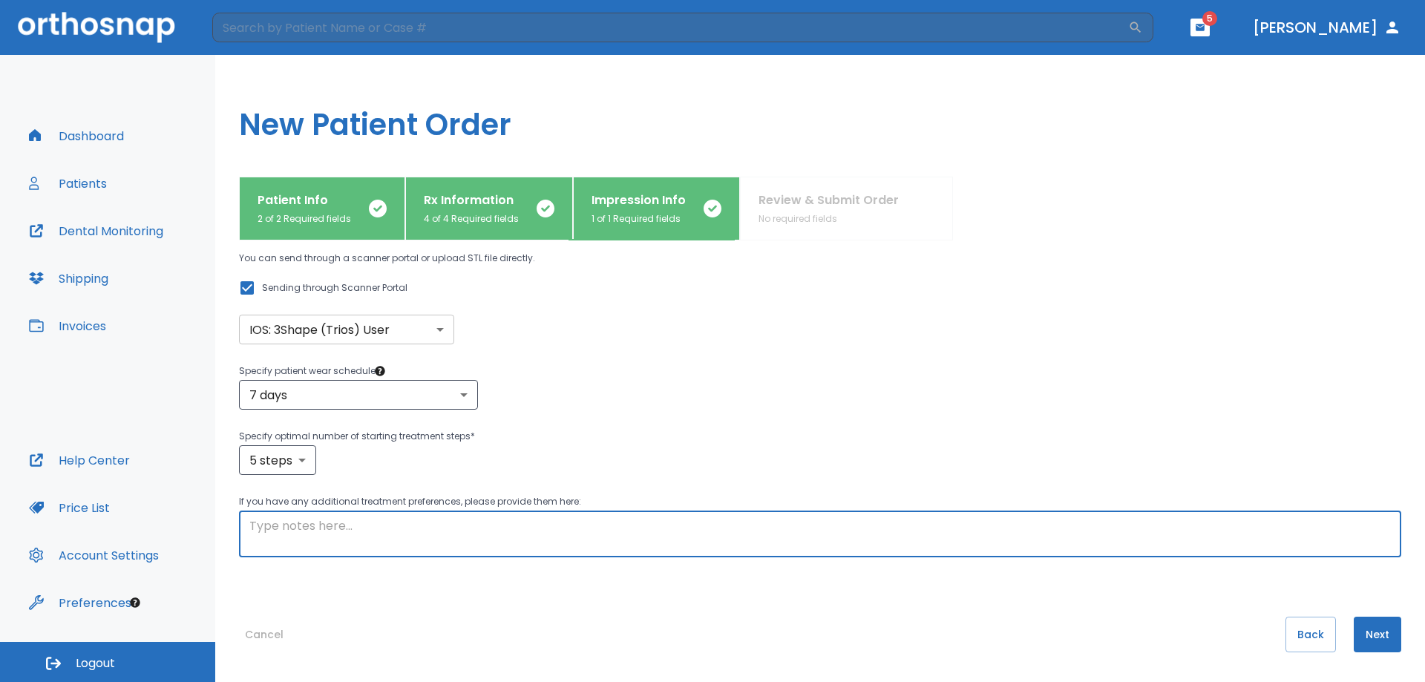
click at [399, 522] on textarea at bounding box center [820, 534] width 1142 height 34
click at [680, 376] on p "Specify patient wear schedule *" at bounding box center [820, 371] width 1162 height 18
